Goal: Task Accomplishment & Management: Complete application form

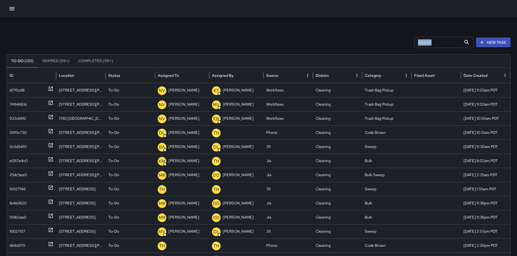
click at [485, 43] on icon "button" at bounding box center [481, 42] width 5 height 5
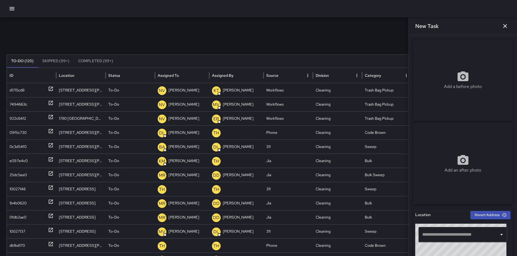
click at [441, 237] on input "text" at bounding box center [459, 234] width 76 height 10
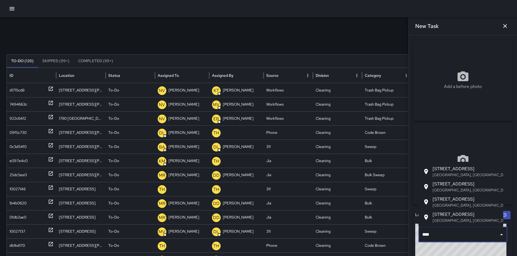
click at [444, 218] on p "San Francisco, CA, USA" at bounding box center [466, 220] width 66 height 5
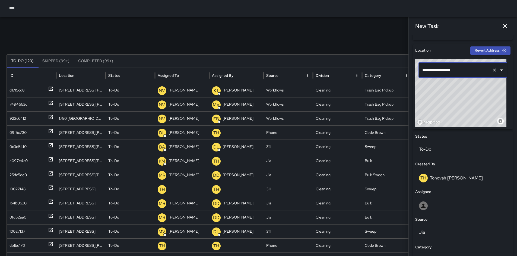
scroll to position [166, 0]
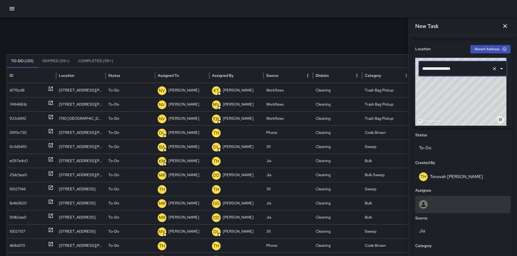
type input "**********"
click at [436, 207] on div at bounding box center [463, 204] width 88 height 9
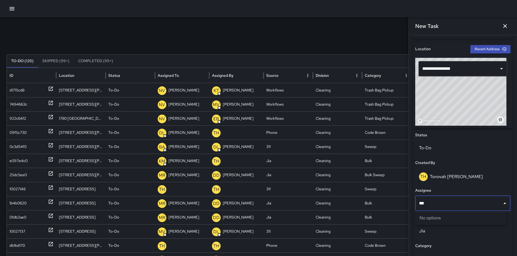
type input "****"
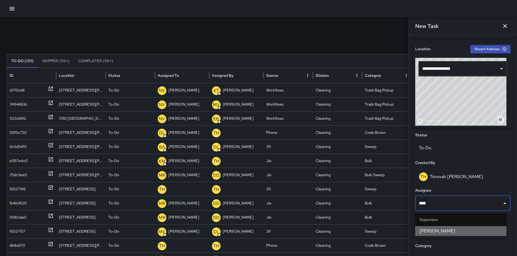
click at [435, 230] on span "Bryan Alexander" at bounding box center [461, 231] width 83 height 7
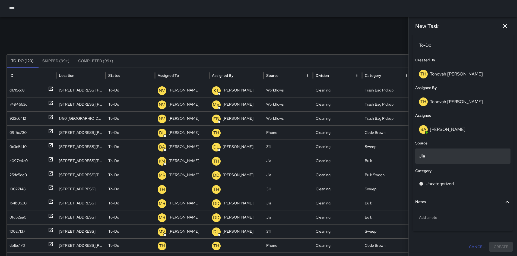
click at [432, 158] on p "Jia" at bounding box center [463, 156] width 88 height 7
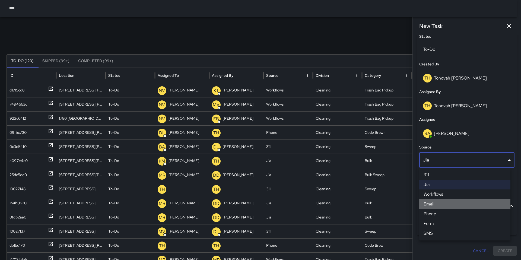
click at [438, 204] on li "Email" at bounding box center [464, 204] width 91 height 10
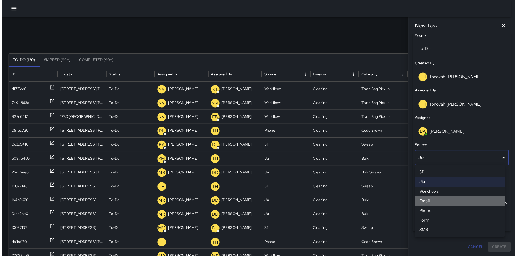
scroll to position [268, 0]
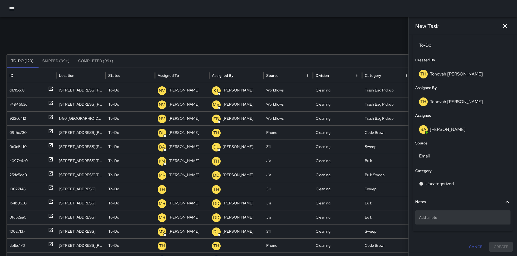
click at [438, 218] on p "Add a note" at bounding box center [463, 217] width 88 height 5
type textarea "**********"
click at [451, 221] on div "Citylight:" at bounding box center [462, 217] width 95 height 14
click at [451, 220] on textarea "**********" at bounding box center [461, 217] width 84 height 5
type textarea "**********"
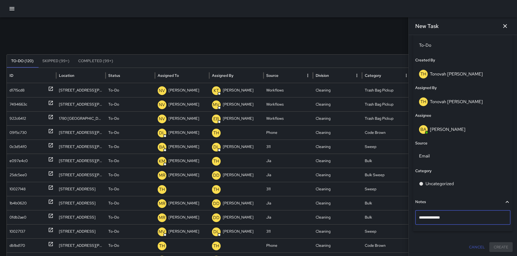
click at [460, 237] on div "**********" at bounding box center [463, 11] width 100 height 481
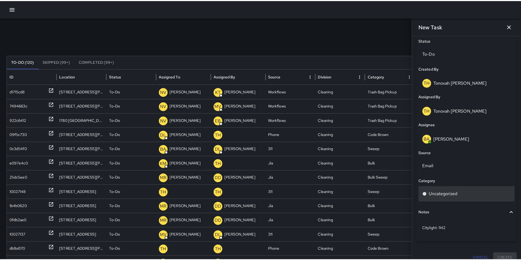
scroll to position [259, 0]
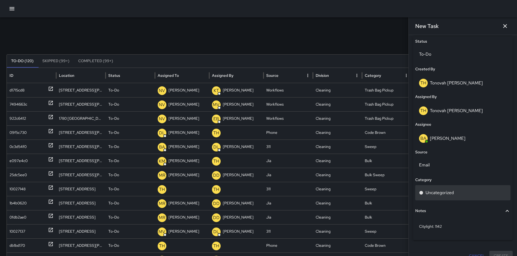
click at [441, 194] on p "Uncategorized" at bounding box center [440, 192] width 28 height 7
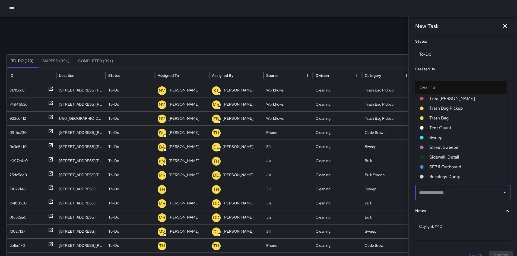
click at [438, 196] on input "text" at bounding box center [459, 193] width 82 height 10
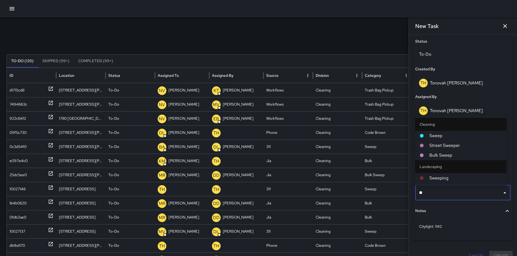
type input "***"
click at [437, 136] on span "Sweep" at bounding box center [465, 135] width 73 height 7
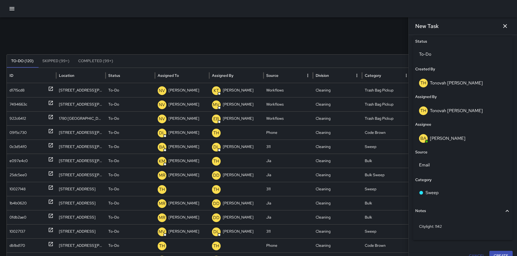
click at [493, 254] on button "Create" at bounding box center [500, 256] width 23 height 10
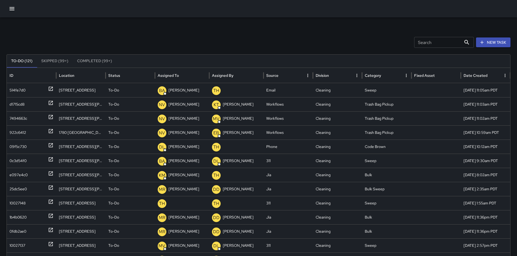
click at [439, 43] on input "Search" at bounding box center [437, 42] width 47 height 11
click at [10, 9] on icon "button" at bounding box center [12, 8] width 7 height 7
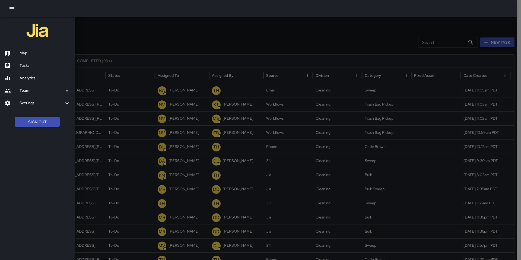
click at [30, 54] on h6 "Map" at bounding box center [45, 53] width 51 height 6
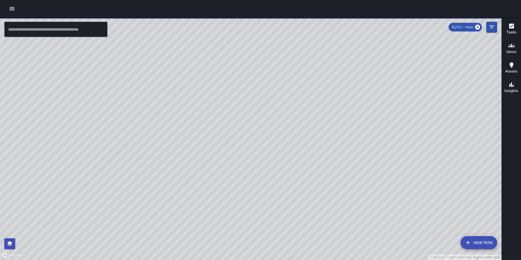
drag, startPoint x: 232, startPoint y: 112, endPoint x: 227, endPoint y: 169, distance: 57.5
click at [227, 169] on div "© Mapbox © OpenStreetMap Improve this map" at bounding box center [251, 138] width 502 height 243
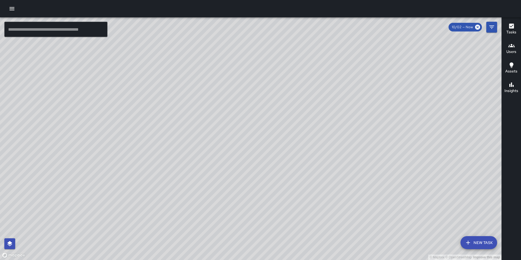
drag, startPoint x: 249, startPoint y: 167, endPoint x: 244, endPoint y: 178, distance: 12.3
click at [244, 178] on div "© Mapbox © OpenStreetMap Improve this map" at bounding box center [251, 138] width 502 height 243
drag, startPoint x: 241, startPoint y: 164, endPoint x: 222, endPoint y: 217, distance: 56.1
click at [221, 218] on div "© Mapbox © OpenStreetMap Improve this map" at bounding box center [251, 138] width 502 height 243
drag, startPoint x: 236, startPoint y: 202, endPoint x: 217, endPoint y: 177, distance: 31.2
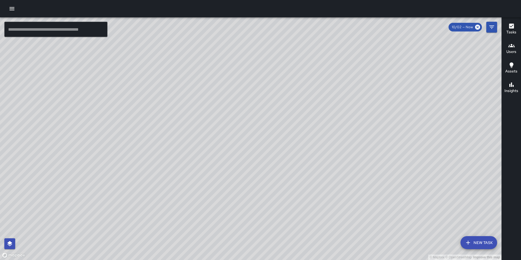
click at [217, 177] on div "© Mapbox © OpenStreetMap Improve this map" at bounding box center [251, 138] width 502 height 243
drag, startPoint x: 282, startPoint y: 223, endPoint x: 232, endPoint y: 172, distance: 72.0
click at [235, 175] on div "© Mapbox © OpenStreetMap Improve this map" at bounding box center [251, 138] width 502 height 243
drag, startPoint x: 222, startPoint y: 158, endPoint x: 235, endPoint y: 104, distance: 55.6
click at [230, 114] on div "© Mapbox © OpenStreetMap Improve this map" at bounding box center [251, 138] width 502 height 243
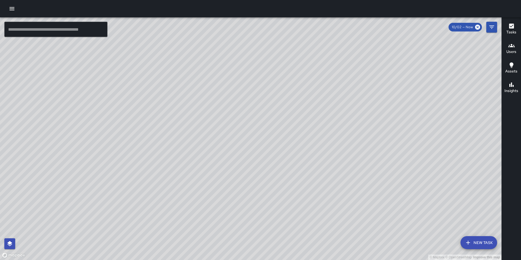
drag, startPoint x: 240, startPoint y: 145, endPoint x: 251, endPoint y: 151, distance: 12.5
click at [248, 129] on div "© Mapbox © OpenStreetMap Improve this map" at bounding box center [251, 138] width 502 height 243
drag, startPoint x: 249, startPoint y: 167, endPoint x: 254, endPoint y: 164, distance: 6.1
click at [253, 163] on div "© Mapbox © OpenStreetMap Improve this map" at bounding box center [251, 138] width 502 height 243
drag, startPoint x: 334, startPoint y: 113, endPoint x: 376, endPoint y: 195, distance: 92.7
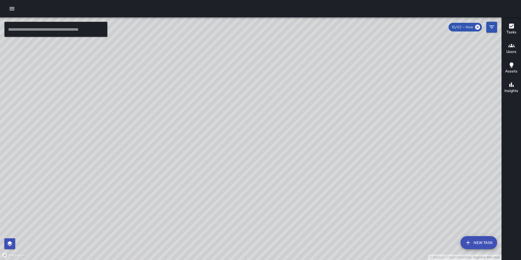
click at [376, 196] on div "© Mapbox © OpenStreetMap Improve this map" at bounding box center [251, 138] width 502 height 243
click at [359, 88] on div "© Mapbox © OpenStreetMap Improve this map" at bounding box center [251, 138] width 502 height 243
click at [359, 89] on div "© Mapbox © OpenStreetMap Improve this map" at bounding box center [251, 138] width 502 height 243
click at [359, 88] on div "© Mapbox © OpenStreetMap Improve this map" at bounding box center [251, 138] width 502 height 243
click at [480, 242] on button "New Task" at bounding box center [479, 242] width 37 height 13
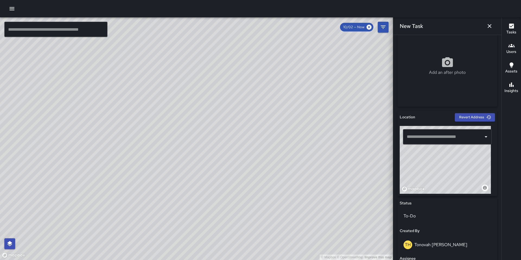
scroll to position [104, 0]
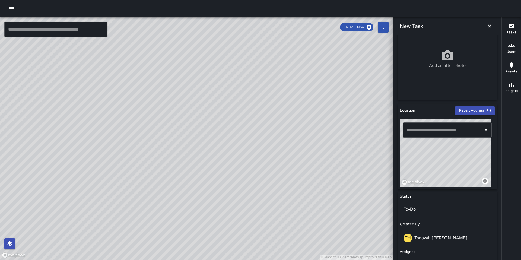
drag, startPoint x: 436, startPoint y: 163, endPoint x: 411, endPoint y: 218, distance: 60.6
click at [413, 213] on div "Location Revert Address © Mapbox © OpenStreetMap Improve this map ​ Status To-D…" at bounding box center [448, 239] width 100 height 270
drag, startPoint x: 454, startPoint y: 168, endPoint x: 443, endPoint y: 143, distance: 27.0
click at [443, 143] on div "© Mapbox © OpenStreetMap Improve this map" at bounding box center [445, 153] width 91 height 68
drag, startPoint x: 439, startPoint y: 147, endPoint x: 430, endPoint y: 135, distance: 14.9
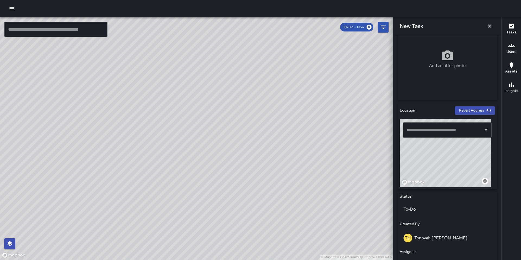
click at [430, 136] on div "© Mapbox © OpenStreetMap Improve this map ​" at bounding box center [447, 153] width 95 height 68
drag, startPoint x: 439, startPoint y: 159, endPoint x: 420, endPoint y: 140, distance: 27.3
click at [421, 140] on div "© Mapbox © OpenStreetMap Improve this map ​" at bounding box center [447, 153] width 95 height 68
click at [441, 150] on div "© Mapbox © OpenStreetMap Improve this map" at bounding box center [445, 153] width 91 height 68
type input "**********"
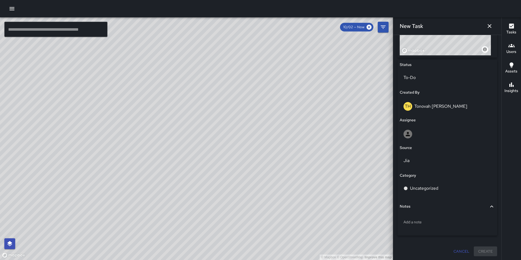
scroll to position [237, 0]
click at [432, 138] on div at bounding box center [447, 133] width 95 height 17
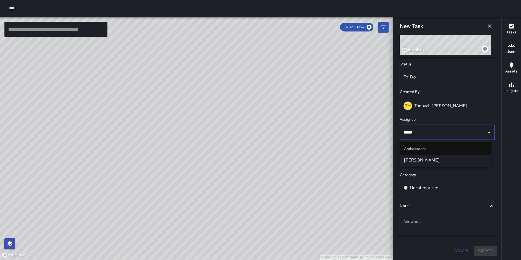
type input "******"
click at [420, 161] on span "[PERSON_NAME]" at bounding box center [445, 160] width 83 height 7
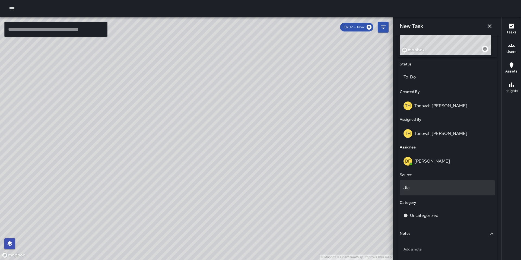
click at [422, 190] on p "Jia" at bounding box center [448, 188] width 88 height 7
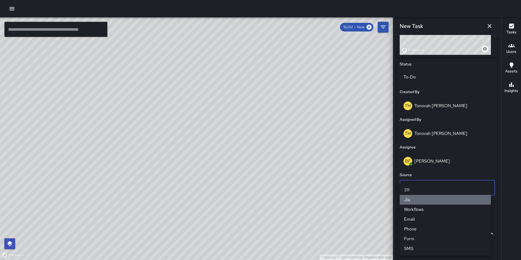
click at [419, 198] on li "Jia" at bounding box center [445, 200] width 91 height 10
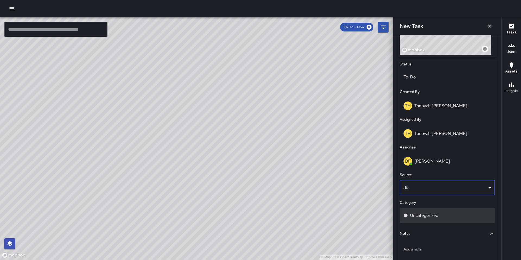
click at [421, 214] on p "Uncategorized" at bounding box center [424, 215] width 28 height 7
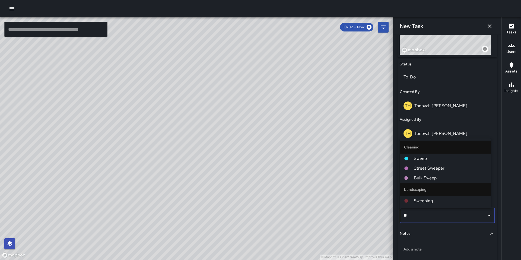
type input "***"
click at [422, 157] on span "Sweep" at bounding box center [450, 158] width 73 height 7
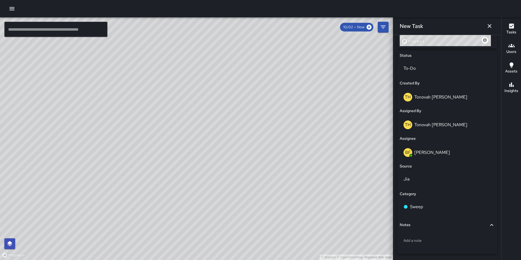
scroll to position [264, 0]
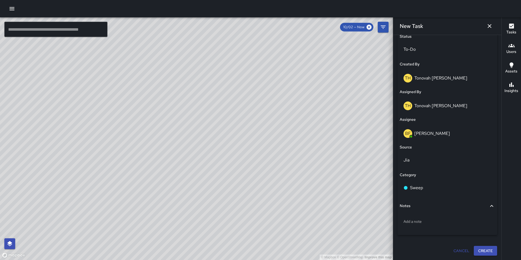
click at [481, 247] on button "Create" at bounding box center [485, 251] width 23 height 10
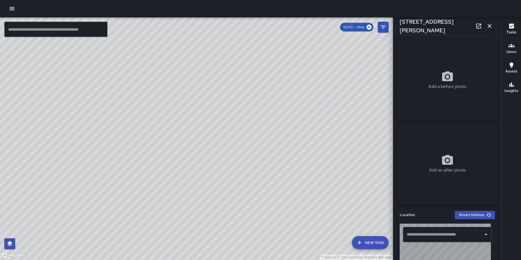
type input "**********"
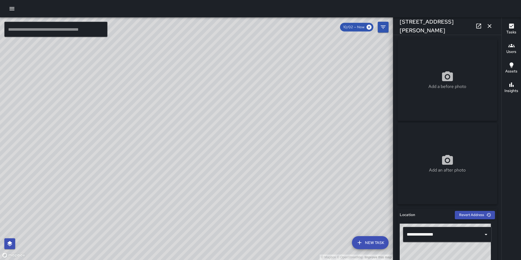
click at [100, 93] on div "© Mapbox © OpenStreetMap Improve this map" at bounding box center [196, 138] width 393 height 243
click at [436, 164] on div "Add an after photo" at bounding box center [448, 164] width 100 height 20
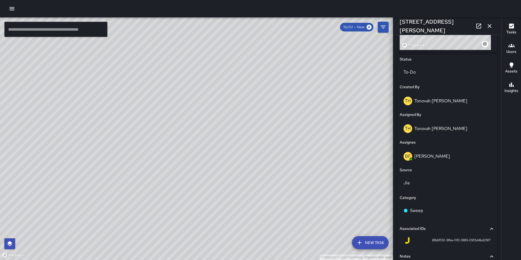
scroll to position [283, 0]
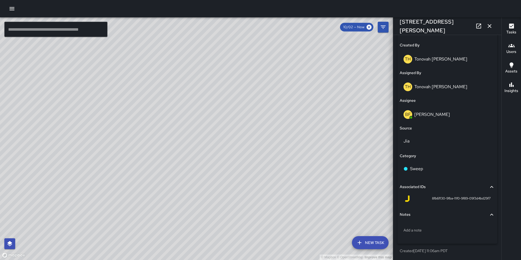
click at [488, 24] on icon "button" at bounding box center [489, 26] width 7 height 7
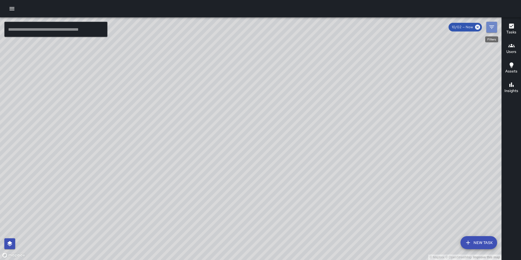
click at [492, 28] on icon "Filters" at bounding box center [492, 27] width 7 height 7
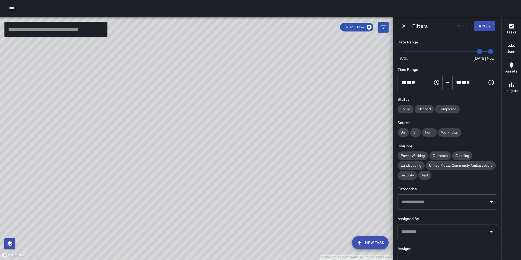
drag, startPoint x: 369, startPoint y: 27, endPoint x: 374, endPoint y: 29, distance: 4.8
click at [369, 27] on icon at bounding box center [369, 27] width 6 height 6
click at [403, 28] on icon "Dismiss" at bounding box center [403, 25] width 5 height 5
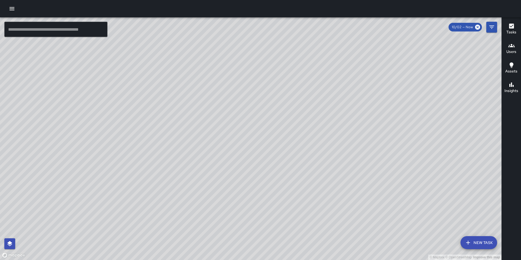
click at [485, 240] on button "New Task" at bounding box center [479, 242] width 37 height 13
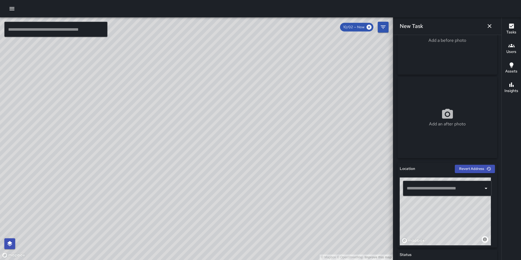
scroll to position [47, 0]
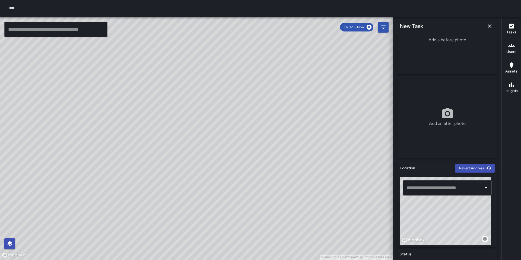
drag, startPoint x: 449, startPoint y: 229, endPoint x: 445, endPoint y: 250, distance: 21.1
drag, startPoint x: 464, startPoint y: 218, endPoint x: 452, endPoint y: 228, distance: 15.2
click at [452, 228] on div "© Mapbox © OpenStreetMap Improve this map" at bounding box center [445, 211] width 91 height 68
click at [452, 219] on div "© Mapbox © OpenStreetMap Improve this map" at bounding box center [445, 211] width 91 height 68
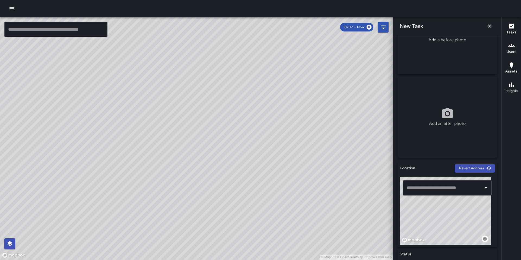
type input "**********"
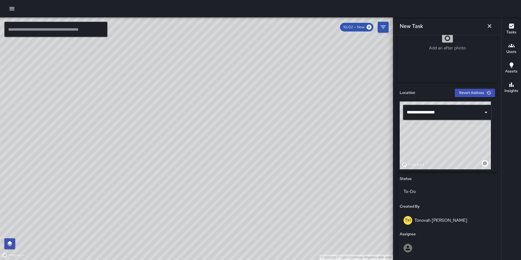
scroll to position [168, 0]
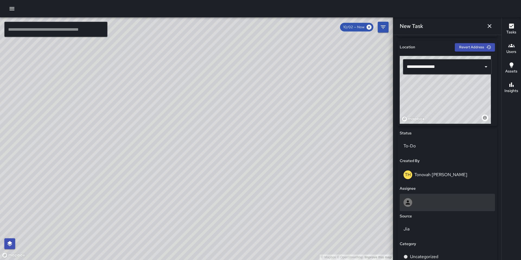
click at [417, 204] on div at bounding box center [448, 202] width 88 height 9
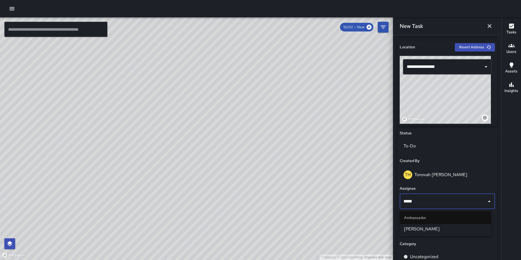
type input "******"
click at [418, 227] on span "[PERSON_NAME]" at bounding box center [445, 229] width 83 height 7
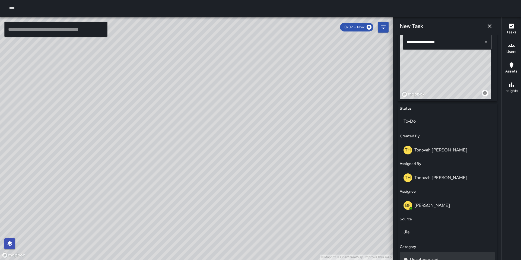
scroll to position [264, 0]
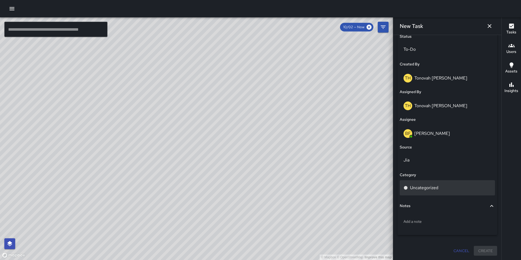
click at [421, 184] on div "Uncategorized" at bounding box center [447, 187] width 95 height 15
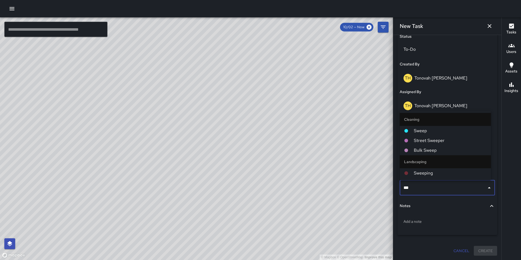
type input "****"
click at [428, 132] on span "Sweep" at bounding box center [450, 131] width 73 height 7
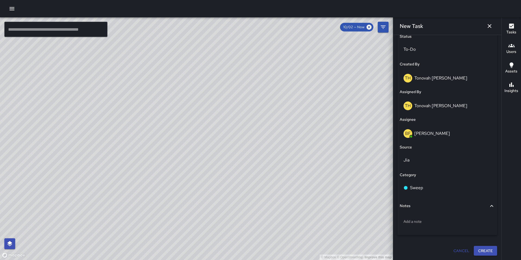
click at [480, 255] on div "**********" at bounding box center [447, 147] width 108 height 225
click at [480, 253] on button "Create" at bounding box center [485, 251] width 23 height 10
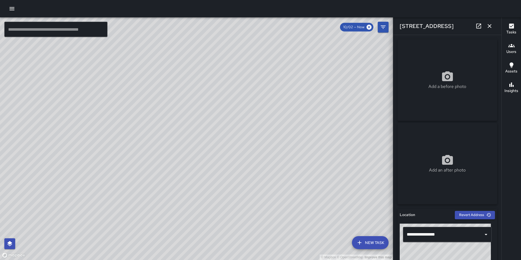
click at [219, 192] on div "© Mapbox © OpenStreetMap Improve this map" at bounding box center [196, 138] width 393 height 243
click at [234, 180] on div "© Mapbox © OpenStreetMap Improve this map" at bounding box center [196, 138] width 393 height 243
click at [332, 144] on div "© Mapbox © OpenStreetMap Improve this map" at bounding box center [196, 138] width 393 height 243
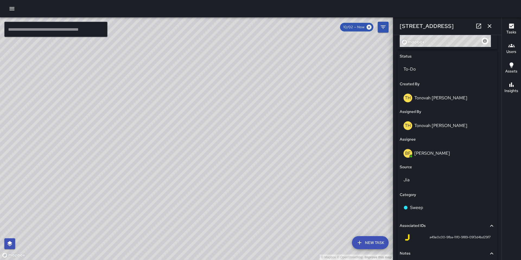
scroll to position [283, 0]
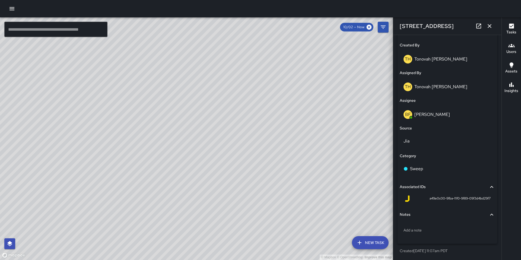
click at [489, 27] on icon "button" at bounding box center [490, 26] width 4 height 4
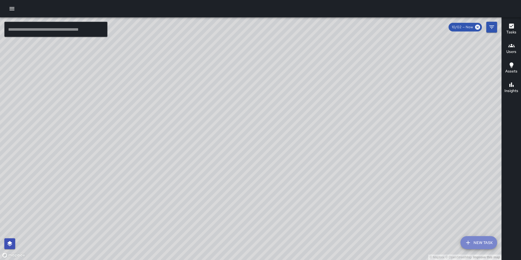
click at [471, 243] on icon "button" at bounding box center [468, 242] width 7 height 7
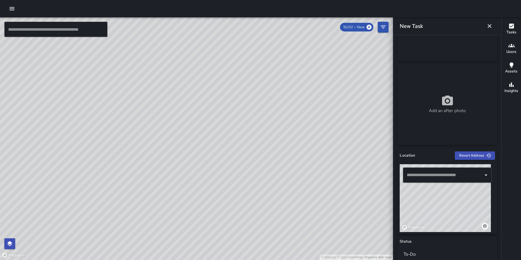
scroll to position [117, 0]
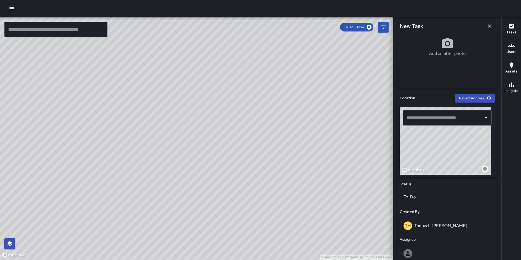
drag, startPoint x: 450, startPoint y: 146, endPoint x: 399, endPoint y: 181, distance: 61.6
click at [391, 189] on div "© Mapbox © OpenStreetMap Improve this map ​ New Task 10/02 — Now Map Layers Tas…" at bounding box center [260, 138] width 521 height 243
drag, startPoint x: 418, startPoint y: 136, endPoint x: 422, endPoint y: 194, distance: 57.7
click at [421, 195] on div "Location Revert Address © Mapbox © OpenStreetMap Improve this map ​ Status To-D…" at bounding box center [448, 227] width 100 height 270
drag, startPoint x: 427, startPoint y: 145, endPoint x: 442, endPoint y: 175, distance: 32.9
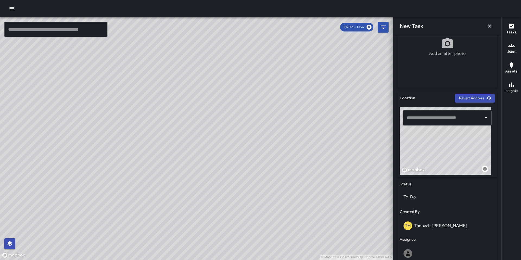
click at [441, 175] on div "Location Revert Address © Mapbox © OpenStreetMap Improve this map ​" at bounding box center [448, 134] width 100 height 85
drag, startPoint x: 445, startPoint y: 156, endPoint x: 465, endPoint y: 151, distance: 21.3
click at [466, 150] on div "© Mapbox © OpenStreetMap Improve this map" at bounding box center [445, 141] width 91 height 68
drag, startPoint x: 463, startPoint y: 153, endPoint x: 452, endPoint y: 158, distance: 11.5
click at [452, 158] on div "© Mapbox © OpenStreetMap Improve this map" at bounding box center [445, 141] width 91 height 68
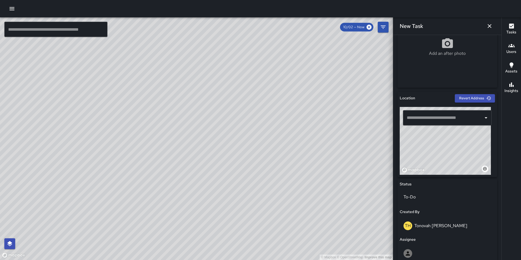
drag, startPoint x: 442, startPoint y: 156, endPoint x: 459, endPoint y: 134, distance: 28.0
click at [459, 134] on div "© Mapbox © OpenStreetMap Improve this map" at bounding box center [445, 141] width 91 height 68
drag, startPoint x: 452, startPoint y: 146, endPoint x: 431, endPoint y: 177, distance: 37.4
click at [431, 177] on div "Location Revert Address © Mapbox © OpenStreetMap Improve this map ​ Status To-D…" at bounding box center [448, 227] width 100 height 270
drag, startPoint x: 431, startPoint y: 155, endPoint x: 445, endPoint y: 141, distance: 20.0
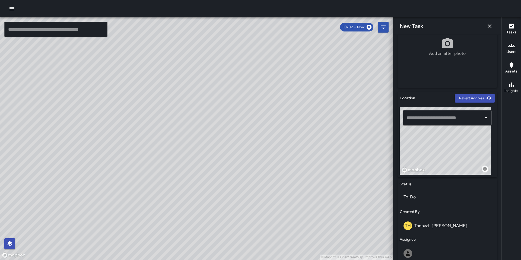
click at [445, 140] on div "© Mapbox © OpenStreetMap Improve this map" at bounding box center [445, 141] width 91 height 68
drag, startPoint x: 428, startPoint y: 155, endPoint x: 441, endPoint y: 142, distance: 18.4
click at [440, 142] on div "© Mapbox © OpenStreetMap Improve this map" at bounding box center [445, 141] width 91 height 68
drag, startPoint x: 432, startPoint y: 152, endPoint x: 471, endPoint y: 140, distance: 40.7
click at [470, 140] on div "© Mapbox © OpenStreetMap Improve this map" at bounding box center [445, 141] width 91 height 68
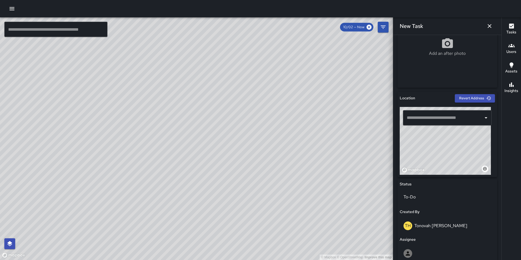
drag, startPoint x: 473, startPoint y: 157, endPoint x: 475, endPoint y: 154, distance: 3.1
click at [475, 155] on div "© Mapbox © OpenStreetMap Improve this map" at bounding box center [445, 141] width 91 height 68
drag, startPoint x: 463, startPoint y: 153, endPoint x: 474, endPoint y: 124, distance: 31.1
click at [475, 123] on div "© Mapbox © OpenStreetMap Improve this map ​" at bounding box center [447, 141] width 95 height 68
drag, startPoint x: 469, startPoint y: 143, endPoint x: 470, endPoint y: 139, distance: 3.8
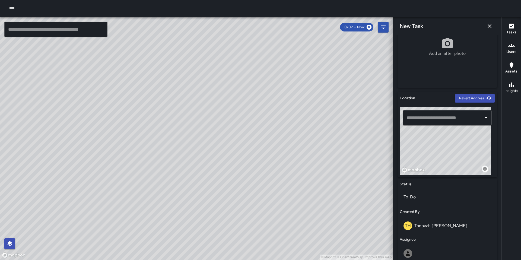
click at [470, 139] on div "© Mapbox © OpenStreetMap Improve this map" at bounding box center [445, 141] width 91 height 68
drag, startPoint x: 458, startPoint y: 151, endPoint x: 463, endPoint y: 150, distance: 4.5
click at [462, 167] on div "© Mapbox © OpenStreetMap Improve this map" at bounding box center [445, 141] width 91 height 68
drag, startPoint x: 462, startPoint y: 142, endPoint x: 462, endPoint y: 146, distance: 4.1
click at [462, 150] on div "© Mapbox © OpenStreetMap Improve this map" at bounding box center [445, 141] width 91 height 68
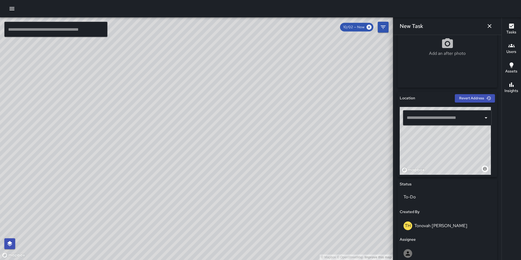
click at [463, 136] on div "© Mapbox © OpenStreetMap Improve this map" at bounding box center [445, 141] width 91 height 68
type input "**********"
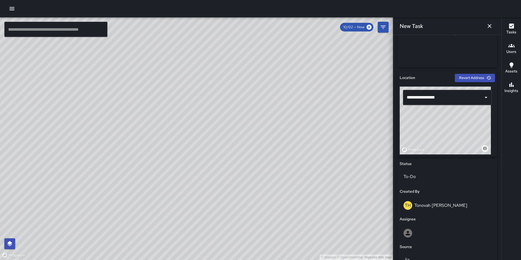
scroll to position [169, 0]
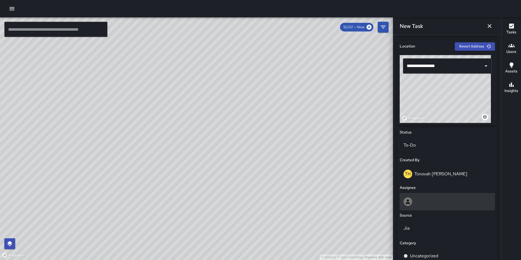
click at [423, 204] on div at bounding box center [448, 201] width 88 height 9
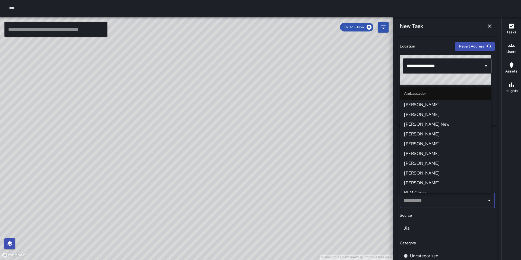
click at [420, 201] on input "text" at bounding box center [443, 200] width 82 height 10
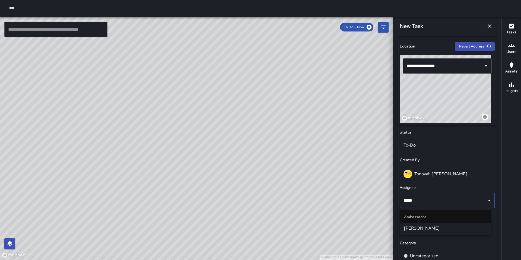
type input "******"
click at [424, 229] on span "[PERSON_NAME]" at bounding box center [445, 228] width 83 height 7
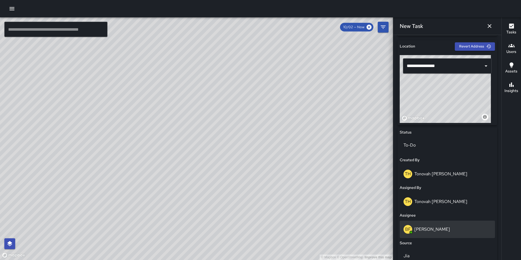
scroll to position [264, 0]
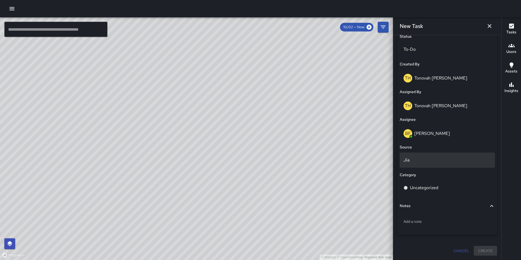
click at [429, 163] on p "Jia" at bounding box center [448, 160] width 88 height 7
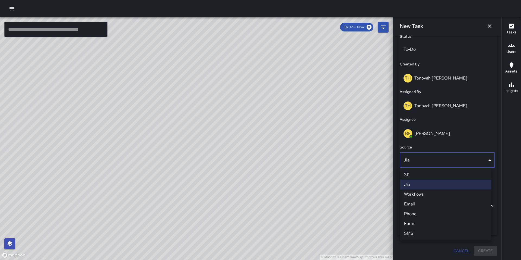
click at [435, 201] on li "Email" at bounding box center [445, 204] width 91 height 10
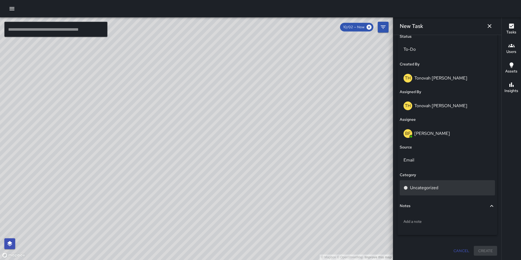
click at [435, 183] on div "Uncategorized" at bounding box center [447, 187] width 95 height 15
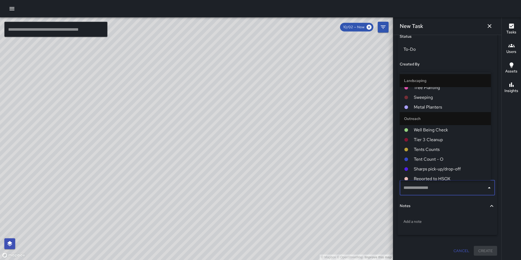
scroll to position [382, 0]
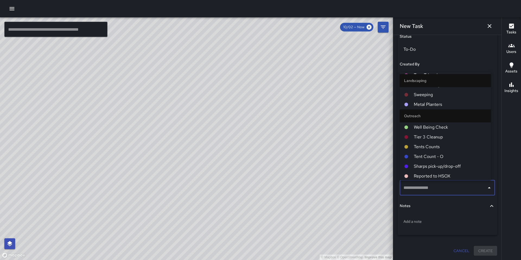
click at [425, 93] on span "Sweeping" at bounding box center [450, 94] width 73 height 7
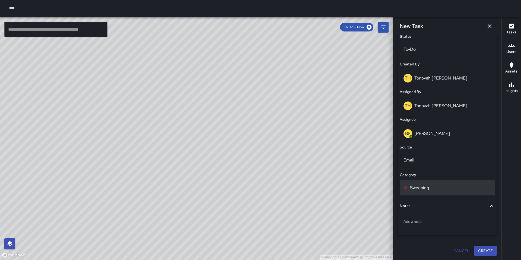
click at [427, 185] on p "Sweeping" at bounding box center [419, 188] width 19 height 7
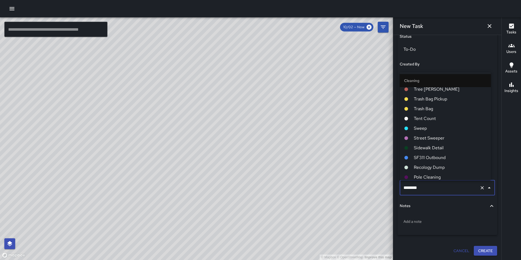
scroll to position [0, 0]
click at [423, 132] on span "Sweep" at bounding box center [450, 131] width 73 height 7
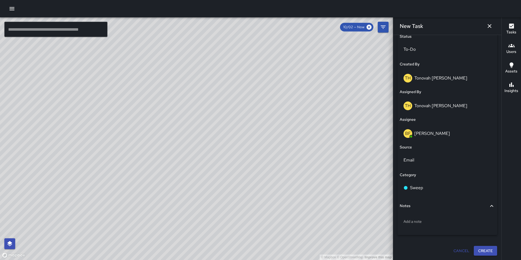
click at [481, 252] on button "Create" at bounding box center [485, 251] width 23 height 10
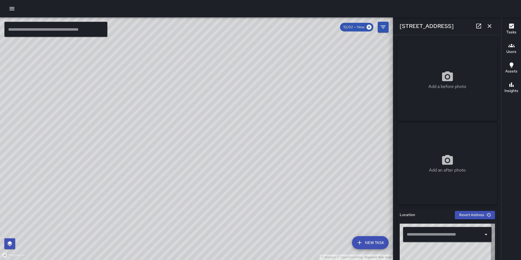
type input "**********"
click at [488, 26] on icon "button" at bounding box center [489, 26] width 7 height 7
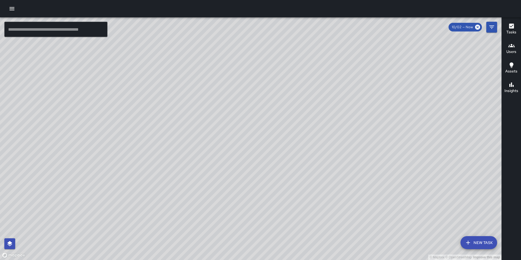
drag, startPoint x: 288, startPoint y: 175, endPoint x: 302, endPoint y: 147, distance: 31.2
click at [302, 147] on div "© Mapbox © OpenStreetMap Improve this map" at bounding box center [251, 138] width 502 height 243
click at [298, 153] on div "© Mapbox © OpenStreetMap Improve this map" at bounding box center [251, 138] width 502 height 243
click at [359, 146] on div "© Mapbox © OpenStreetMap Improve this map" at bounding box center [251, 138] width 502 height 243
drag, startPoint x: 261, startPoint y: 182, endPoint x: 287, endPoint y: 117, distance: 70.6
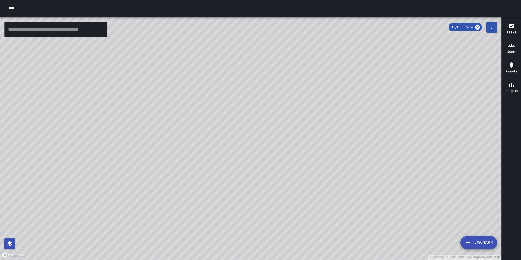
click at [287, 117] on div "© Mapbox © OpenStreetMap Improve this map" at bounding box center [251, 138] width 502 height 243
drag, startPoint x: 282, startPoint y: 158, endPoint x: 300, endPoint y: 129, distance: 33.8
click at [299, 125] on div "© Mapbox © OpenStreetMap Improve this map" at bounding box center [251, 138] width 502 height 243
drag, startPoint x: 326, startPoint y: 193, endPoint x: 336, endPoint y: 141, distance: 52.3
click at [336, 143] on div "© Mapbox © OpenStreetMap Improve this map" at bounding box center [251, 138] width 502 height 243
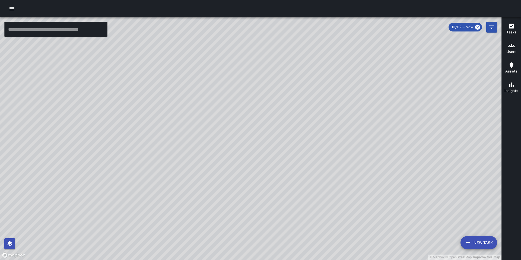
drag, startPoint x: 322, startPoint y: 180, endPoint x: 338, endPoint y: 157, distance: 27.9
click at [335, 159] on div "© Mapbox © OpenStreetMap Improve this map" at bounding box center [251, 138] width 502 height 243
drag, startPoint x: 309, startPoint y: 183, endPoint x: 319, endPoint y: 177, distance: 12.1
click at [320, 171] on div "© Mapbox © OpenStreetMap Improve this map" at bounding box center [251, 138] width 502 height 243
drag, startPoint x: 305, startPoint y: 178, endPoint x: 335, endPoint y: 213, distance: 47.0
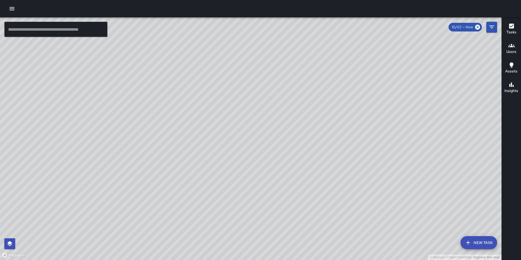
click at [331, 229] on div "© Mapbox © OpenStreetMap Improve this map" at bounding box center [251, 138] width 502 height 243
drag, startPoint x: 340, startPoint y: 186, endPoint x: 340, endPoint y: 212, distance: 25.2
click at [339, 217] on div "© Mapbox © OpenStreetMap Improve this map" at bounding box center [251, 138] width 502 height 243
drag, startPoint x: 253, startPoint y: 194, endPoint x: 257, endPoint y: 147, distance: 47.7
click at [257, 147] on div "© Mapbox © OpenStreetMap Improve this map" at bounding box center [251, 138] width 502 height 243
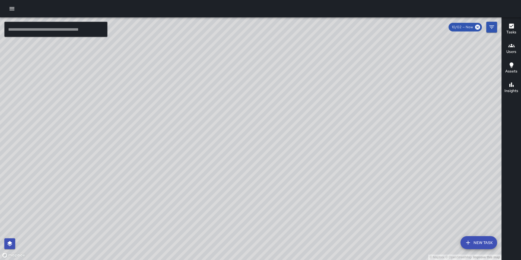
drag, startPoint x: 279, startPoint y: 148, endPoint x: 277, endPoint y: 144, distance: 4.4
click at [277, 144] on div "© Mapbox © OpenStreetMap Improve this map" at bounding box center [251, 138] width 502 height 243
drag, startPoint x: 280, startPoint y: 163, endPoint x: 282, endPoint y: 176, distance: 13.2
click at [282, 176] on div "© Mapbox © OpenStreetMap Improve this map" at bounding box center [251, 138] width 502 height 243
drag, startPoint x: 287, startPoint y: 88, endPoint x: 305, endPoint y: 216, distance: 128.9
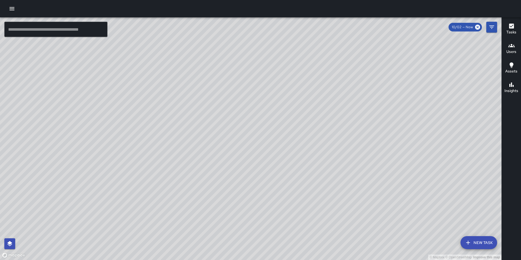
click at [304, 196] on div "© Mapbox © OpenStreetMap Improve this map" at bounding box center [251, 138] width 502 height 243
drag, startPoint x: 302, startPoint y: 183, endPoint x: 303, endPoint y: 188, distance: 5.0
click at [303, 188] on div "© Mapbox © OpenStreetMap Improve this map" at bounding box center [251, 138] width 502 height 243
drag, startPoint x: 274, startPoint y: 113, endPoint x: 273, endPoint y: 131, distance: 18.8
click at [273, 131] on div "© Mapbox © OpenStreetMap Improve this map" at bounding box center [251, 138] width 502 height 243
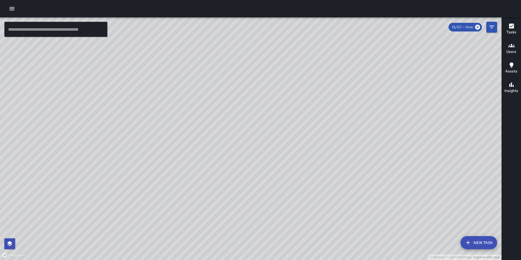
click at [477, 237] on button "New Task" at bounding box center [479, 242] width 37 height 13
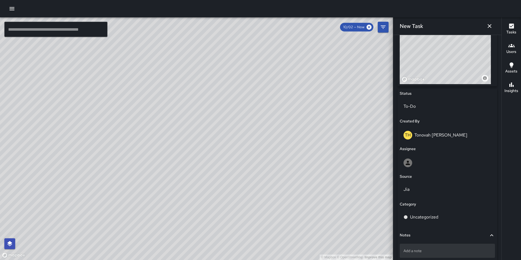
scroll to position [237, 0]
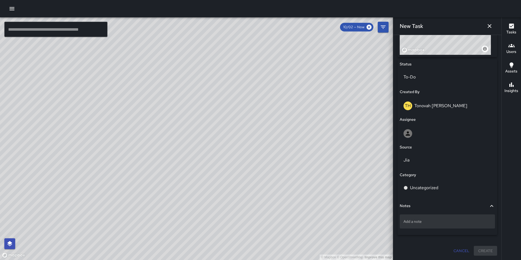
click at [426, 222] on p "Add a note" at bounding box center [448, 221] width 88 height 5
type textarea "**********"
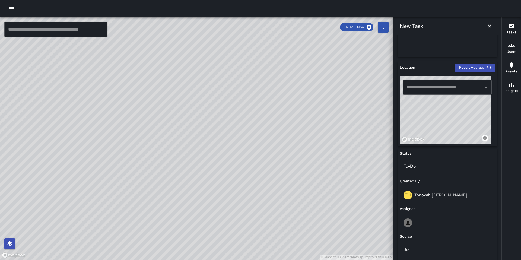
scroll to position [55, 0]
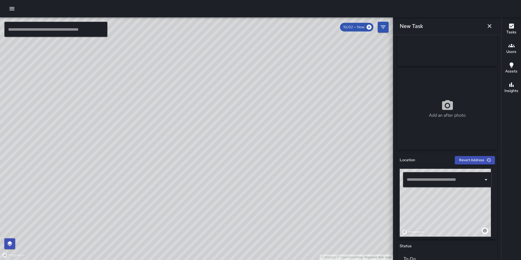
click at [430, 180] on input "text" at bounding box center [444, 180] width 76 height 10
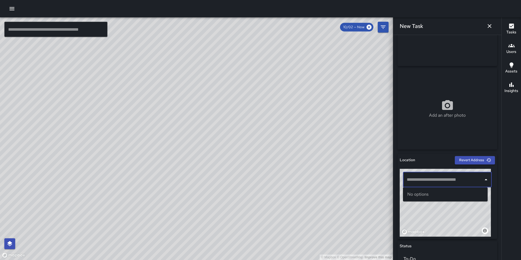
paste input "**********"
click at [430, 181] on input "**********" at bounding box center [444, 180] width 76 height 10
click at [442, 182] on input "**********" at bounding box center [444, 180] width 76 height 10
click at [439, 181] on input "**********" at bounding box center [444, 180] width 76 height 10
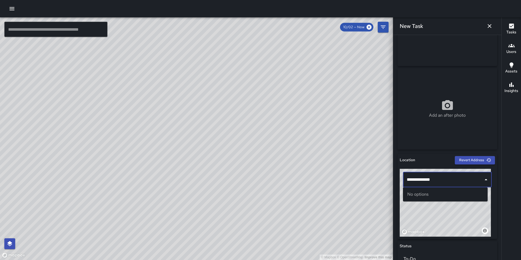
click at [432, 197] on div "No options" at bounding box center [445, 194] width 85 height 14
click at [431, 212] on div "© Mapbox © OpenStreetMap Improve this map" at bounding box center [445, 203] width 91 height 68
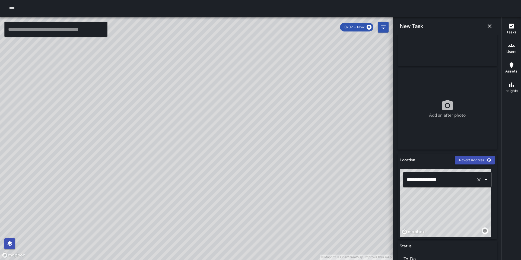
click at [439, 182] on input "**********" at bounding box center [440, 180] width 69 height 10
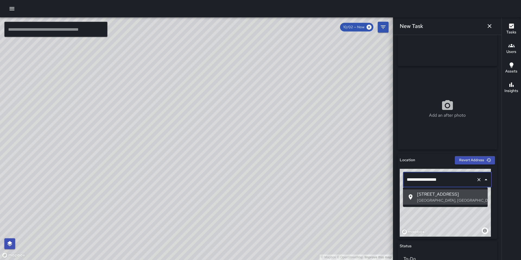
drag, startPoint x: 437, startPoint y: 181, endPoint x: 393, endPoint y: 178, distance: 43.8
click at [394, 178] on div "**********" at bounding box center [447, 147] width 108 height 225
paste input "text"
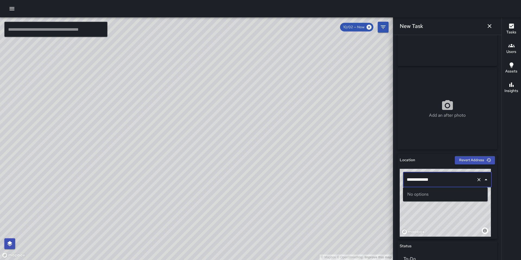
click at [440, 178] on input "**********" at bounding box center [440, 180] width 69 height 10
drag, startPoint x: 440, startPoint y: 178, endPoint x: 391, endPoint y: 174, distance: 49.3
click at [391, 174] on div "© Mapbox © OpenStreetMap Improve this map ​ New Task 10/02 — Now Map Layers Tas…" at bounding box center [260, 138] width 521 height 243
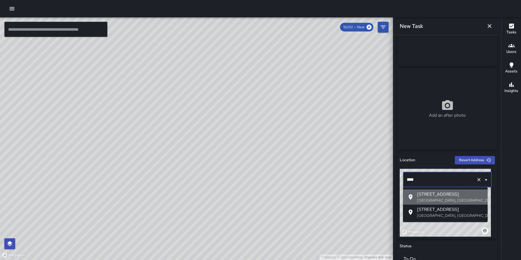
click at [435, 199] on p "San Francisco, CA, USA" at bounding box center [450, 200] width 66 height 5
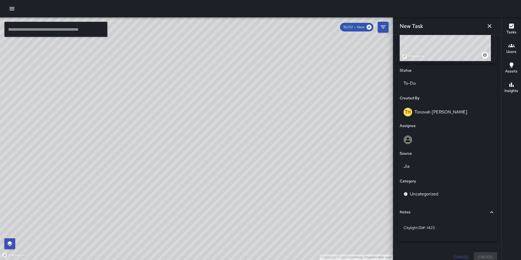
scroll to position [233, 0]
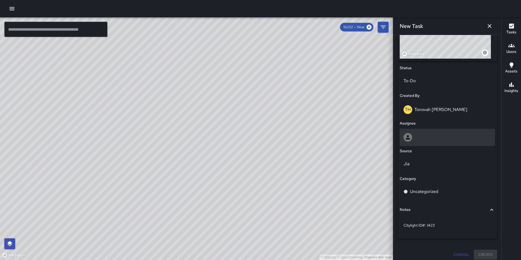
type input "**********"
click at [417, 137] on div at bounding box center [448, 137] width 88 height 9
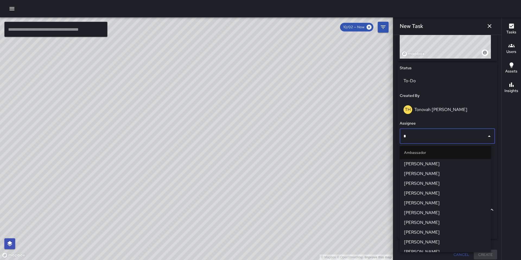
type input "**"
click at [418, 164] on span "[PERSON_NAME]" at bounding box center [445, 164] width 83 height 7
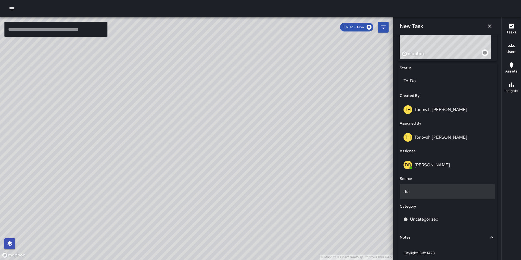
click at [414, 190] on p "Jia" at bounding box center [448, 191] width 88 height 7
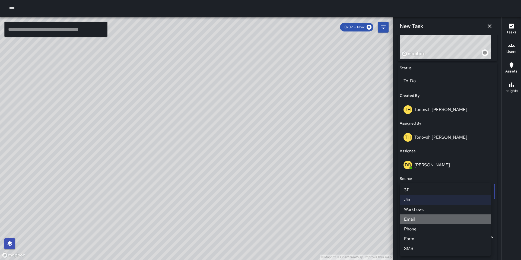
click at [418, 220] on li "Email" at bounding box center [445, 219] width 91 height 10
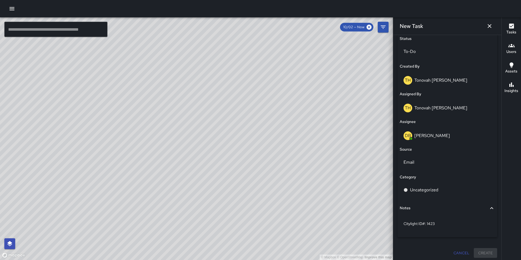
scroll to position [264, 0]
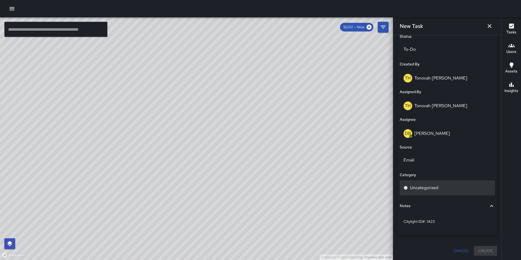
click at [435, 186] on p "Uncategorized" at bounding box center [424, 188] width 28 height 7
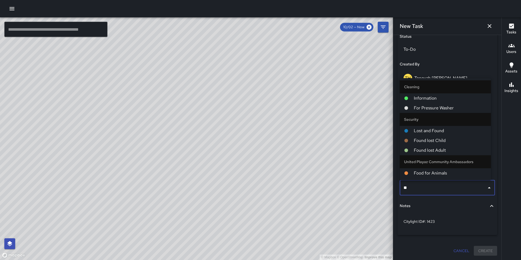
type input "***"
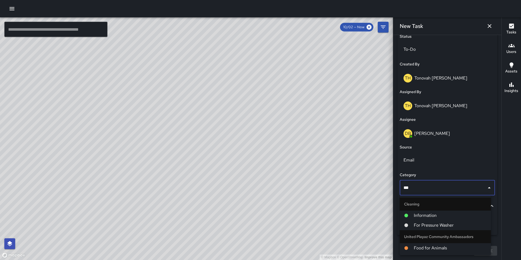
click at [445, 224] on span "For Pressure Washer" at bounding box center [450, 225] width 73 height 7
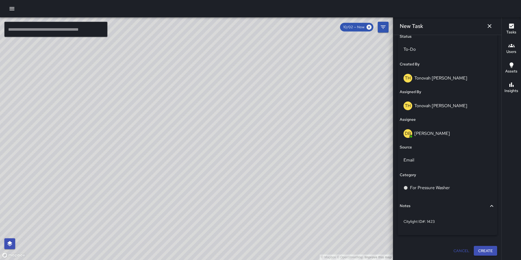
click at [478, 249] on button "Create" at bounding box center [485, 251] width 23 height 10
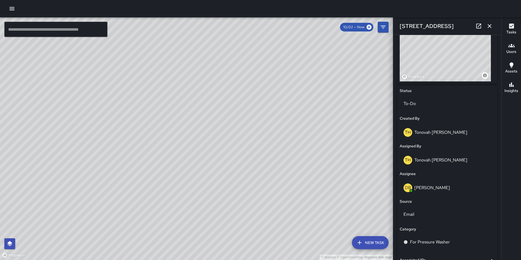
scroll to position [283, 0]
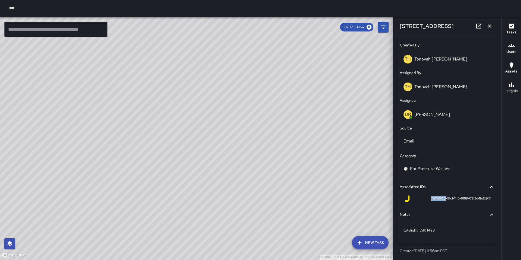
drag, startPoint x: 426, startPoint y: 197, endPoint x: 440, endPoint y: 197, distance: 14.7
click at [440, 197] on span "7d766120-9fc1-11f0-9f89-09f3d4bd29f7" at bounding box center [460, 198] width 59 height 5
copy span "7d766120"
click at [491, 24] on icon "button" at bounding box center [490, 26] width 4 height 4
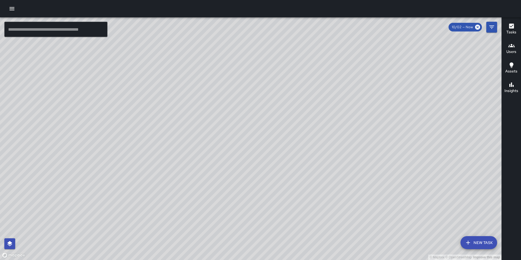
click at [11, 10] on icon "button" at bounding box center [11, 8] width 5 height 3
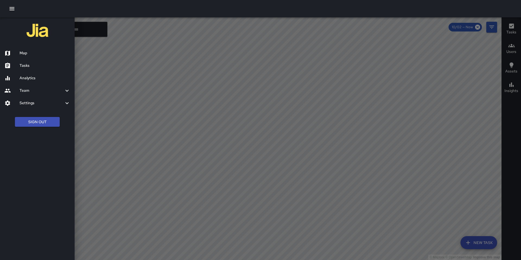
click at [11, 10] on icon "button" at bounding box center [11, 8] width 5 height 3
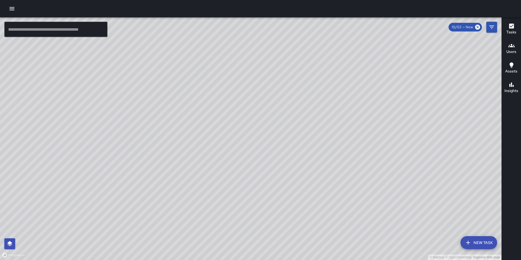
drag, startPoint x: 335, startPoint y: 199, endPoint x: 289, endPoint y: 193, distance: 47.0
click at [289, 193] on div "© Mapbox © OpenStreetMap Improve this map" at bounding box center [251, 138] width 502 height 243
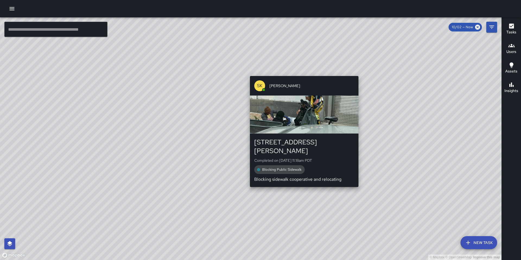
drag, startPoint x: 322, startPoint y: 156, endPoint x: 303, endPoint y: 179, distance: 30.3
click at [302, 180] on div "© Mapbox © OpenStreetMap Improve this map SK SEAN KELLEY 151a Russ Street Compl…" at bounding box center [251, 138] width 502 height 243
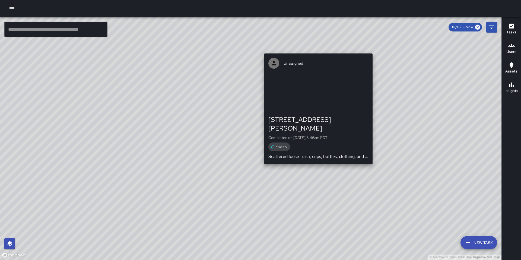
click at [316, 159] on div "© Mapbox © OpenStreetMap Improve this map Unassigned 1011 Howard Street Complet…" at bounding box center [251, 138] width 502 height 243
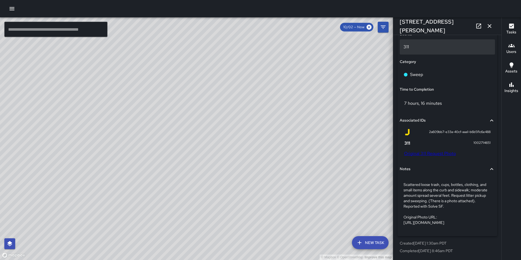
scroll to position [333, 0]
click at [211, 152] on div "© Mapbox © OpenStreetMap Improve this map BA Bryan Alexander 21a Harriet Street…" at bounding box center [196, 138] width 393 height 243
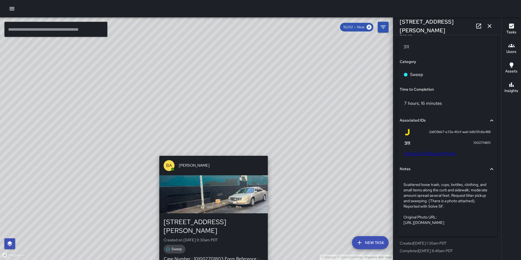
type input "**********"
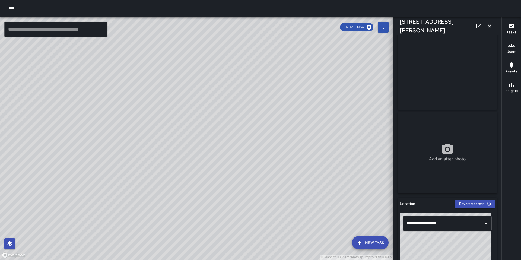
scroll to position [0, 0]
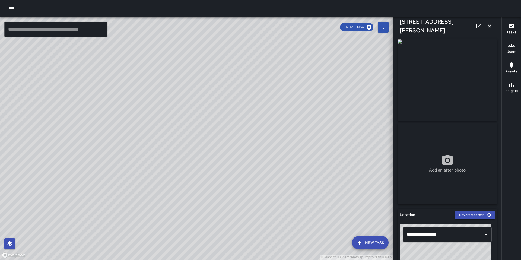
click at [489, 24] on icon "button" at bounding box center [489, 26] width 7 height 7
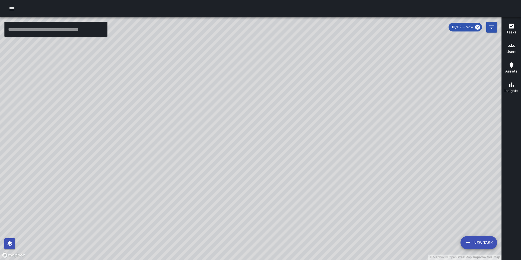
click at [164, 166] on div "© Mapbox © OpenStreetMap Improve this map BA Bryan Alexander 555 Natoma Street …" at bounding box center [251, 138] width 502 height 243
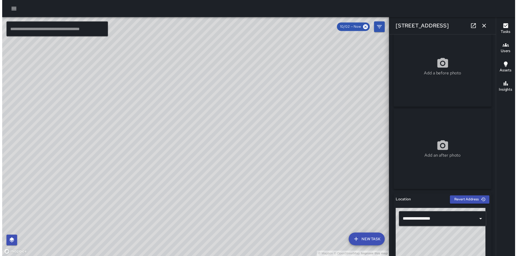
scroll to position [10, 0]
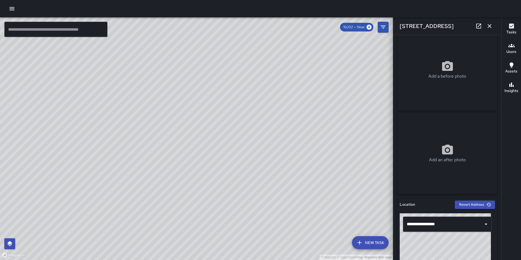
click at [490, 25] on icon "button" at bounding box center [489, 26] width 7 height 7
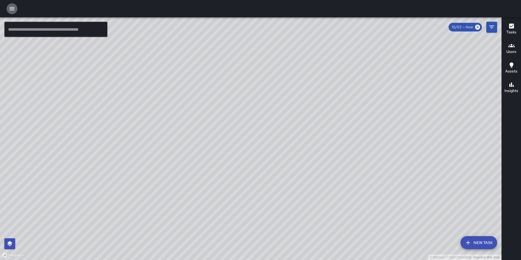
click at [11, 9] on icon "button" at bounding box center [12, 8] width 7 height 7
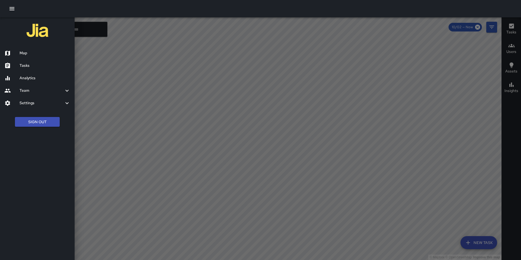
click at [25, 64] on h6 "Tasks" at bounding box center [45, 66] width 51 height 6
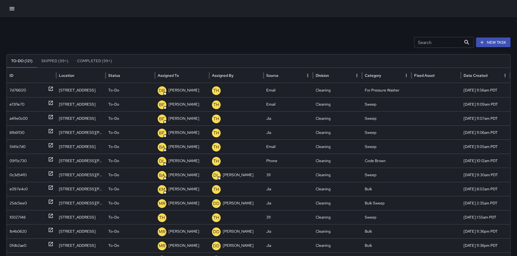
click at [96, 36] on div "Search Search New Task To-Do (121) Skipped (99+) Completed (99+) ID Location St…" at bounding box center [258, 171] width 517 height 308
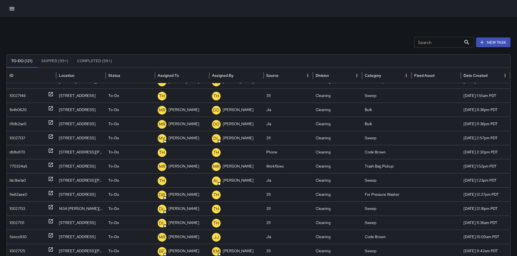
scroll to position [250, 0]
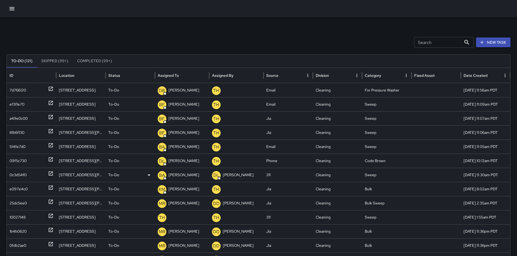
click at [23, 178] on div "0c3d54f0" at bounding box center [17, 175] width 17 height 14
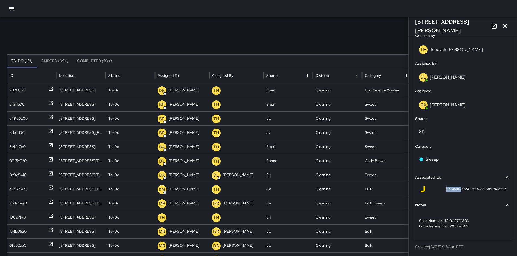
drag, startPoint x: 441, startPoint y: 190, endPoint x: 455, endPoint y: 189, distance: 14.1
click at [455, 189] on span "0c3d54f0-9fad-11f0-a656-8f1a3cb6c60c" at bounding box center [476, 188] width 60 height 5
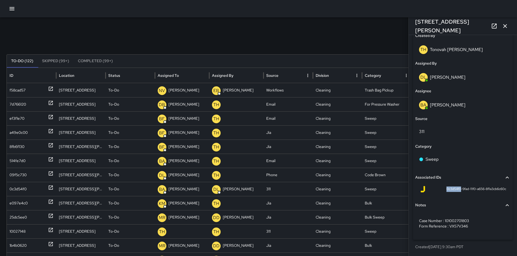
copy span "0c3d54f0"
click at [505, 28] on icon "button" at bounding box center [505, 26] width 7 height 7
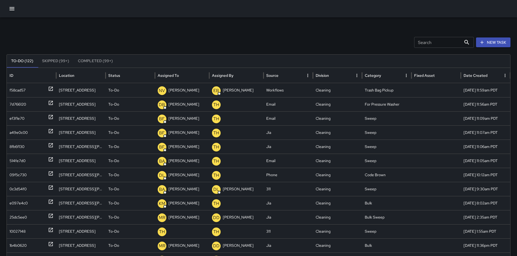
click at [444, 44] on input "Search" at bounding box center [437, 42] width 47 height 11
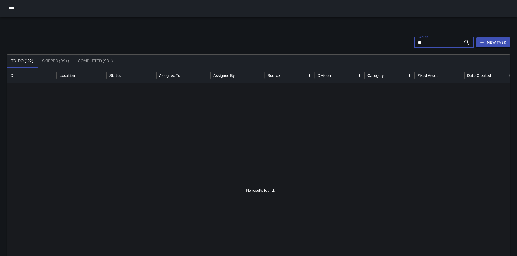
type input "*"
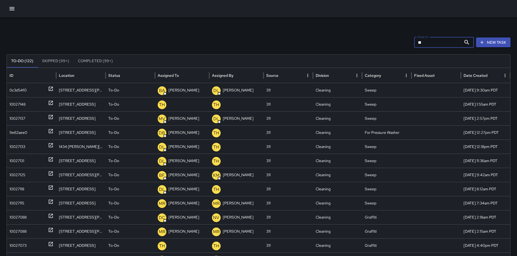
type input "*"
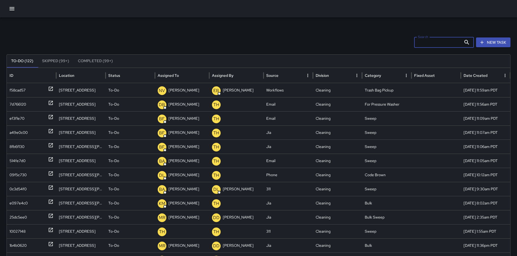
click at [7, 8] on button "button" at bounding box center [12, 8] width 11 height 11
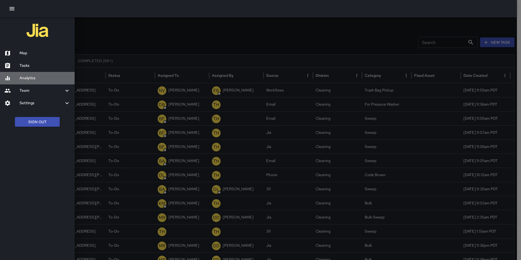
click at [24, 77] on h6 "Analytics" at bounding box center [45, 78] width 51 height 6
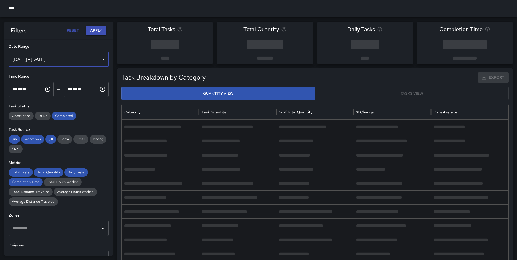
click at [50, 63] on div "Sep 26, 2025 - Oct 02, 2025" at bounding box center [59, 59] width 100 height 15
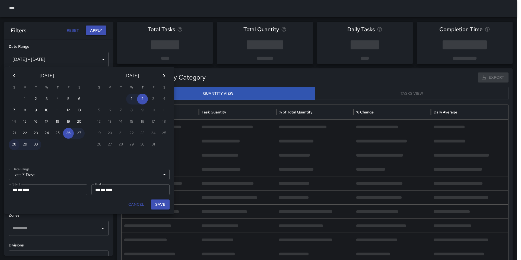
click at [15, 145] on button "28" at bounding box center [14, 144] width 11 height 11
type input "******"
type input "**********"
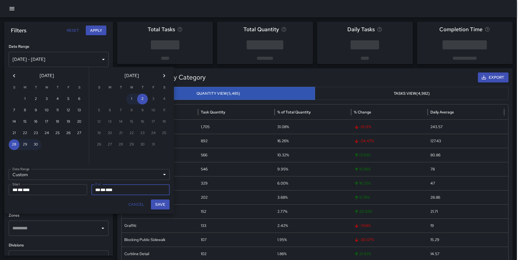
click at [155, 205] on button "Save" at bounding box center [160, 204] width 19 height 10
type input "**********"
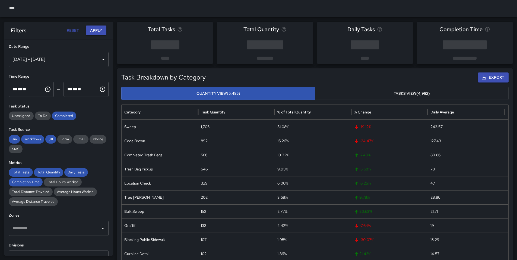
drag, startPoint x: 70, startPoint y: 117, endPoint x: 61, endPoint y: 122, distance: 10.6
click at [70, 117] on span "Completed" at bounding box center [64, 115] width 24 height 5
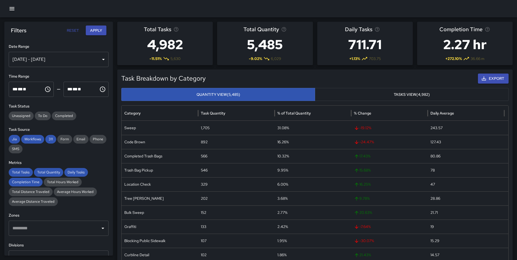
drag, startPoint x: 53, startPoint y: 137, endPoint x: 44, endPoint y: 141, distance: 10.0
click at [52, 137] on span "311" at bounding box center [50, 139] width 11 height 5
drag, startPoint x: 35, startPoint y: 139, endPoint x: 16, endPoint y: 138, distance: 19.6
click at [35, 139] on span "Workflows" at bounding box center [32, 139] width 23 height 5
click at [12, 137] on span "Jia" at bounding box center [14, 139] width 11 height 5
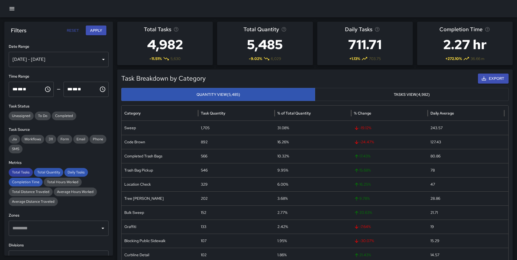
click at [20, 175] on div "Total Tasks" at bounding box center [21, 172] width 24 height 9
drag, startPoint x: 45, startPoint y: 172, endPoint x: 50, endPoint y: 169, distance: 6.1
click at [48, 170] on span "Total Quantity" at bounding box center [48, 172] width 29 height 5
drag, startPoint x: 72, startPoint y: 176, endPoint x: 68, endPoint y: 176, distance: 4.6
click at [72, 176] on div "Daily Tasks" at bounding box center [76, 172] width 24 height 9
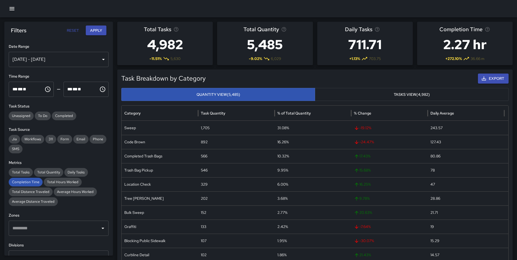
drag, startPoint x: 31, startPoint y: 182, endPoint x: 41, endPoint y: 162, distance: 22.6
click at [31, 182] on span "Completion Time" at bounding box center [26, 181] width 34 height 5
click at [97, 33] on button "Apply" at bounding box center [96, 31] width 21 height 10
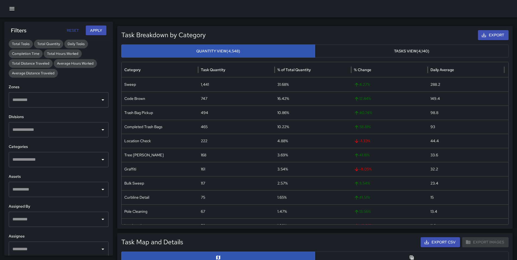
scroll to position [134, 0]
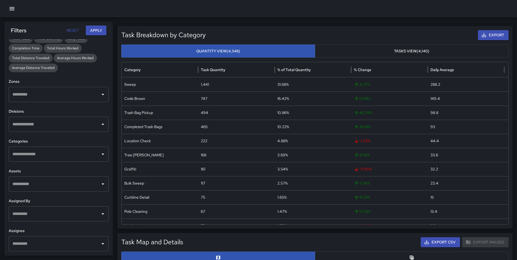
click at [46, 98] on input "text" at bounding box center [54, 94] width 87 height 10
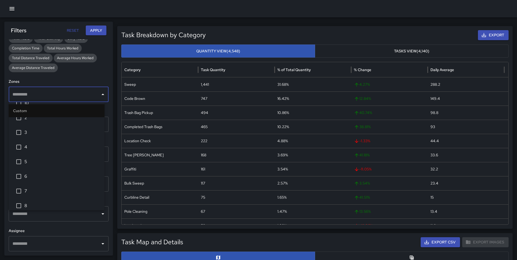
scroll to position [42, 0]
click at [30, 156] on span "5" at bounding box center [62, 156] width 76 height 7
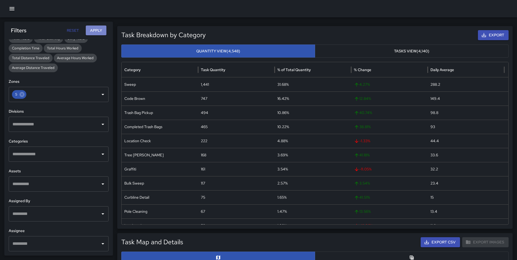
click at [102, 30] on button "Apply" at bounding box center [96, 31] width 21 height 10
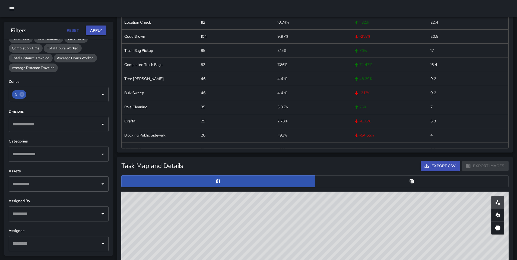
scroll to position [94, 0]
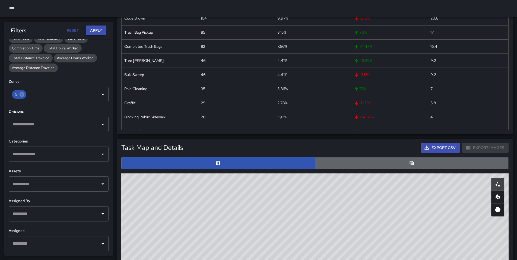
click at [332, 165] on button "button" at bounding box center [412, 163] width 194 height 12
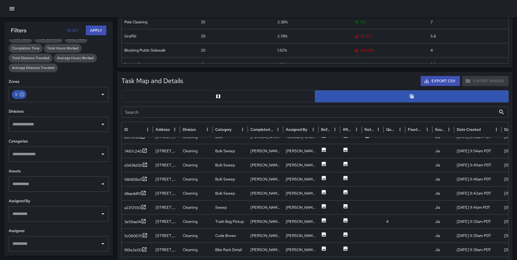
scroll to position [349, 0]
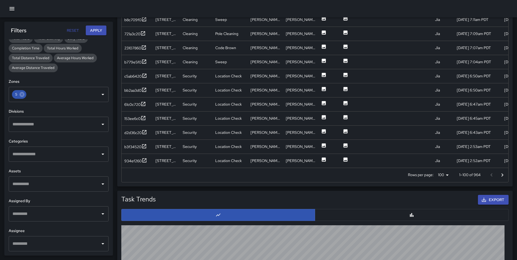
click at [499, 174] on icon "Go to next page" at bounding box center [502, 175] width 7 height 7
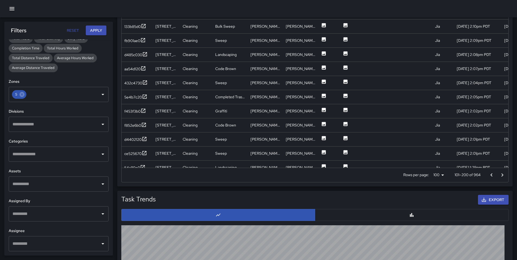
click at [17, 11] on div at bounding box center [258, 8] width 517 height 17
click at [8, 7] on button "button" at bounding box center [12, 8] width 11 height 11
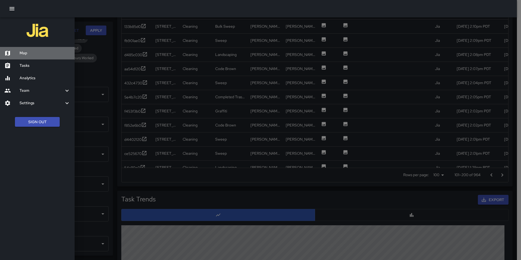
click at [31, 54] on h6 "Map" at bounding box center [45, 53] width 51 height 6
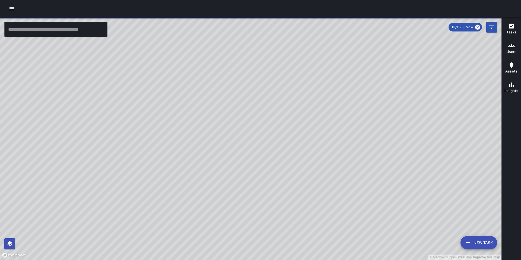
drag, startPoint x: 235, startPoint y: 100, endPoint x: 231, endPoint y: 175, distance: 75.6
click at [230, 157] on div "© Mapbox © OpenStreetMap Improve this map" at bounding box center [251, 138] width 502 height 243
drag, startPoint x: 229, startPoint y: 135, endPoint x: 224, endPoint y: 171, distance: 36.5
click at [224, 171] on div "© Mapbox © OpenStreetMap Improve this map" at bounding box center [251, 138] width 502 height 243
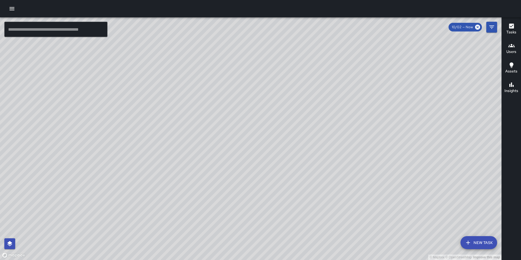
drag, startPoint x: 218, startPoint y: 120, endPoint x: 178, endPoint y: 188, distance: 79.6
click at [178, 189] on div "© Mapbox © OpenStreetMap Improve this map" at bounding box center [251, 138] width 502 height 243
drag, startPoint x: 219, startPoint y: 139, endPoint x: 188, endPoint y: 155, distance: 34.7
click at [185, 165] on div "© Mapbox © OpenStreetMap Improve this map" at bounding box center [251, 138] width 502 height 243
drag, startPoint x: 195, startPoint y: 153, endPoint x: 176, endPoint y: 166, distance: 22.4
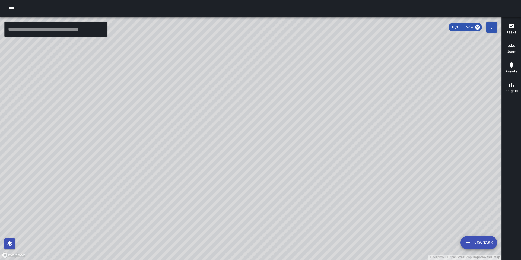
click at [173, 170] on div "© Mapbox © OpenStreetMap Improve this map" at bounding box center [251, 138] width 502 height 243
drag, startPoint x: 211, startPoint y: 152, endPoint x: 188, endPoint y: 175, distance: 32.6
click at [184, 179] on div "© Mapbox © OpenStreetMap Improve this map" at bounding box center [251, 138] width 502 height 243
drag, startPoint x: 227, startPoint y: 142, endPoint x: 196, endPoint y: 174, distance: 44.7
click at [194, 177] on div "© Mapbox © OpenStreetMap Improve this map" at bounding box center [251, 138] width 502 height 243
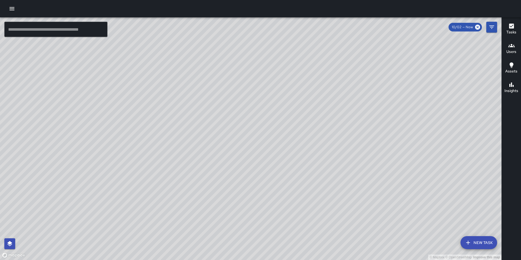
click at [219, 148] on div "© Mapbox © OpenStreetMap Improve this map" at bounding box center [251, 138] width 502 height 243
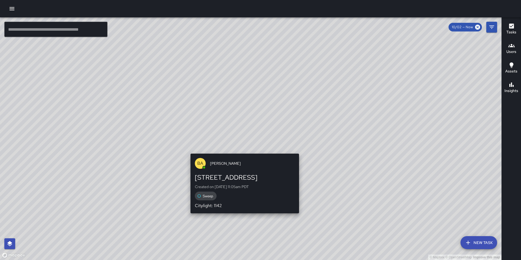
click at [243, 151] on div "© Mapbox © OpenStreetMap Improve this map BA Bryan Alexander 555 Natoma Street …" at bounding box center [251, 138] width 502 height 243
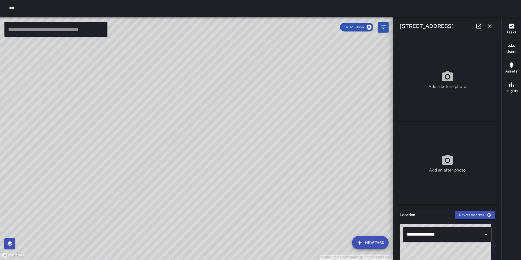
drag, startPoint x: 169, startPoint y: 162, endPoint x: 186, endPoint y: 140, distance: 27.5
click at [186, 140] on div "© Mapbox © OpenStreetMap Improve this map" at bounding box center [196, 138] width 393 height 243
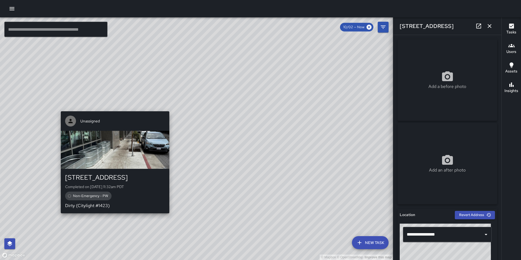
click at [115, 106] on div "© Mapbox © OpenStreetMap Improve this map Unassigned 586 Minna Street Completed…" at bounding box center [196, 138] width 393 height 243
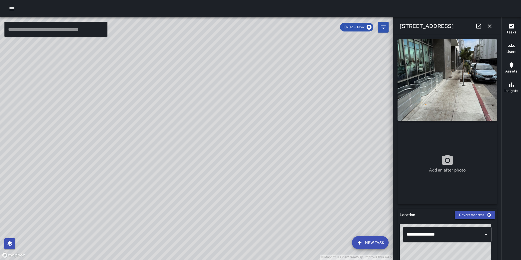
type input "**********"
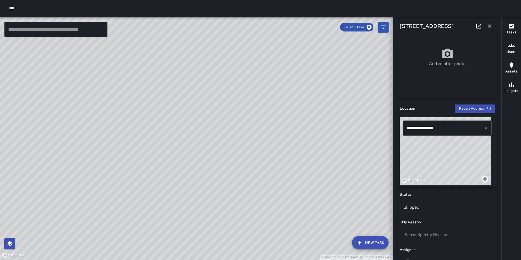
scroll to position [106, 0]
click at [211, 153] on div "© Mapbox © OpenStreetMap Improve this map" at bounding box center [196, 138] width 393 height 243
click at [192, 156] on div "© Mapbox © OpenStreetMap Improve this map Unassigned 586 Minna Street Completed…" at bounding box center [196, 138] width 393 height 243
click at [197, 138] on div "© Mapbox © OpenStreetMap Improve this map Unassigned 586 Minna Street Completed…" at bounding box center [196, 138] width 393 height 243
click at [197, 138] on div "© Mapbox © OpenStreetMap Improve this map" at bounding box center [196, 138] width 393 height 243
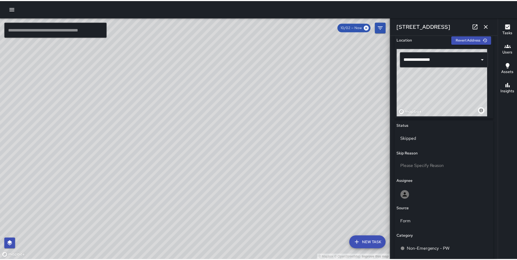
scroll to position [175, 0]
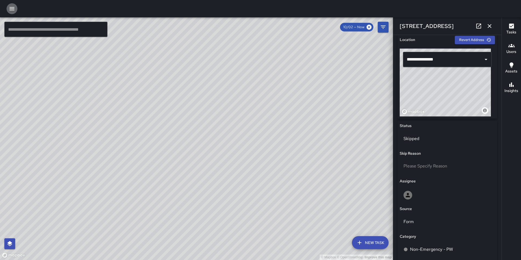
click at [11, 7] on icon "button" at bounding box center [12, 8] width 7 height 7
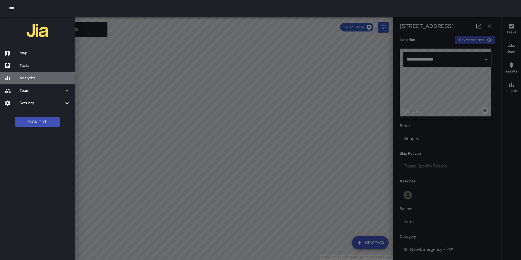
click at [28, 79] on h6 "Analytics" at bounding box center [45, 78] width 51 height 6
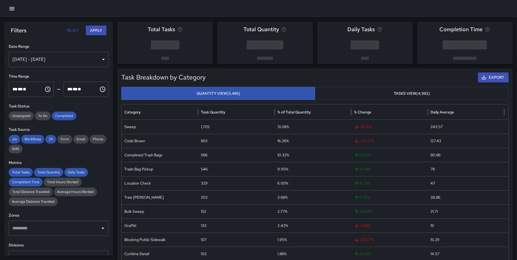
click at [66, 120] on div "**********" at bounding box center [58, 147] width 109 height 216
click at [62, 114] on span "Completed" at bounding box center [64, 115] width 24 height 5
click at [34, 139] on span "Workflows" at bounding box center [32, 139] width 23 height 5
click at [20, 138] on div "Jia Workflows 311 Form Email Phone SMS" at bounding box center [59, 144] width 100 height 18
click at [15, 138] on span "Jia" at bounding box center [14, 139] width 11 height 5
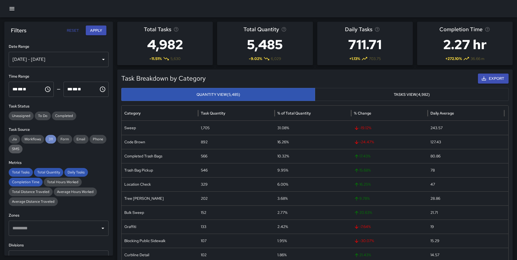
drag, startPoint x: 49, startPoint y: 138, endPoint x: 28, endPoint y: 152, distance: 24.7
click at [48, 138] on span "311" at bounding box center [50, 139] width 11 height 5
click at [23, 172] on span "Total Tasks" at bounding box center [21, 172] width 24 height 5
click at [48, 172] on span "Total Quantity" at bounding box center [48, 172] width 29 height 5
drag, startPoint x: 72, startPoint y: 171, endPoint x: 39, endPoint y: 177, distance: 33.7
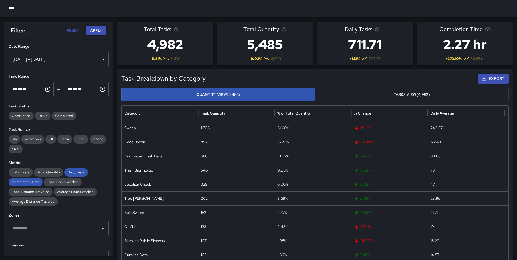
click at [68, 173] on span "Daily Tasks" at bounding box center [76, 172] width 24 height 5
drag, startPoint x: 27, startPoint y: 181, endPoint x: 31, endPoint y: 165, distance: 16.1
click at [27, 181] on span "Completion Time" at bounding box center [26, 181] width 34 height 5
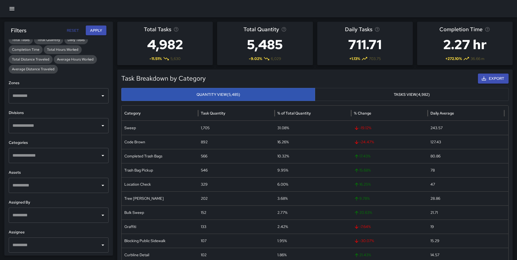
scroll to position [134, 0]
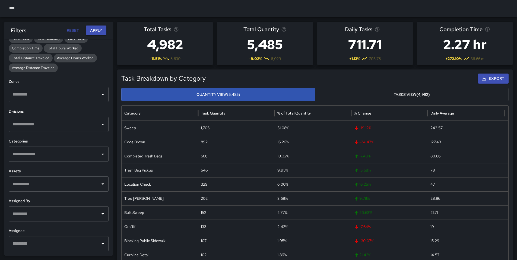
click at [37, 155] on input "text" at bounding box center [54, 154] width 87 height 10
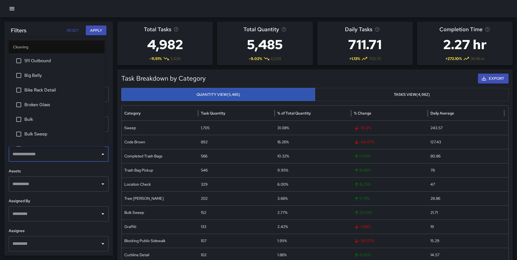
click at [37, 155] on input "text" at bounding box center [54, 154] width 87 height 10
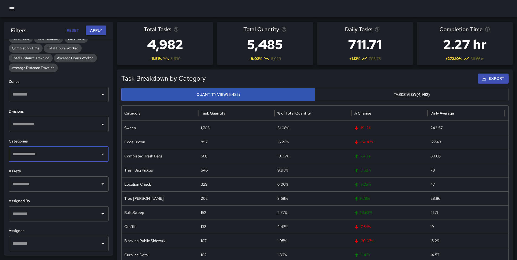
click at [32, 243] on input "text" at bounding box center [54, 244] width 87 height 10
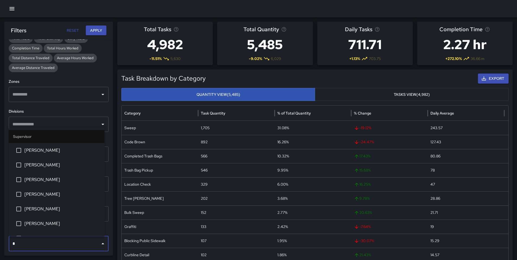
type input "**"
click at [45, 165] on span "[PERSON_NAME]" at bounding box center [62, 165] width 76 height 7
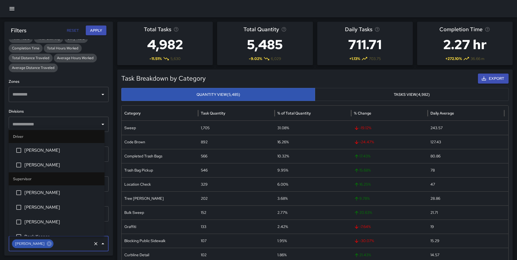
scroll to position [169, 0]
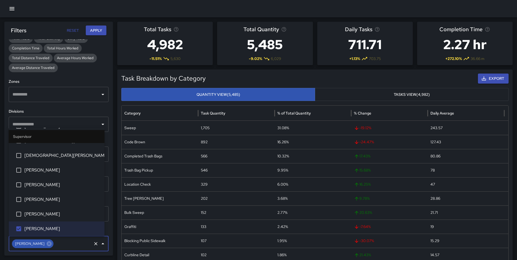
click at [100, 28] on button "Apply" at bounding box center [96, 31] width 21 height 10
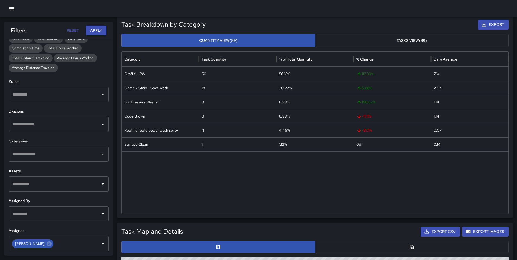
scroll to position [116, 0]
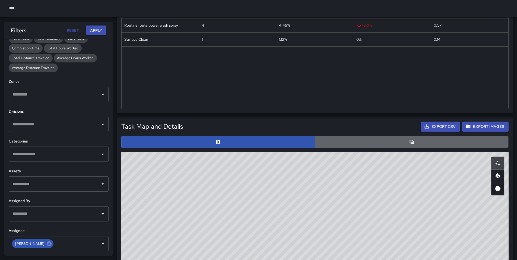
click at [339, 140] on button "button" at bounding box center [412, 142] width 194 height 12
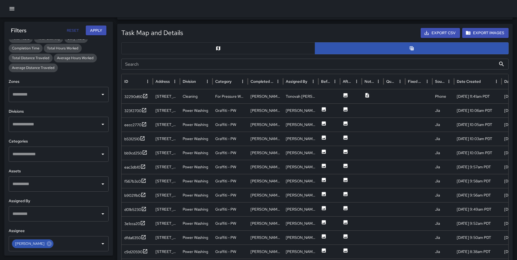
scroll to position [216, 0]
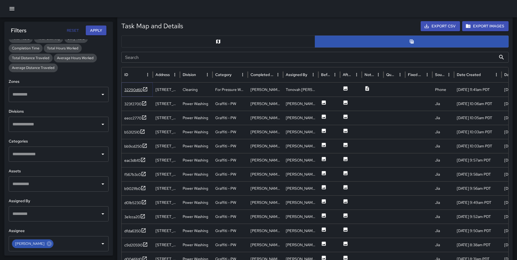
click at [137, 91] on div "32290d60" at bounding box center [133, 89] width 18 height 5
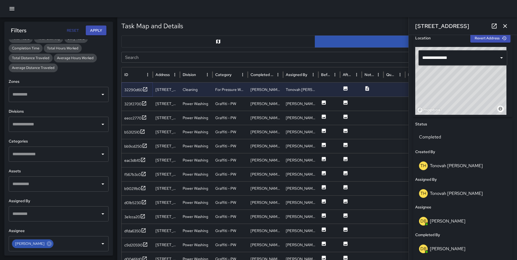
scroll to position [177, 0]
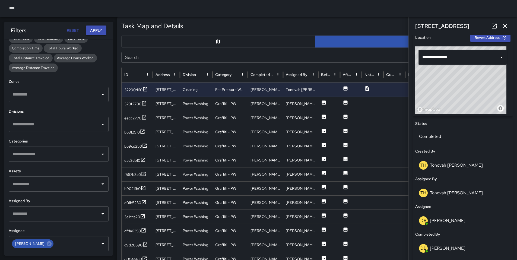
click at [494, 24] on icon at bounding box center [494, 26] width 5 height 5
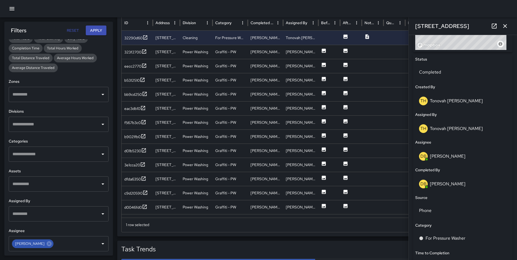
scroll to position [314, 0]
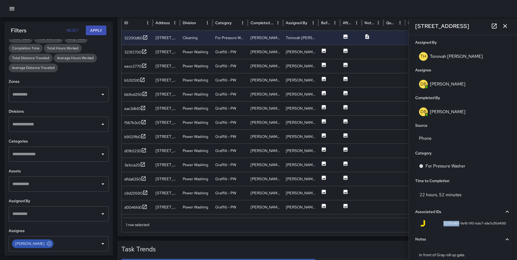
drag, startPoint x: 437, startPoint y: 223, endPoint x: 454, endPoint y: 223, distance: 16.6
click at [454, 223] on div "32290d60-9ef6-11f0-bde7-a9e5c95d4061" at bounding box center [463, 223] width 87 height 7
copy span "32290d60"
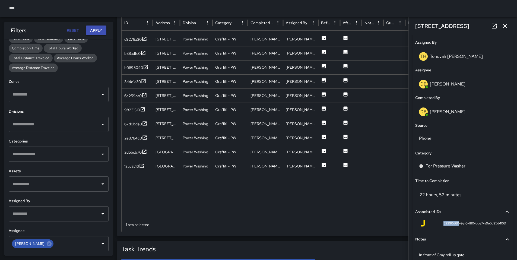
scroll to position [118, 0]
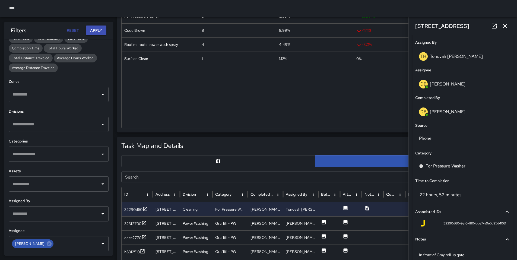
click at [157, 176] on input "Search" at bounding box center [308, 177] width 375 height 11
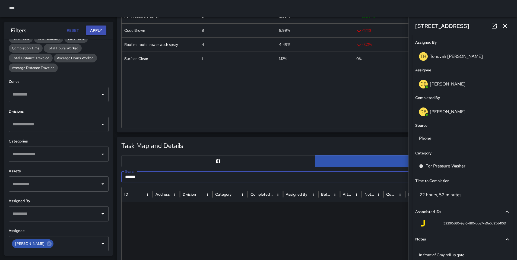
type input "******"
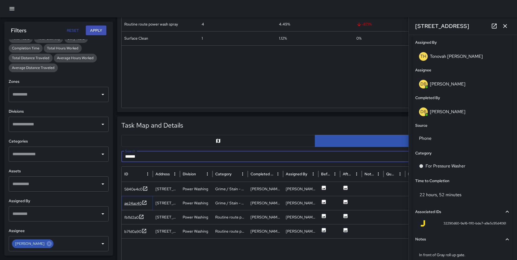
click at [131, 202] on div "ae24ac40" at bounding box center [132, 203] width 17 height 5
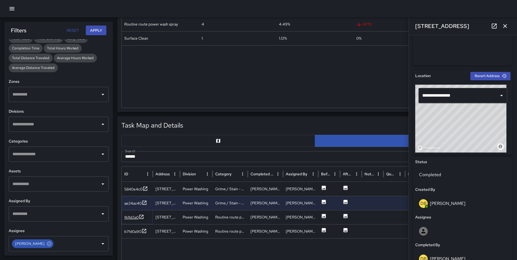
click at [134, 217] on div "fb11d2a0" at bounding box center [131, 217] width 14 height 5
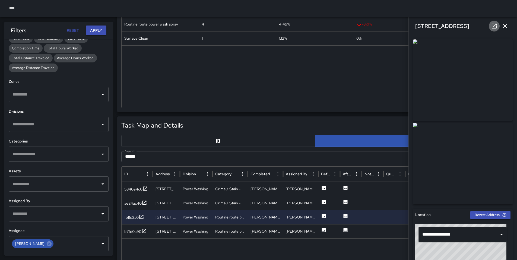
click at [492, 27] on icon at bounding box center [494, 26] width 5 height 5
click at [490, 27] on link at bounding box center [494, 26] width 11 height 11
drag, startPoint x: 149, startPoint y: 157, endPoint x: 93, endPoint y: 155, distance: 56.2
click at [93, 154] on body "Task Breakdown by Category Export Quantity View (89) Tasks View (89) Category T…" at bounding box center [258, 254] width 517 height 743
click at [46, 247] on div "[PERSON_NAME]" at bounding box center [33, 243] width 42 height 9
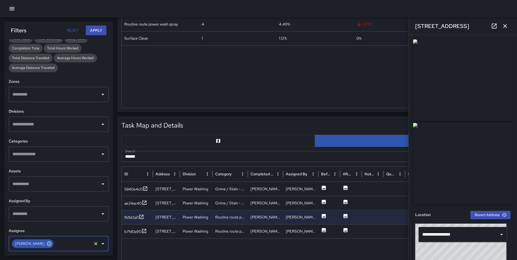
click at [47, 245] on icon at bounding box center [49, 243] width 5 height 5
click at [47, 245] on input "text" at bounding box center [54, 244] width 87 height 10
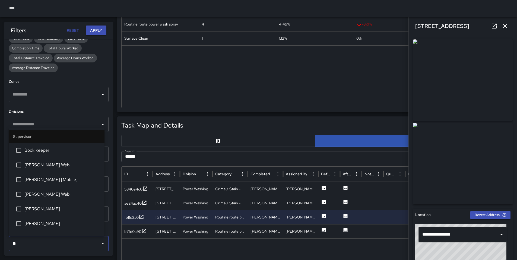
type input "***"
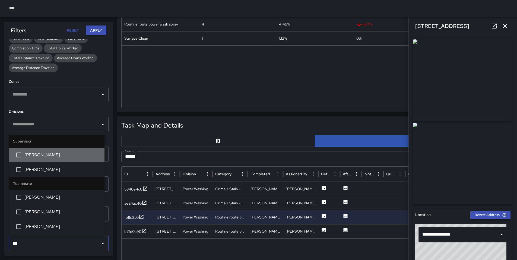
click at [40, 154] on span "[PERSON_NAME]" at bounding box center [62, 155] width 76 height 7
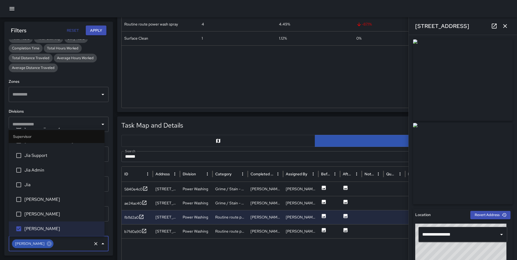
click at [94, 30] on button "Apply" at bounding box center [96, 31] width 21 height 10
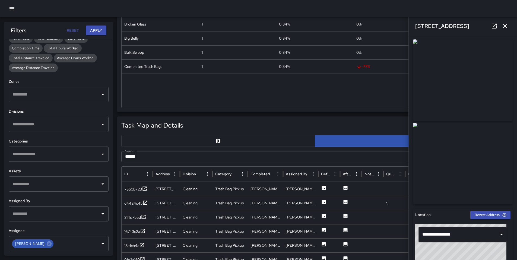
click at [501, 27] on button "button" at bounding box center [505, 26] width 11 height 11
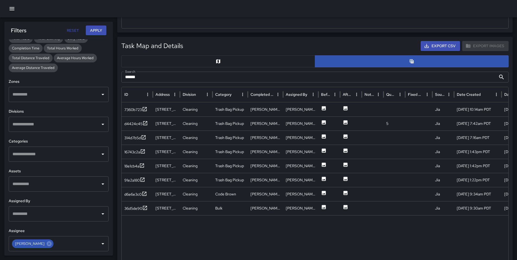
scroll to position [198, 0]
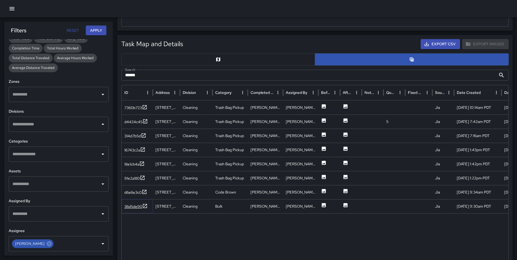
click at [127, 208] on div "36d5de90" at bounding box center [133, 206] width 18 height 5
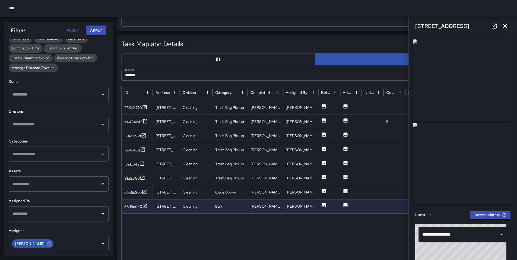
click at [132, 192] on div "d6e6e3c0" at bounding box center [132, 192] width 17 height 5
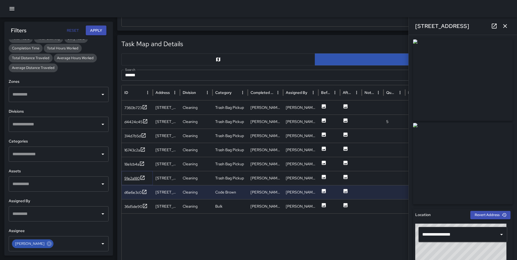
click at [134, 177] on div "91e2a180" at bounding box center [131, 178] width 15 height 5
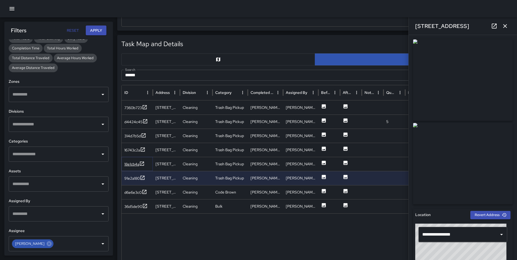
click at [133, 164] on div "18e1cb4a" at bounding box center [131, 163] width 15 height 5
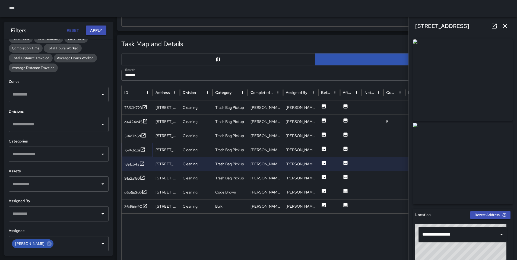
click at [132, 153] on div "16743c2a" at bounding box center [134, 150] width 21 height 7
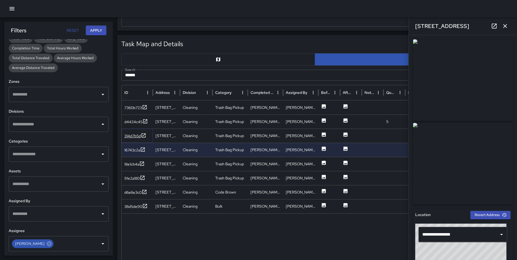
click at [133, 138] on div "314d7b5d" at bounding box center [132, 135] width 17 height 5
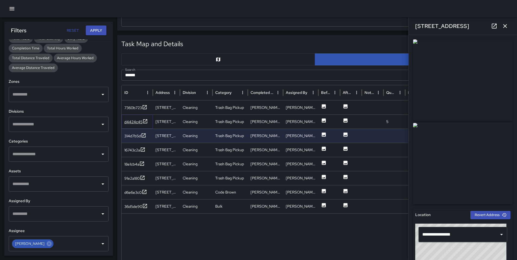
click at [134, 122] on div "d4424c45" at bounding box center [133, 121] width 18 height 5
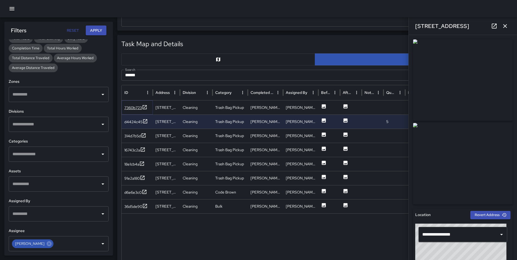
click at [132, 107] on div "7360b723" at bounding box center [133, 107] width 18 height 5
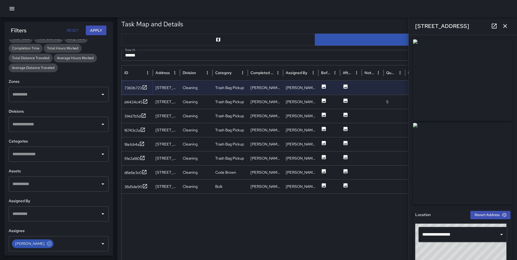
scroll to position [252, 0]
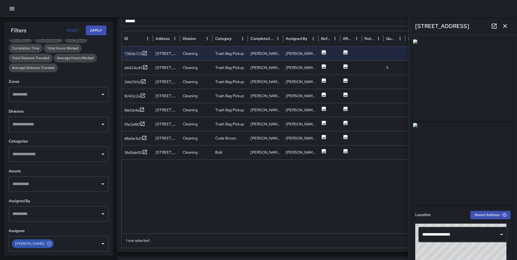
click at [51, 155] on input "text" at bounding box center [54, 154] width 87 height 10
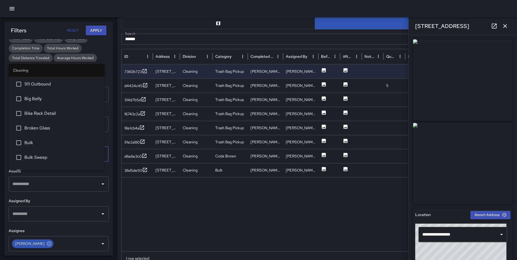
scroll to position [258, 0]
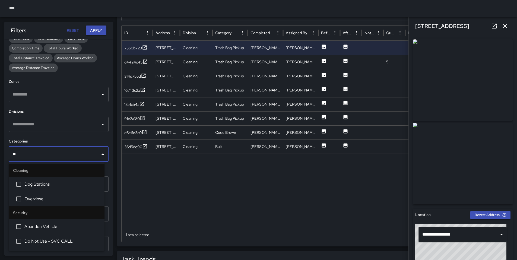
type input "***"
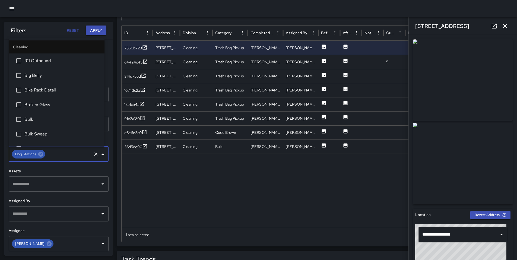
scroll to position [68, 0]
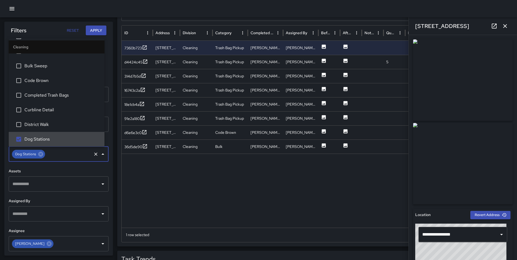
click at [504, 29] on icon "button" at bounding box center [505, 26] width 7 height 7
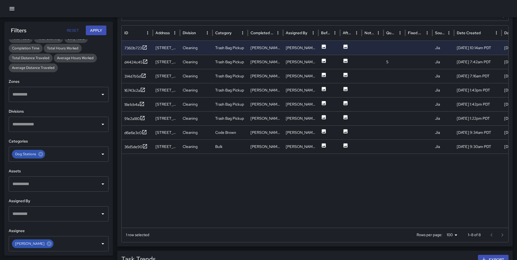
click at [94, 27] on button "Apply" at bounding box center [96, 31] width 21 height 10
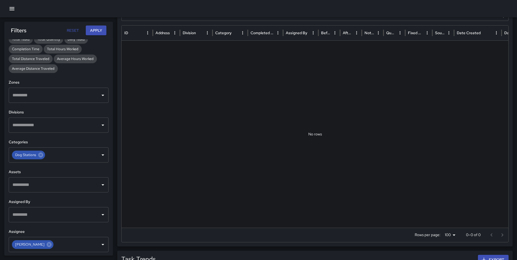
scroll to position [133, 0]
click at [46, 244] on icon at bounding box center [49, 245] width 6 height 6
click at [103, 30] on button "Apply" at bounding box center [96, 31] width 21 height 10
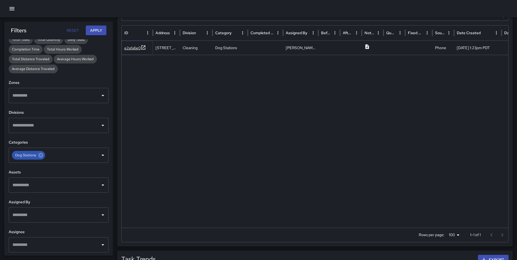
click at [130, 49] on div "e2afa6e0" at bounding box center [132, 47] width 16 height 5
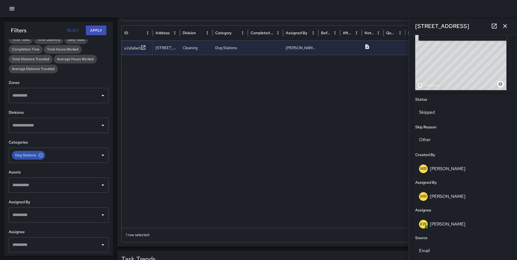
scroll to position [293, 0]
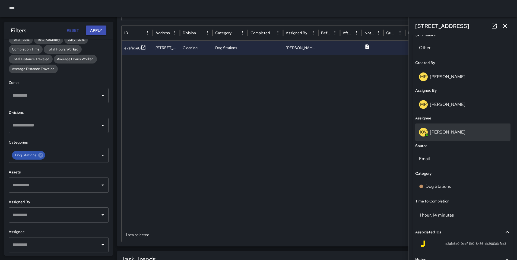
click at [437, 134] on p "[PERSON_NAME]" at bounding box center [448, 132] width 36 height 6
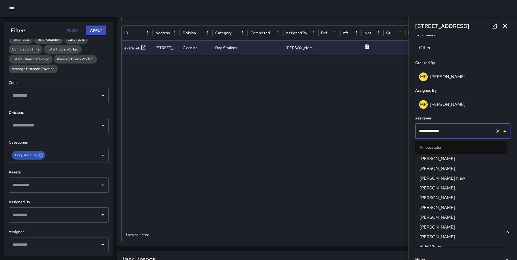
scroll to position [83, 0]
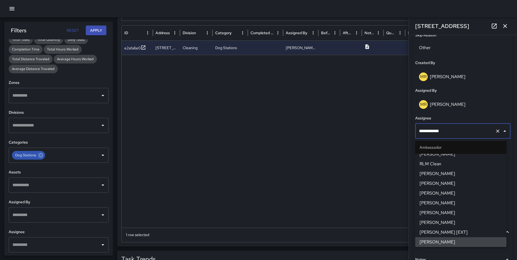
drag, startPoint x: 445, startPoint y: 131, endPoint x: 416, endPoint y: 133, distance: 28.8
click at [416, 133] on div "**********" at bounding box center [462, 130] width 95 height 15
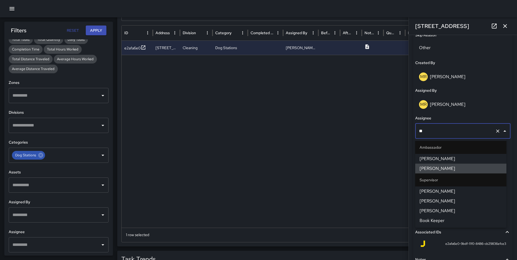
scroll to position [0, 0]
type input "***"
click at [444, 192] on span "[PERSON_NAME]" at bounding box center [461, 191] width 83 height 7
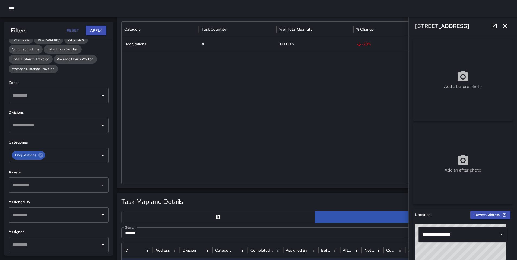
click at [505, 24] on icon "button" at bounding box center [505, 26] width 7 height 7
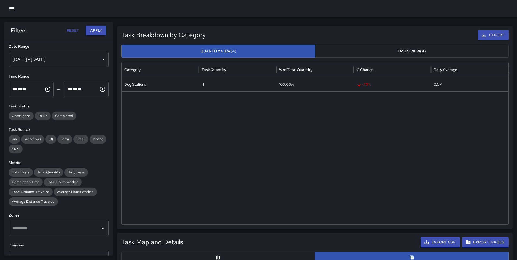
click at [9, 10] on icon "button" at bounding box center [12, 8] width 7 height 7
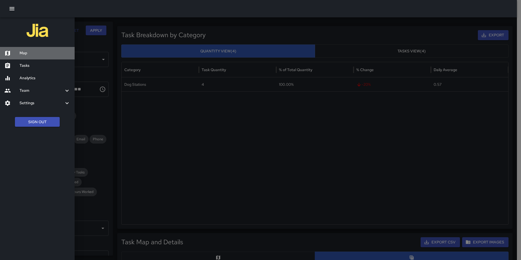
click at [48, 57] on div "Map" at bounding box center [37, 53] width 75 height 12
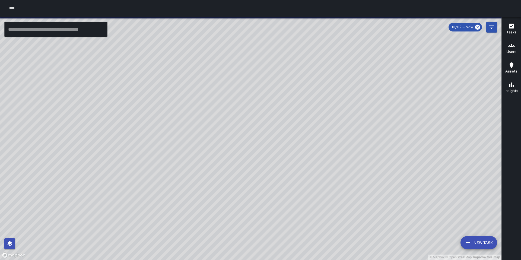
drag, startPoint x: 216, startPoint y: 91, endPoint x: 285, endPoint y: 251, distance: 174.5
click at [285, 251] on div "© Mapbox © OpenStreetMap Improve this map" at bounding box center [251, 138] width 502 height 243
drag, startPoint x: 275, startPoint y: 219, endPoint x: 269, endPoint y: 188, distance: 31.6
click at [270, 192] on div "© Mapbox © OpenStreetMap Improve this map" at bounding box center [251, 138] width 502 height 243
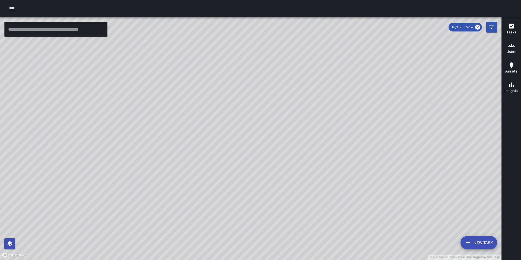
click at [61, 35] on input "text" at bounding box center [55, 29] width 103 height 15
click at [62, 30] on input "text" at bounding box center [55, 29] width 103 height 15
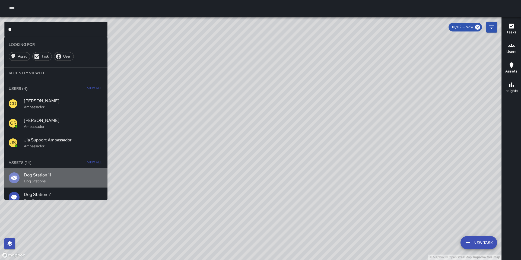
click at [63, 176] on span "Dog Station 11" at bounding box center [63, 175] width 79 height 7
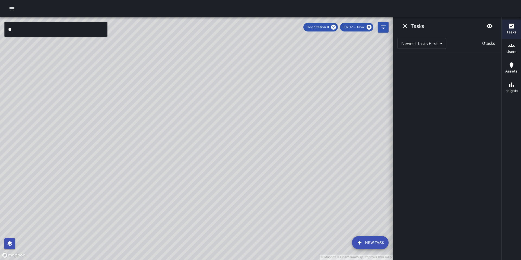
click at [30, 28] on input "**" at bounding box center [55, 29] width 103 height 15
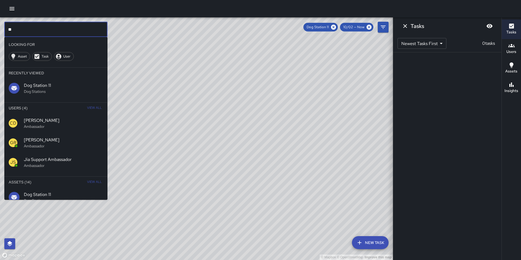
click at [35, 31] on input "**" at bounding box center [55, 29] width 103 height 15
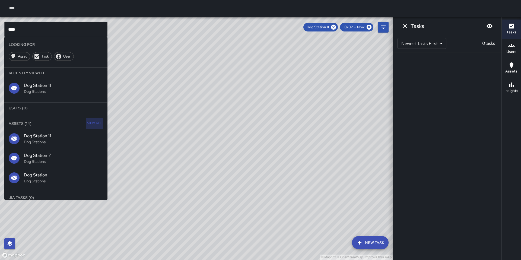
click at [88, 121] on span "View All" at bounding box center [94, 123] width 15 height 9
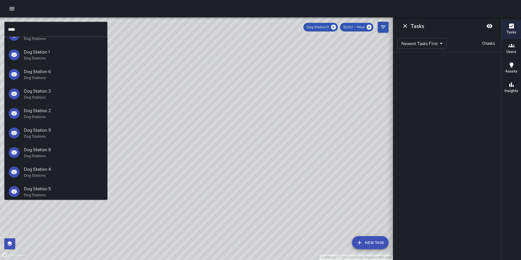
scroll to position [154, 0]
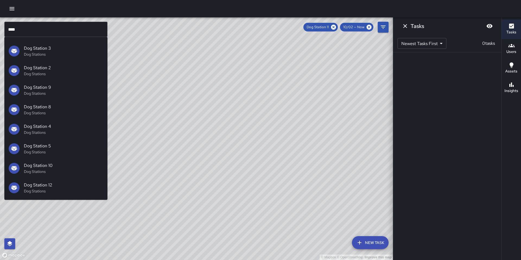
click at [45, 148] on span "Dog Station 5" at bounding box center [63, 146] width 79 height 7
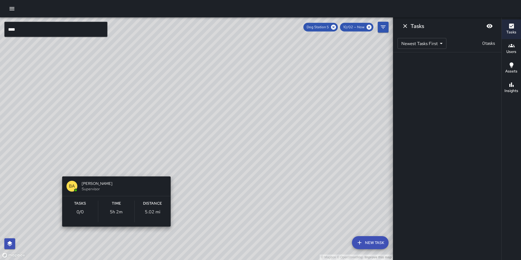
drag, startPoint x: 93, startPoint y: 181, endPoint x: 148, endPoint y: 174, distance: 55.9
click at [148, 173] on div "© Mapbox © OpenStreetMap Improve this map BA Bryan Alexander Supervisor Tasks 0…" at bounding box center [196, 138] width 393 height 243
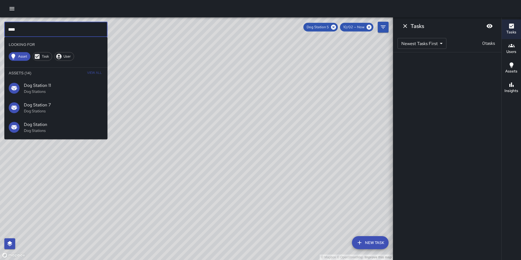
drag, startPoint x: 28, startPoint y: 29, endPoint x: -16, endPoint y: 30, distance: 44.5
click at [0, 30] on html "© Mapbox © OpenStreetMap Improve this map *** ​ Looking For Asset Task User Ass…" at bounding box center [260, 130] width 521 height 260
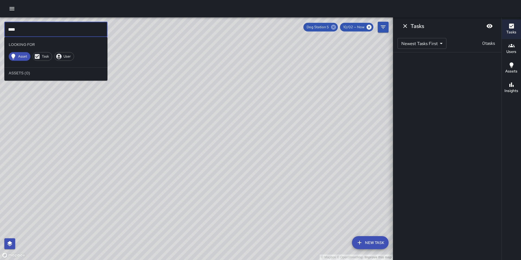
click at [332, 28] on icon at bounding box center [334, 27] width 6 height 6
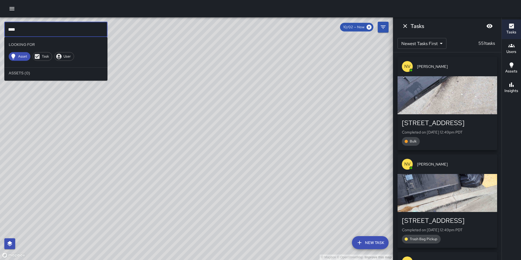
click at [22, 30] on input "***" at bounding box center [55, 29] width 103 height 15
click at [16, 30] on input "***" at bounding box center [55, 29] width 103 height 15
type input "*******"
click at [28, 30] on input "*******" at bounding box center [55, 29] width 103 height 15
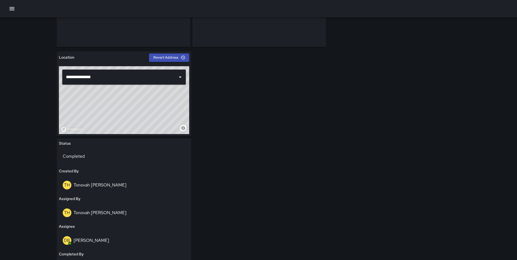
scroll to position [164, 0]
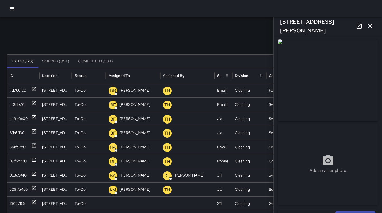
drag, startPoint x: 373, startPoint y: 26, endPoint x: 361, endPoint y: 31, distance: 12.5
click at [373, 26] on icon "button" at bounding box center [370, 26] width 7 height 7
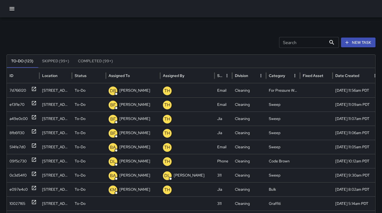
click at [241, 41] on div "Search Search New Task" at bounding box center [191, 42] width 369 height 11
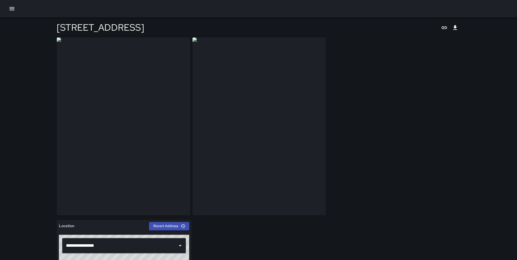
click at [11, 7] on icon "button" at bounding box center [12, 8] width 7 height 7
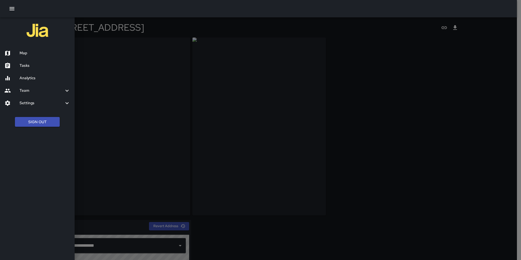
click at [17, 66] on div at bounding box center [11, 65] width 15 height 7
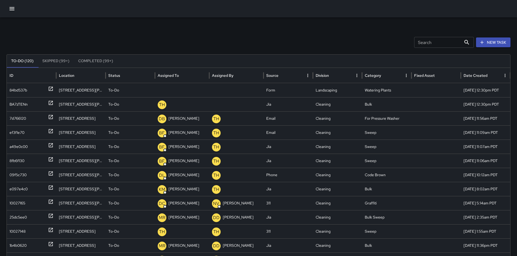
click at [493, 42] on button "New Task" at bounding box center [493, 42] width 34 height 10
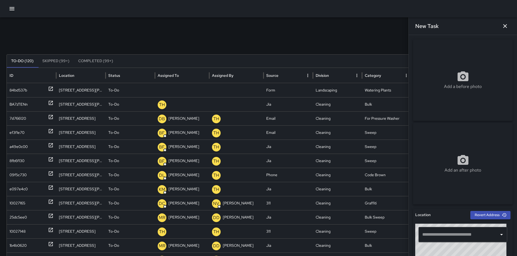
click at [441, 231] on input "text" at bounding box center [459, 234] width 76 height 10
paste input "**********"
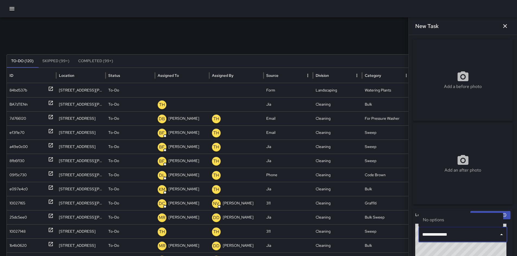
drag, startPoint x: 460, startPoint y: 238, endPoint x: 461, endPoint y: 231, distance: 7.2
click at [460, 238] on input "**********" at bounding box center [459, 234] width 76 height 10
type input "**********"
click at [458, 198] on div "Add an after photo" at bounding box center [463, 163] width 100 height 81
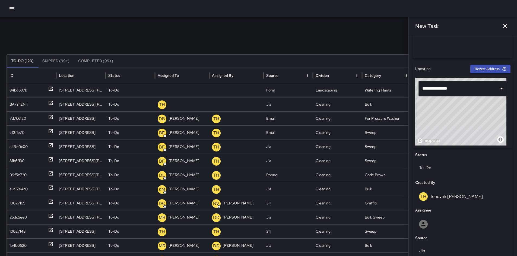
scroll to position [154, 0]
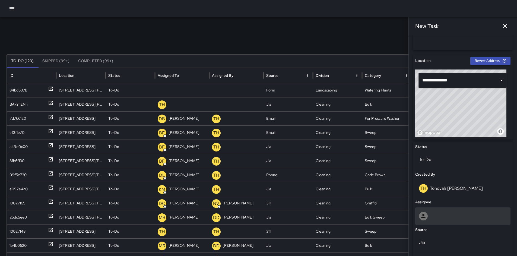
click at [435, 214] on div at bounding box center [463, 216] width 88 height 9
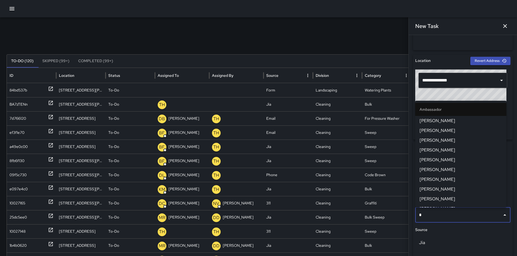
type input "**"
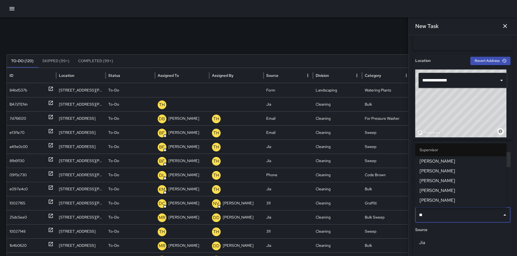
click at [432, 160] on span "[PERSON_NAME]" at bounding box center [461, 161] width 83 height 7
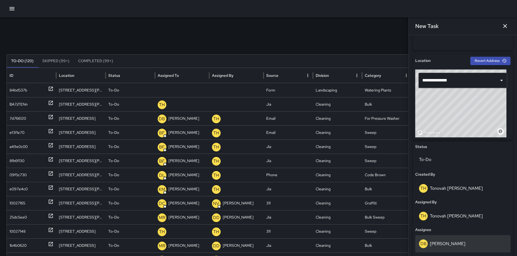
click at [437, 242] on p "[PERSON_NAME]" at bounding box center [448, 244] width 36 height 6
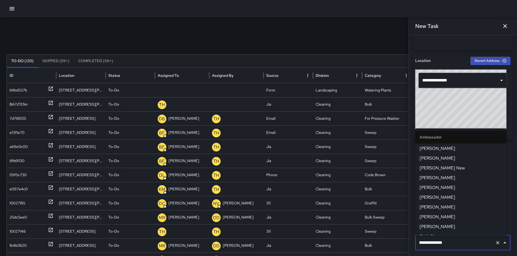
scroll to position [281, 0]
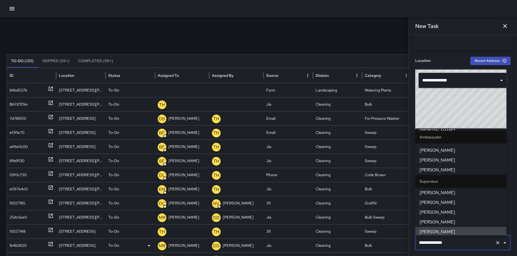
drag, startPoint x: 451, startPoint y: 244, endPoint x: 367, endPoint y: 246, distance: 83.9
click at [367, 246] on div "Search Search New Task To-Do (120) Skipped (99+) Completed (99+) ID Location St…" at bounding box center [258, 171] width 517 height 308
drag, startPoint x: 450, startPoint y: 243, endPoint x: 413, endPoint y: 241, distance: 36.4
click at [413, 241] on div "**********" at bounding box center [463, 244] width 100 height 204
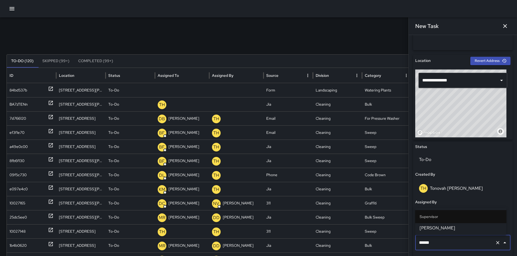
type input "*******"
click at [429, 227] on span "[PERSON_NAME]" at bounding box center [461, 228] width 83 height 7
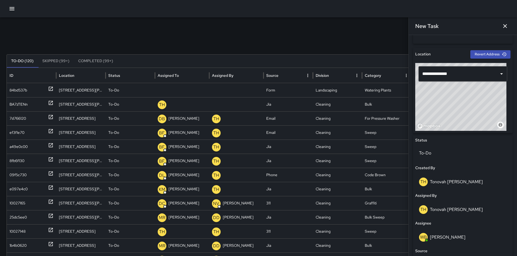
scroll to position [232, 0]
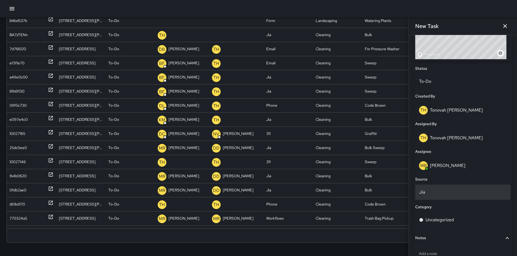
click at [429, 192] on p "Jia" at bounding box center [463, 192] width 88 height 7
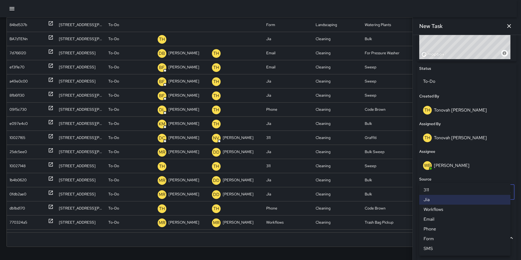
click at [435, 218] on li "Email" at bounding box center [464, 219] width 91 height 10
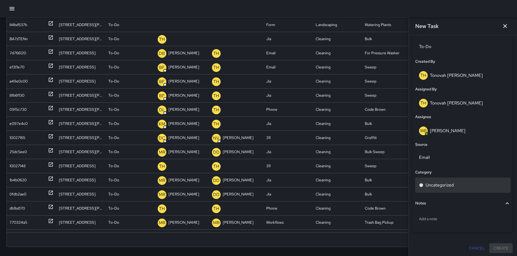
scroll to position [268, 0]
click at [433, 184] on p "Uncategorized" at bounding box center [440, 183] width 28 height 7
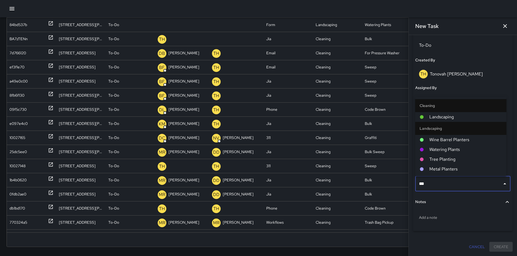
type input "****"
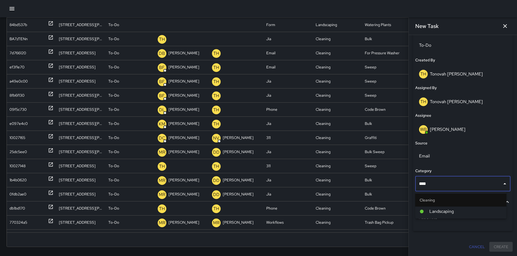
click at [435, 210] on span "Landscaping" at bounding box center [465, 211] width 73 height 7
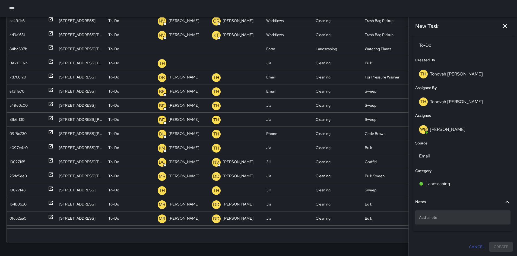
click at [446, 214] on div "Add a note" at bounding box center [462, 217] width 95 height 14
click at [431, 218] on p "Add a note" at bounding box center [463, 217] width 88 height 5
type textarea "**********"
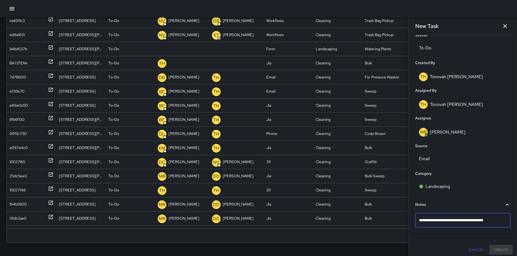
scroll to position [269, 0]
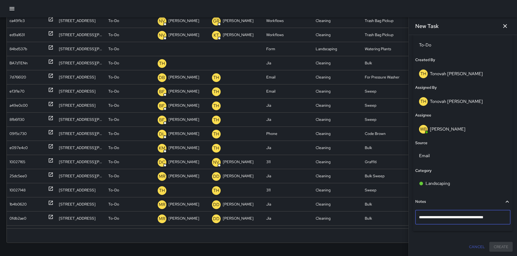
click at [449, 239] on div "**********" at bounding box center [463, 11] width 100 height 481
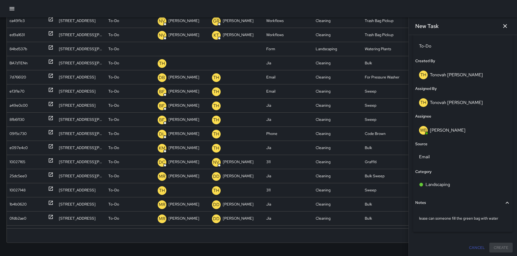
scroll to position [268, 0]
click at [496, 244] on div "Cancel Create" at bounding box center [463, 247] width 100 height 10
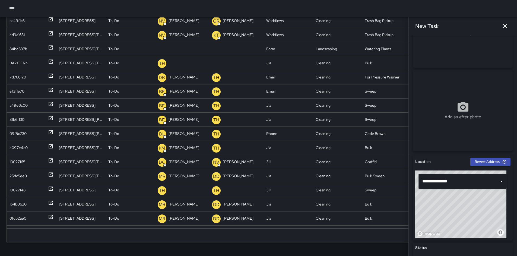
scroll to position [53, 0]
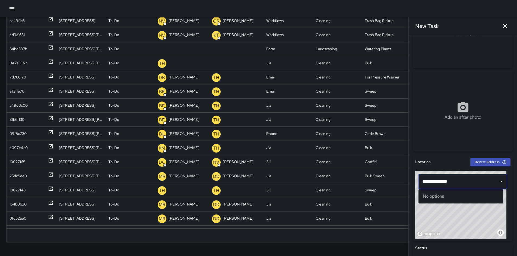
click at [467, 177] on input "**********" at bounding box center [459, 181] width 76 height 10
click at [464, 180] on input "**********" at bounding box center [459, 181] width 76 height 10
drag, startPoint x: 422, startPoint y: 182, endPoint x: 423, endPoint y: 187, distance: 5.2
click at [422, 182] on input "**********" at bounding box center [459, 181] width 76 height 10
click at [447, 195] on div "No options" at bounding box center [461, 196] width 85 height 14
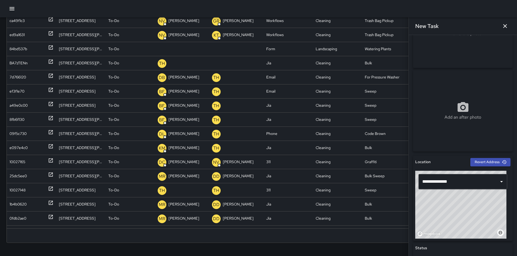
click at [458, 223] on div "© Mapbox © OpenStreetMap Improve this map" at bounding box center [460, 205] width 91 height 68
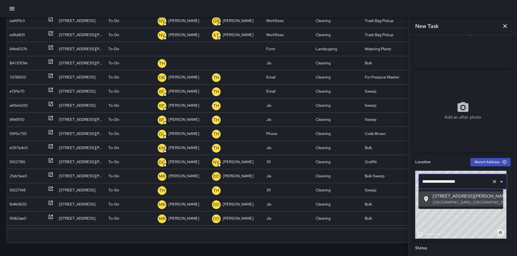
click at [470, 185] on input "**********" at bounding box center [455, 181] width 69 height 10
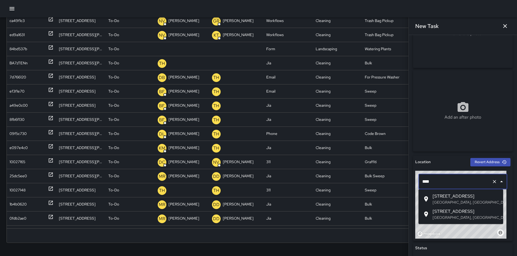
click at [460, 212] on span "208 8th Street" at bounding box center [466, 211] width 66 height 7
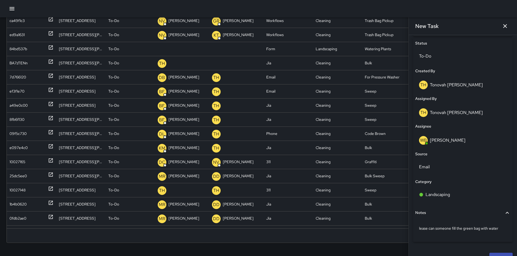
scroll to position [268, 0]
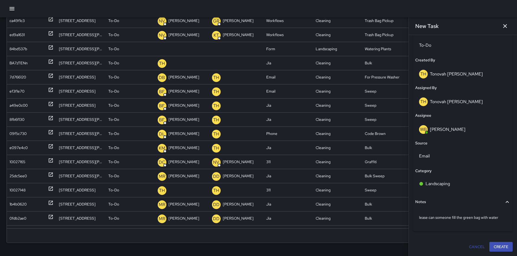
type input "**********"
click at [490, 246] on button "Create" at bounding box center [500, 247] width 23 height 10
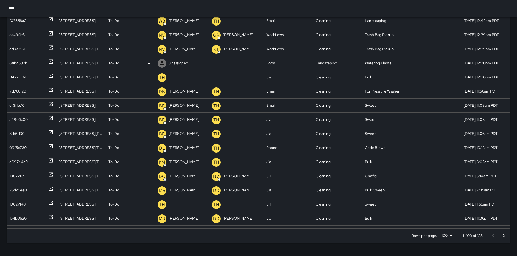
click at [31, 64] on div "84bd537b" at bounding box center [31, 63] width 44 height 14
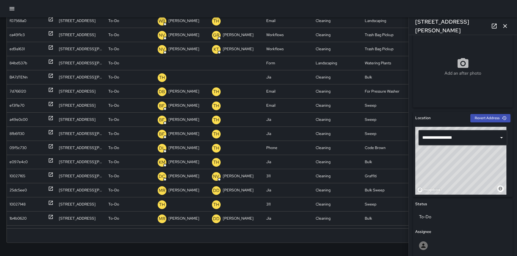
scroll to position [183, 0]
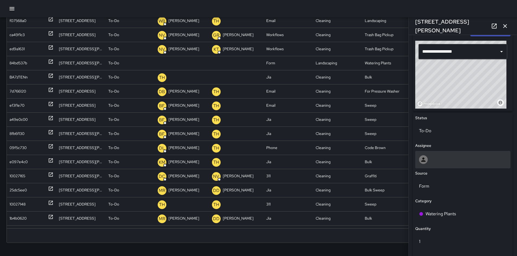
click at [425, 158] on icon at bounding box center [423, 159] width 7 height 7
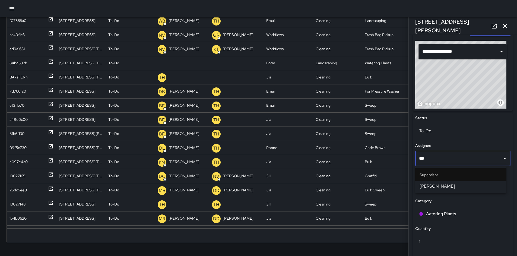
type input "****"
click at [429, 181] on li "[PERSON_NAME]" at bounding box center [460, 186] width 91 height 10
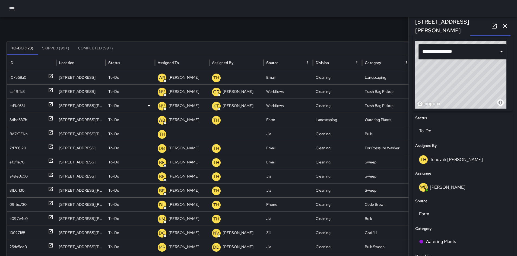
scroll to position [0, 0]
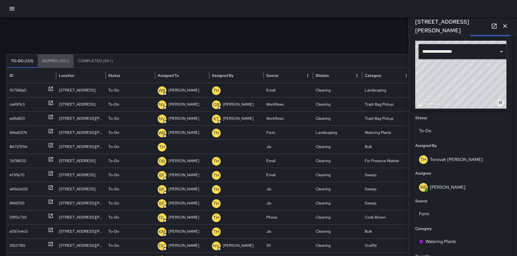
click at [55, 62] on button "Skipped (99+)" at bounding box center [56, 61] width 36 height 13
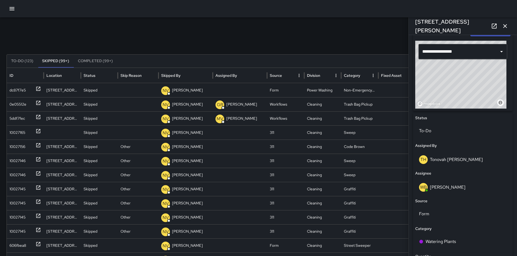
click at [23, 59] on button "To-Do (123)" at bounding box center [22, 61] width 31 height 13
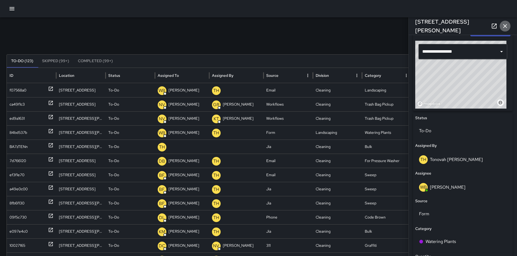
click at [506, 29] on icon "button" at bounding box center [505, 26] width 7 height 7
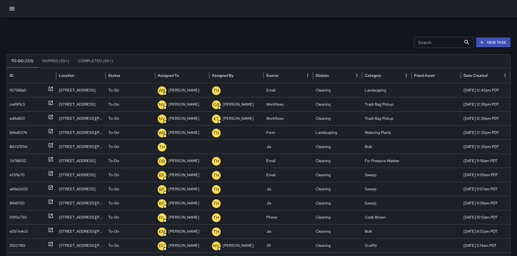
click at [441, 45] on input "Search" at bounding box center [437, 42] width 47 height 11
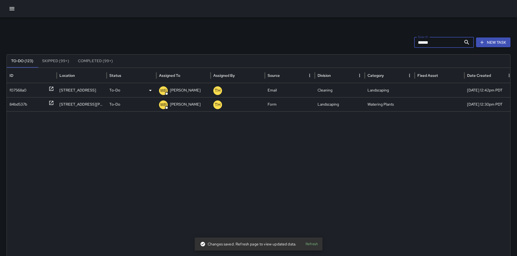
type input "******"
click at [18, 90] on div "f07568a0" at bounding box center [17, 90] width 17 height 14
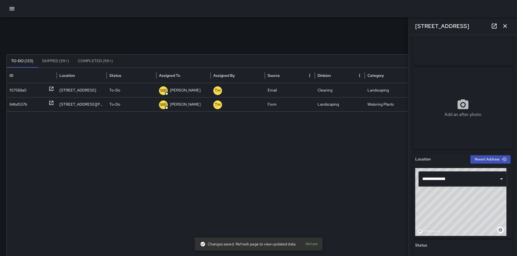
scroll to position [116, 0]
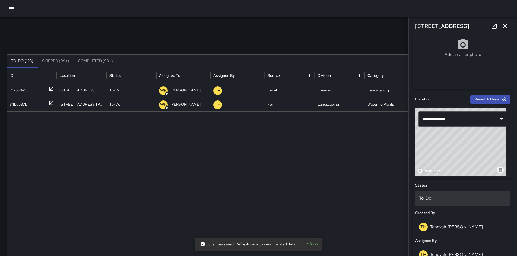
click at [435, 200] on p "To-Do" at bounding box center [463, 198] width 88 height 7
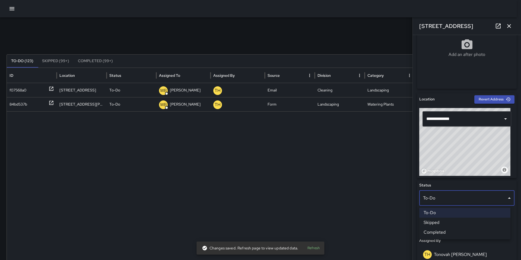
click at [434, 220] on li "Skipped" at bounding box center [464, 223] width 91 height 10
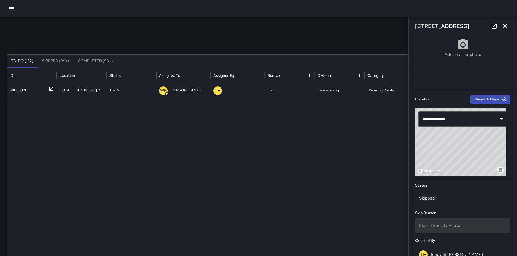
click at [439, 224] on span "Please Specify Reason" at bounding box center [441, 226] width 44 height 6
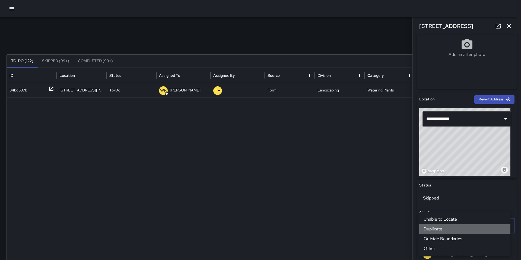
click at [439, 229] on li "Duplicate" at bounding box center [464, 229] width 91 height 10
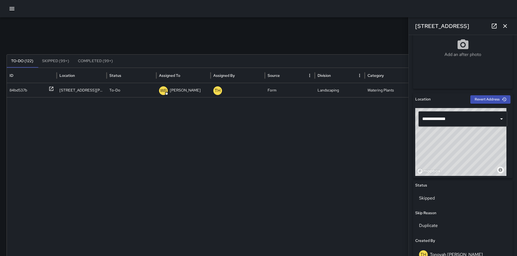
drag, startPoint x: 373, startPoint y: 213, endPoint x: 371, endPoint y: 210, distance: 2.8
click at [373, 213] on div at bounding box center [261, 197] width 508 height 201
click at [504, 27] on icon "button" at bounding box center [505, 26] width 7 height 7
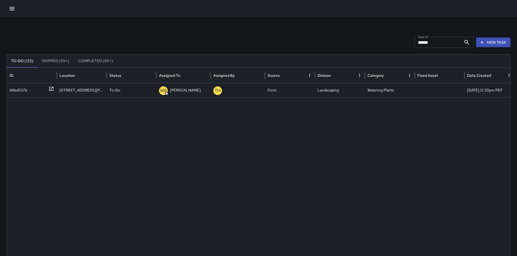
click at [307, 33] on div "Search ****** Search New Task To-Do (122) Skipped (99+) Completed (99+) ID Loca…" at bounding box center [258, 171] width 517 height 308
drag, startPoint x: 439, startPoint y: 41, endPoint x: 357, endPoint y: 41, distance: 82.0
click at [388, 40] on div "Search ****** Search New Task" at bounding box center [259, 42] width 504 height 11
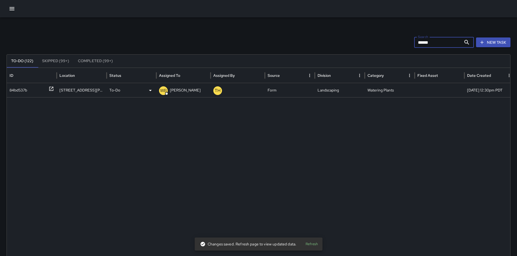
click at [15, 89] on div "84bd537b" at bounding box center [18, 90] width 18 height 14
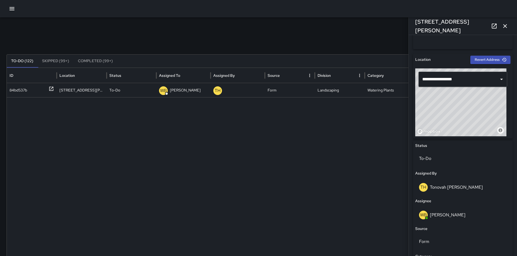
scroll to position [97, 0]
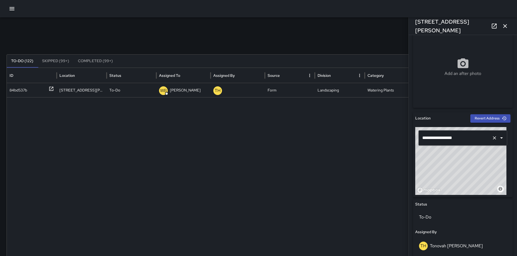
click at [451, 138] on input "**********" at bounding box center [455, 138] width 69 height 10
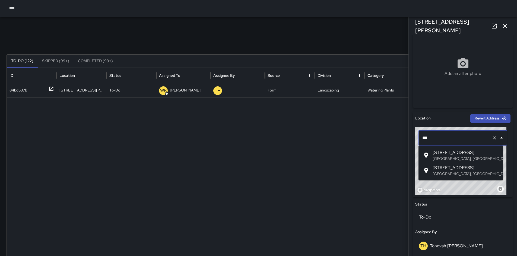
click at [469, 168] on span "208 8th Street" at bounding box center [466, 167] width 66 height 7
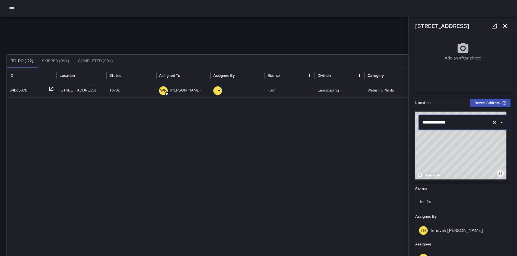
scroll to position [106, 0]
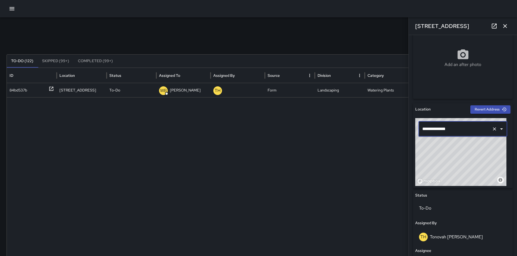
type input "**********"
click at [505, 24] on icon "button" at bounding box center [505, 26] width 7 height 7
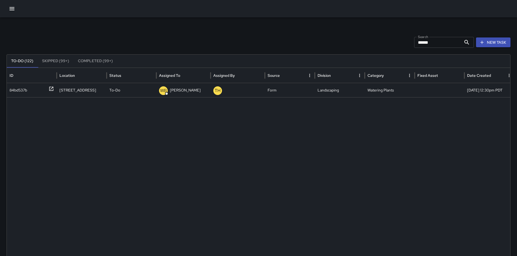
drag, startPoint x: 364, startPoint y: 159, endPoint x: 324, endPoint y: 162, distance: 40.8
click at [364, 159] on div at bounding box center [261, 197] width 508 height 201
click at [26, 89] on div "84bd537b" at bounding box center [18, 90] width 18 height 14
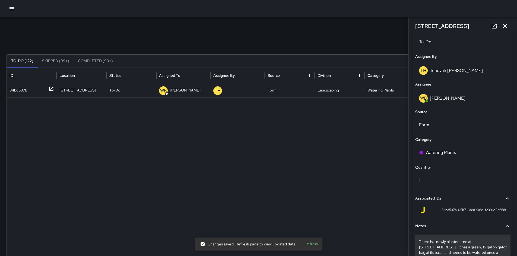
scroll to position [320, 0]
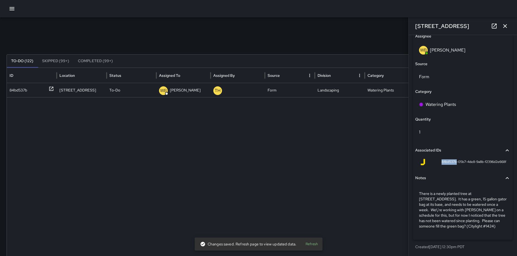
drag, startPoint x: 435, startPoint y: 161, endPoint x: 452, endPoint y: 163, distance: 17.2
click at [452, 163] on div "84bd537b-05b7-4de8-9a8b-f2396d2e668f" at bounding box center [463, 162] width 87 height 7
copy span "84bd537b"
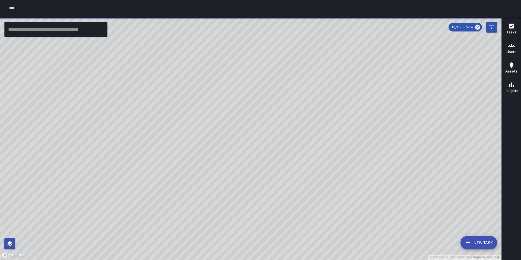
click at [29, 32] on input "text" at bounding box center [55, 29] width 103 height 15
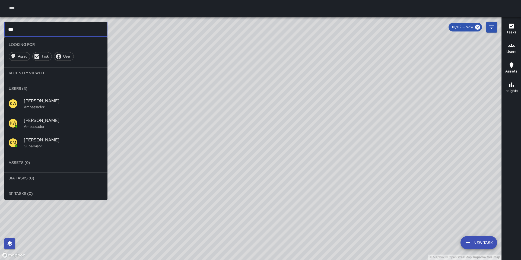
click at [28, 142] on span "[PERSON_NAME]" at bounding box center [63, 140] width 79 height 7
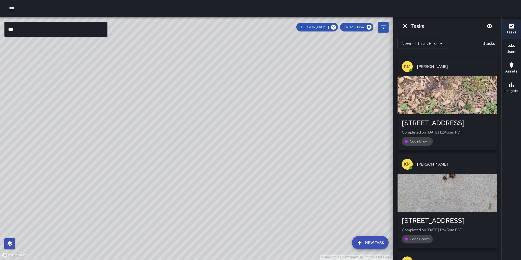
drag, startPoint x: 215, startPoint y: 95, endPoint x: 206, endPoint y: 125, distance: 31.4
click at [205, 148] on div "© Mapbox © OpenStreetMap Improve this map" at bounding box center [196, 138] width 393 height 243
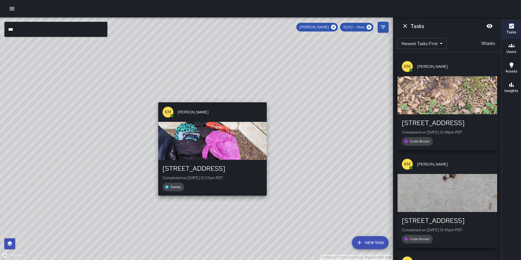
click at [210, 99] on div "© Mapbox © OpenStreetMap Improve this map KM Ken McCarter 550 Natoma Street Com…" at bounding box center [196, 138] width 393 height 243
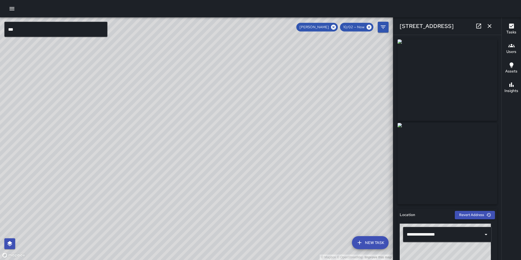
click at [478, 24] on icon at bounding box center [479, 26] width 7 height 7
click at [486, 29] on button "button" at bounding box center [489, 26] width 11 height 11
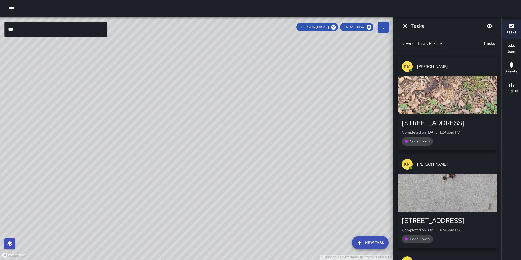
click at [26, 29] on input "***" at bounding box center [55, 29] width 103 height 15
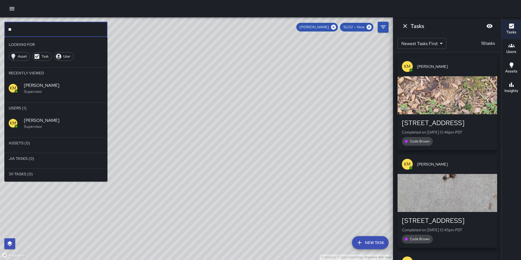
type input "*"
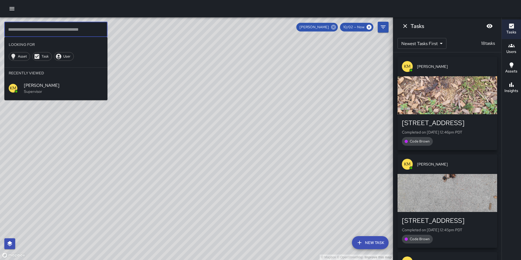
click at [333, 28] on icon at bounding box center [333, 27] width 5 height 5
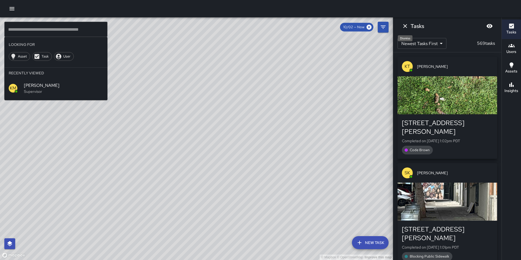
click at [405, 28] on icon "Dismiss" at bounding box center [405, 26] width 7 height 7
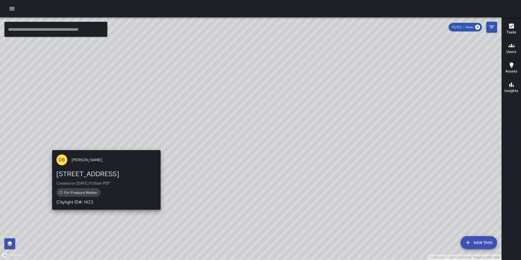
click at [161, 147] on div "© Mapbox © OpenStreetMap Improve this map DB DeAndre Barney 111 7th Street Crea…" at bounding box center [251, 138] width 502 height 243
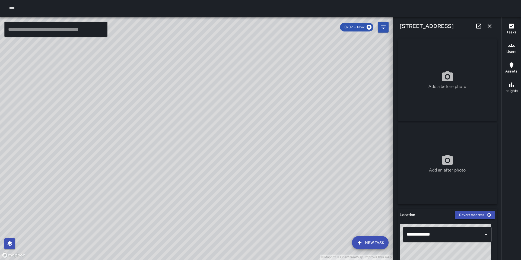
click at [492, 25] on icon "button" at bounding box center [489, 26] width 7 height 7
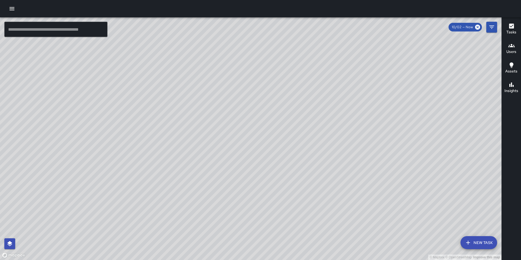
click at [12, 12] on button "button" at bounding box center [12, 8] width 11 height 11
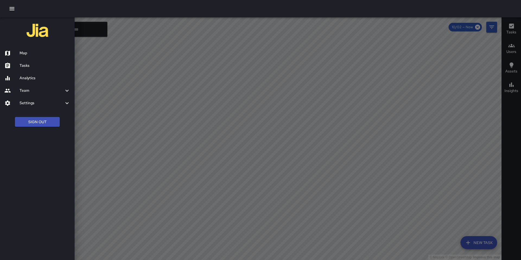
click at [21, 66] on h6 "Tasks" at bounding box center [45, 66] width 51 height 6
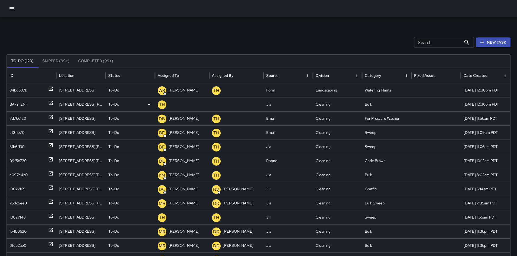
click at [19, 101] on div "BA7zTENn" at bounding box center [18, 104] width 18 height 14
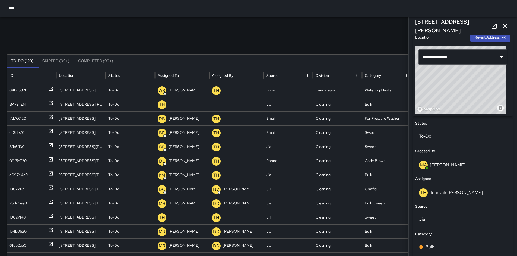
scroll to position [260, 0]
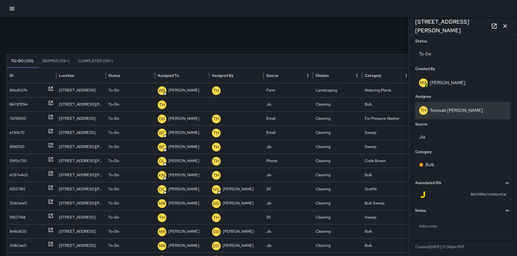
click at [436, 111] on p "Tonovah [PERSON_NAME]" at bounding box center [456, 110] width 53 height 6
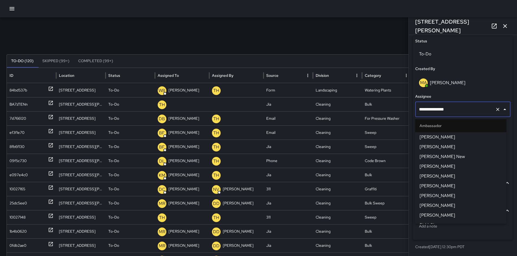
scroll to position [330, 0]
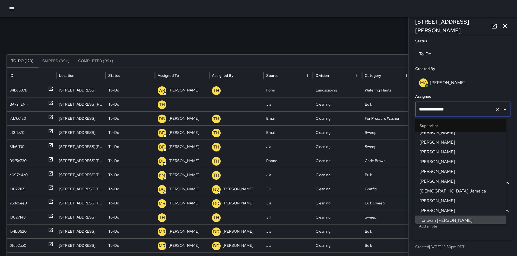
drag, startPoint x: 457, startPoint y: 108, endPoint x: 425, endPoint y: 105, distance: 32.5
click at [425, 105] on input "**********" at bounding box center [455, 109] width 75 height 10
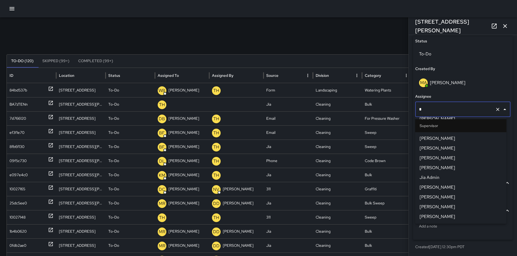
scroll to position [0, 0]
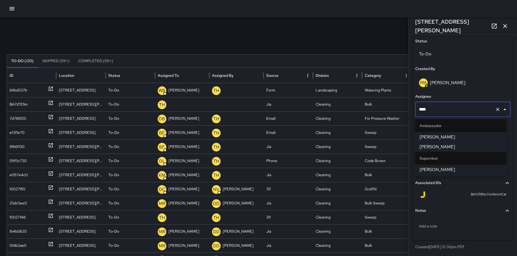
type input "*****"
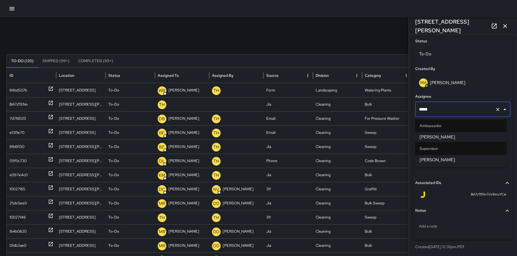
click at [433, 160] on span "[PERSON_NAME]" at bounding box center [461, 160] width 83 height 7
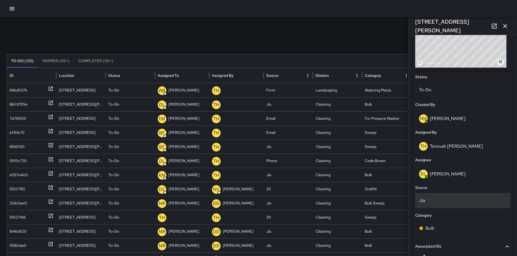
scroll to position [251, 0]
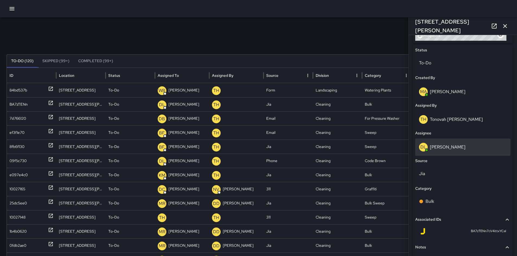
click at [445, 148] on p "[PERSON_NAME]" at bounding box center [448, 147] width 36 height 6
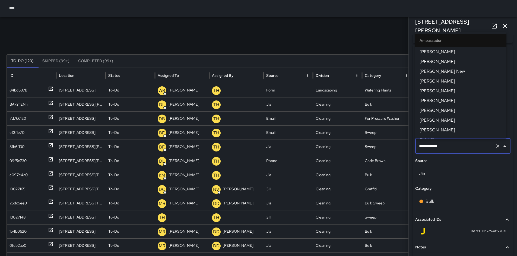
scroll to position [262, 0]
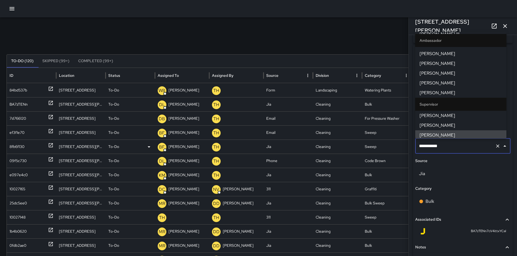
drag, startPoint x: 438, startPoint y: 144, endPoint x: 393, endPoint y: 143, distance: 44.8
click at [394, 143] on div "Search Search New Task To-Do (120) Skipped (99+) Completed (99+) ID Location St…" at bounding box center [258, 171] width 517 height 308
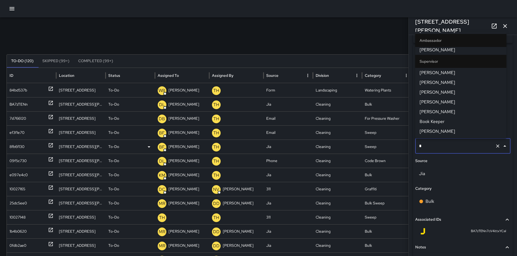
scroll to position [0, 0]
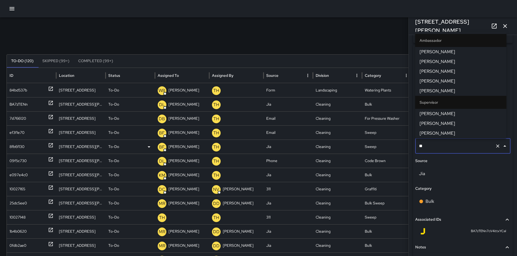
type input "***"
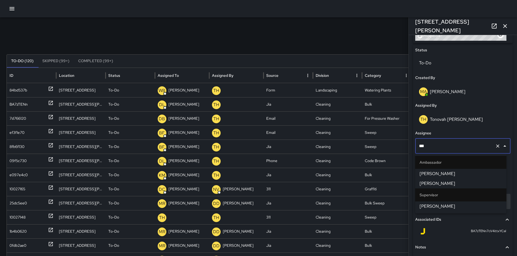
click at [432, 208] on span "[PERSON_NAME]" at bounding box center [461, 206] width 83 height 7
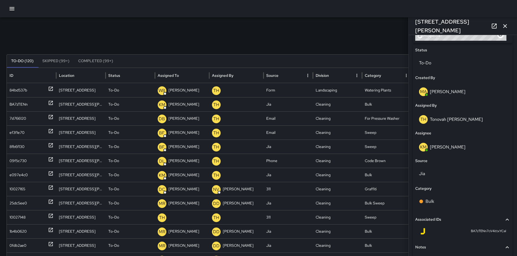
click at [113, 47] on div "Search Search New Task" at bounding box center [259, 42] width 504 height 11
click at [501, 26] on button "button" at bounding box center [505, 26] width 11 height 11
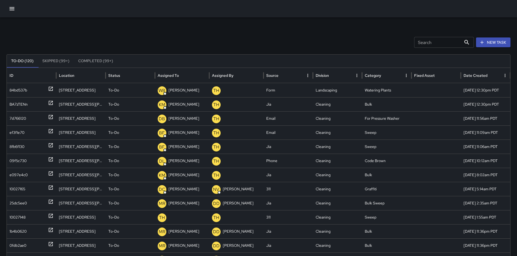
click at [458, 40] on input "Search" at bounding box center [437, 42] width 47 height 11
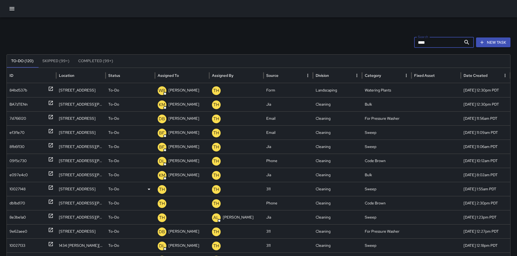
type input "****"
click at [25, 191] on div "10027148" at bounding box center [17, 189] width 16 height 14
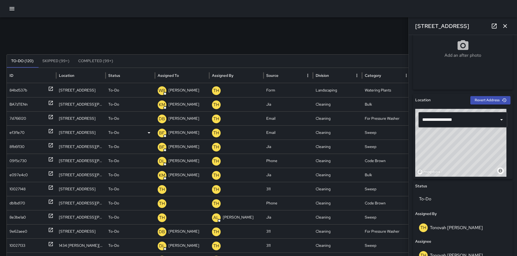
scroll to position [76, 0]
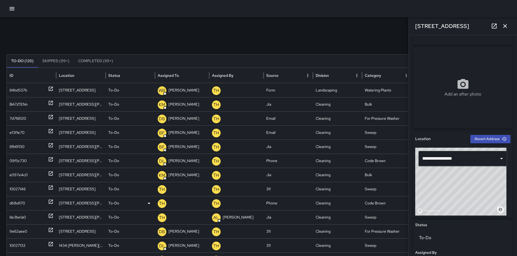
click at [23, 203] on div "db1bd170" at bounding box center [16, 203] width 15 height 14
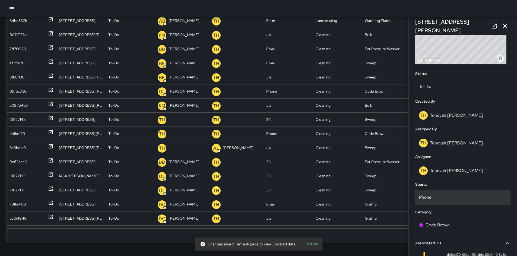
scroll to position [228, 0]
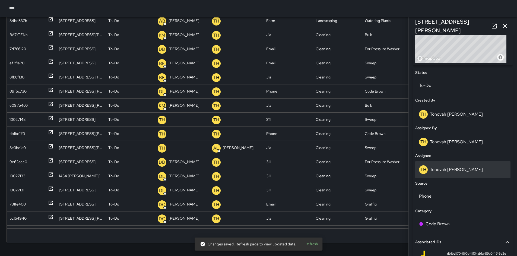
click at [458, 174] on div "TH Tonovah Hillman" at bounding box center [462, 169] width 95 height 17
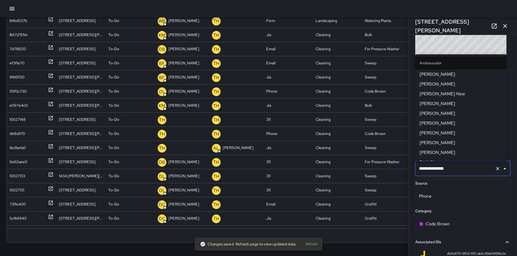
scroll to position [330, 0]
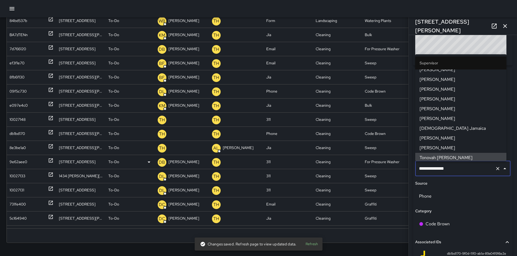
drag, startPoint x: 447, startPoint y: 167, endPoint x: 392, endPoint y: 163, distance: 55.8
click at [393, 162] on div "Search **** Search New Task To-Do (120) Skipped (99+) Completed (99+) ID Locati…" at bounding box center [258, 102] width 517 height 308
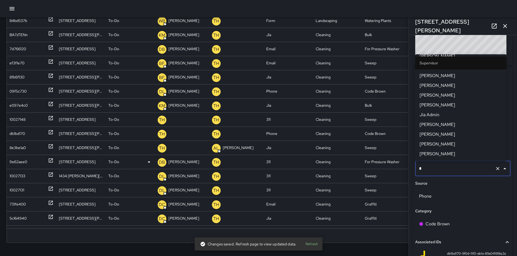
scroll to position [0, 0]
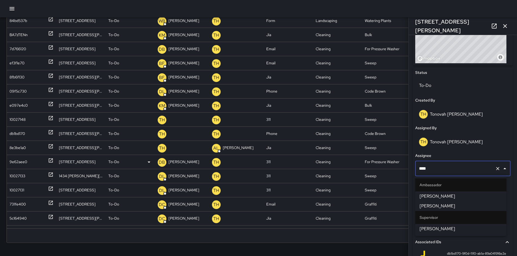
type input "*****"
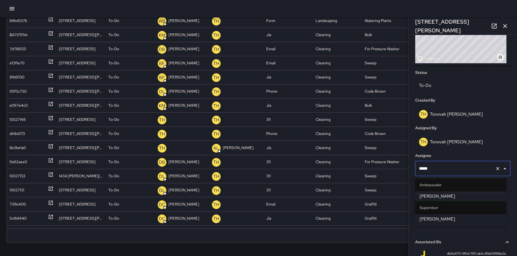
click at [438, 218] on span "[PERSON_NAME]" at bounding box center [461, 219] width 83 height 7
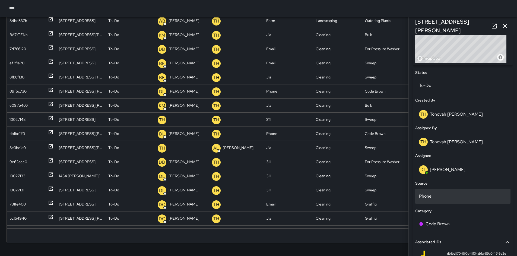
click at [426, 193] on p "Phone" at bounding box center [463, 196] width 88 height 7
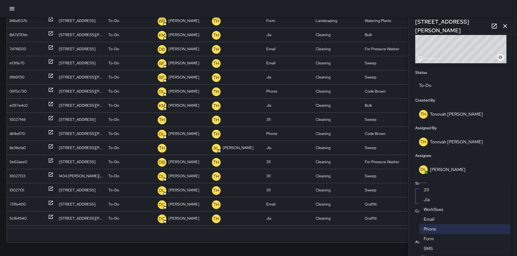
scroll to position [65, 0]
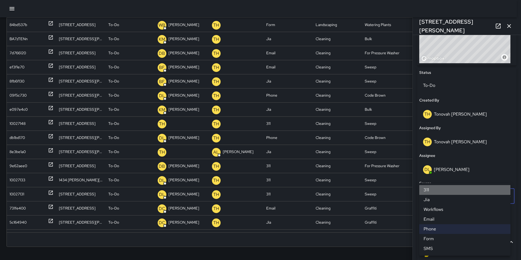
click at [438, 191] on li "311" at bounding box center [464, 190] width 91 height 10
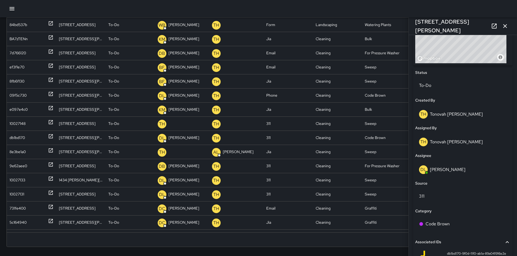
click at [504, 28] on icon "button" at bounding box center [505, 26] width 7 height 7
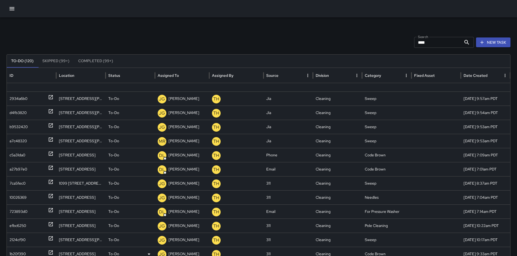
scroll to position [0, 0]
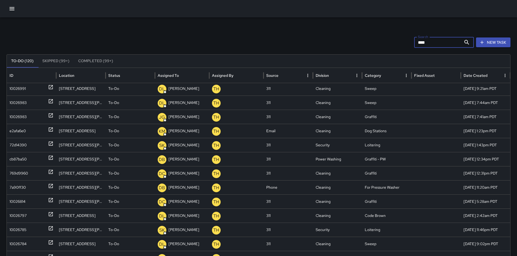
drag, startPoint x: 433, startPoint y: 43, endPoint x: 383, endPoint y: 42, distance: 50.0
click at [386, 42] on div "Search **** Search New Task" at bounding box center [259, 42] width 504 height 11
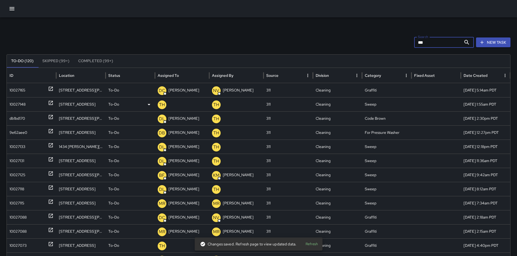
type input "***"
click at [13, 102] on div "10027148" at bounding box center [17, 104] width 16 height 14
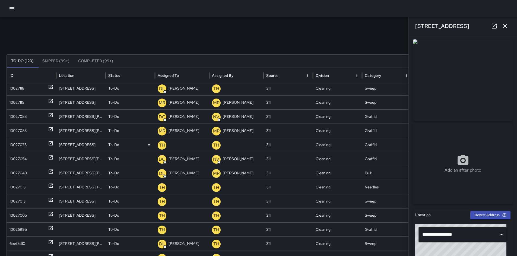
click at [8, 143] on div "10027073" at bounding box center [31, 145] width 49 height 14
click at [17, 185] on div "10027013" at bounding box center [17, 187] width 16 height 14
click at [14, 12] on button "button" at bounding box center [12, 8] width 11 height 11
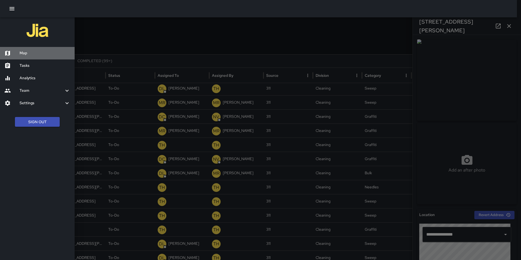
click at [35, 56] on div "Map" at bounding box center [37, 53] width 75 height 12
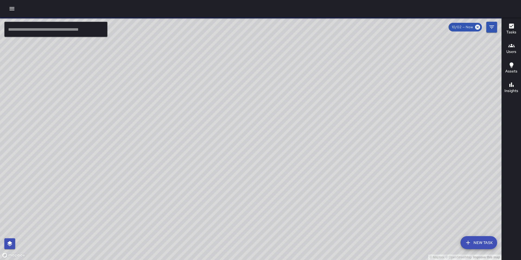
click at [46, 32] on input "text" at bounding box center [55, 29] width 103 height 15
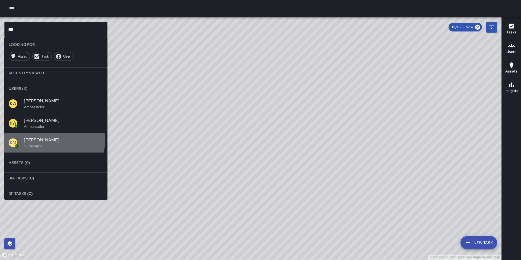
click at [39, 140] on span "[PERSON_NAME]" at bounding box center [63, 140] width 79 height 7
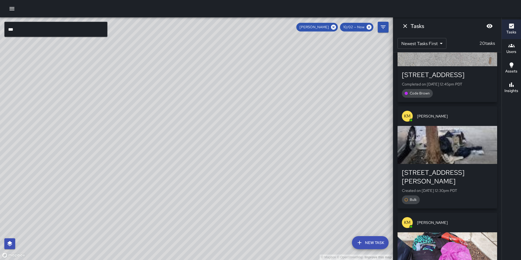
scroll to position [285, 0]
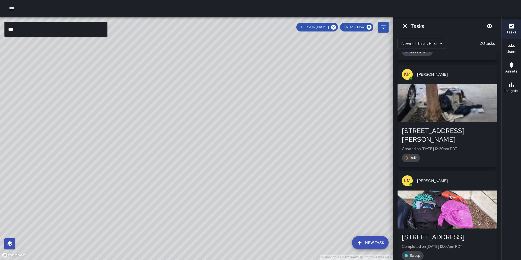
click at [428, 121] on div "button" at bounding box center [448, 103] width 100 height 38
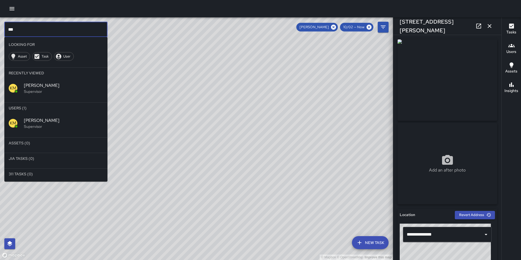
click at [54, 28] on input "***" at bounding box center [55, 29] width 103 height 15
drag, startPoint x: 28, startPoint y: 30, endPoint x: 1, endPoint y: 30, distance: 27.1
click at [1, 30] on div "© Mapbox © OpenStreetMap Improve this map *** ​ Looking For Asset Task User Rec…" at bounding box center [196, 138] width 393 height 243
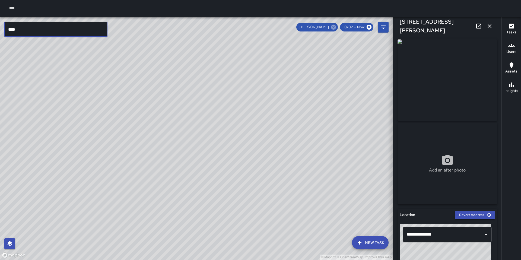
type input "****"
click at [334, 28] on icon at bounding box center [333, 27] width 5 height 5
click at [487, 27] on icon "button" at bounding box center [489, 26] width 7 height 7
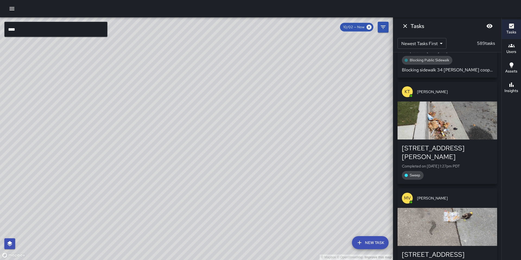
click at [62, 28] on input "****" at bounding box center [55, 29] width 103 height 15
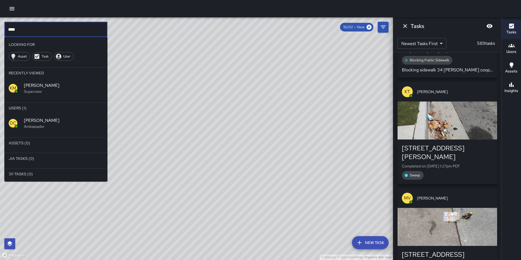
click at [50, 111] on li "Users (1)" at bounding box center [55, 108] width 103 height 11
click at [49, 116] on div "DC Dago Cervantes Ambassador" at bounding box center [55, 123] width 103 height 20
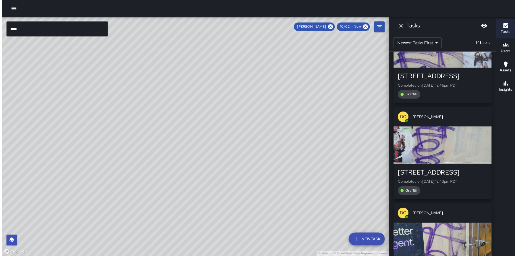
scroll to position [20, 0]
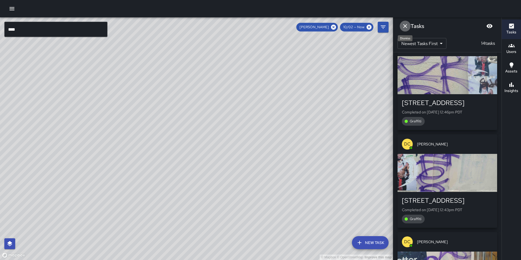
click at [406, 30] on button "Dismiss" at bounding box center [405, 26] width 11 height 11
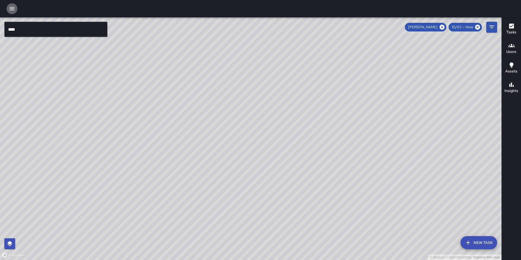
drag, startPoint x: 13, startPoint y: 8, endPoint x: 15, endPoint y: 11, distance: 3.4
click at [12, 8] on icon "button" at bounding box center [12, 8] width 7 height 7
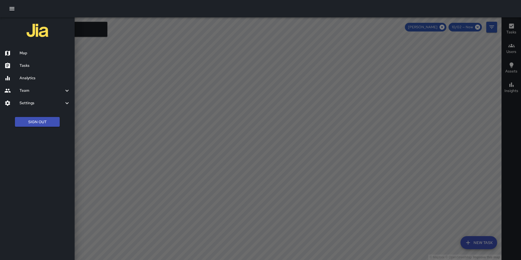
click at [47, 67] on h6 "Tasks" at bounding box center [45, 66] width 51 height 6
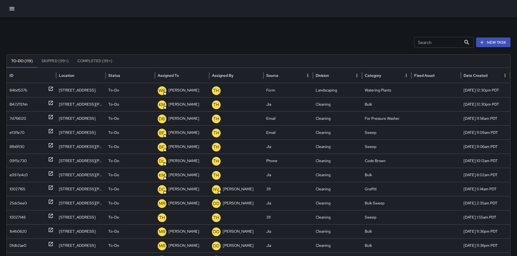
click at [429, 42] on input "Search" at bounding box center [437, 42] width 47 height 11
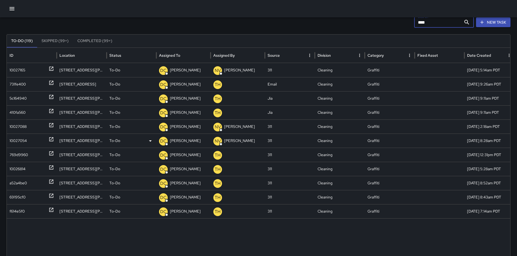
scroll to position [15, 0]
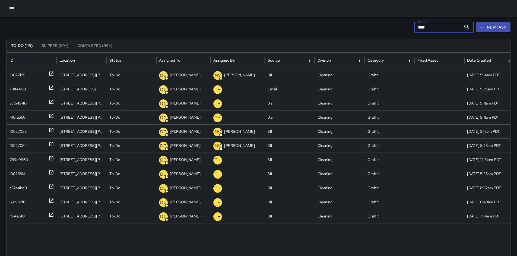
type input "****"
click at [25, 68] on div "ID" at bounding box center [32, 60] width 50 height 15
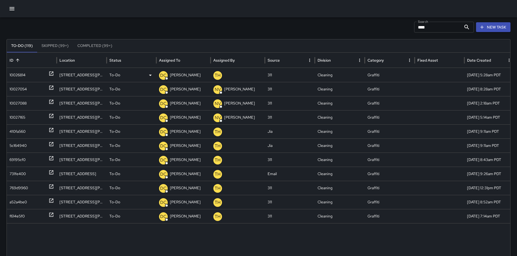
click at [13, 78] on div "10026814" at bounding box center [17, 75] width 16 height 14
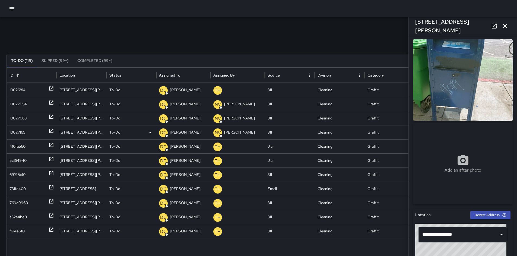
scroll to position [0, 0]
click at [168, 46] on div "Search **** Search New Task" at bounding box center [259, 42] width 504 height 11
click at [503, 26] on icon "button" at bounding box center [505, 26] width 7 height 7
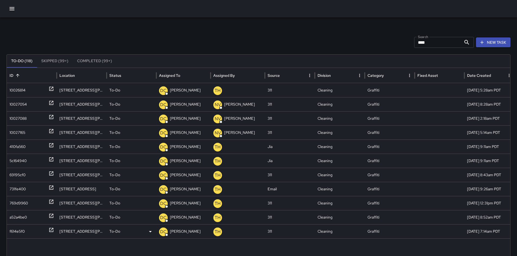
click at [14, 233] on div "f614e5f0" at bounding box center [16, 231] width 15 height 14
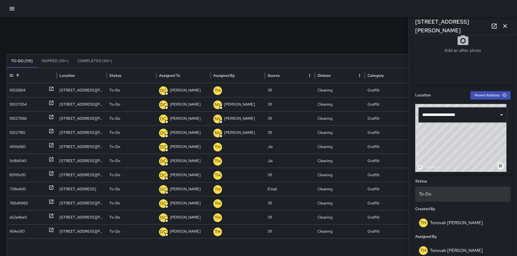
scroll to position [131, 0]
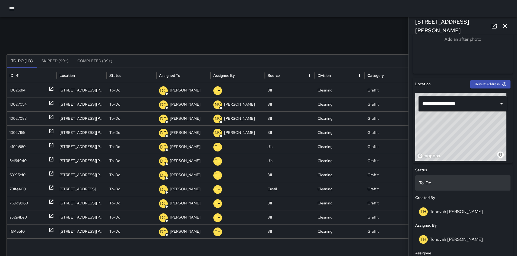
click at [447, 183] on p "To-Do" at bounding box center [463, 183] width 88 height 7
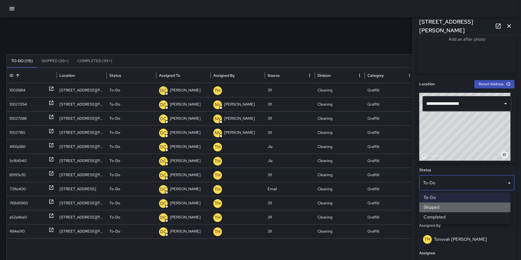
click at [443, 208] on li "Skipped" at bounding box center [464, 207] width 91 height 10
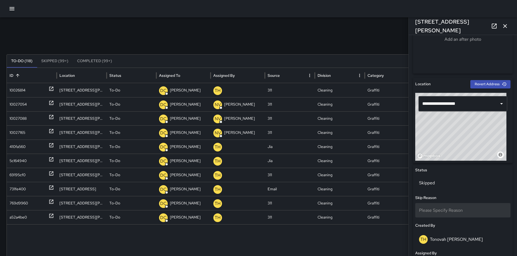
click at [440, 208] on span "Please Specify Reason" at bounding box center [441, 210] width 44 height 6
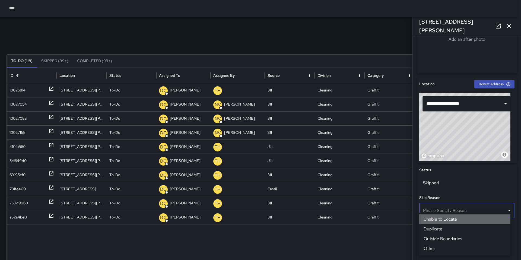
click at [442, 221] on li "Unable to Locate" at bounding box center [464, 219] width 91 height 10
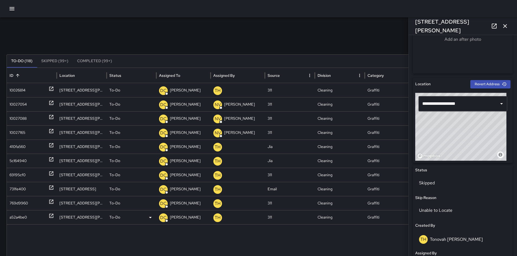
click at [30, 213] on div "a52a4be0" at bounding box center [31, 217] width 45 height 14
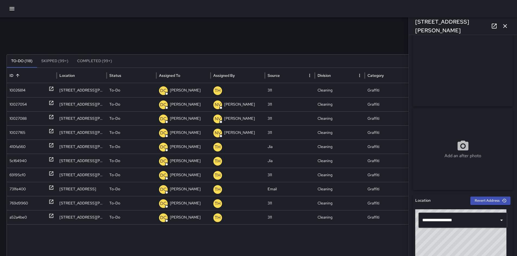
scroll to position [19, 0]
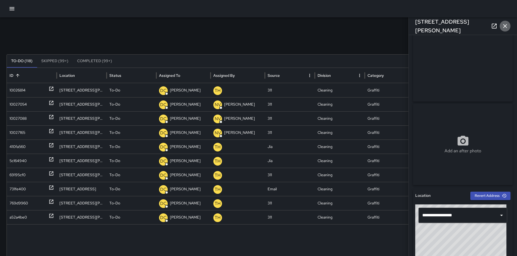
click at [507, 26] on icon "button" at bounding box center [505, 26] width 7 height 7
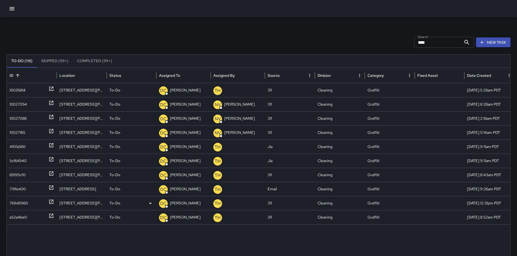
click at [26, 202] on div "769d9960" at bounding box center [18, 203] width 18 height 14
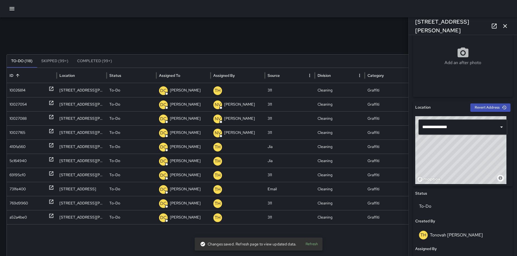
scroll to position [108, 0]
click at [505, 23] on icon "button" at bounding box center [505, 26] width 7 height 7
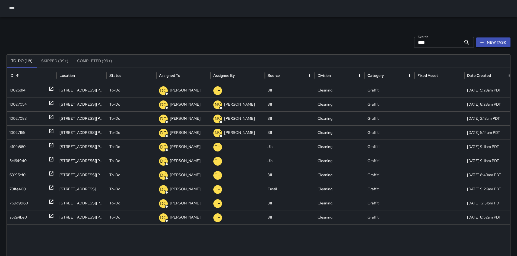
click at [446, 50] on div "Search **** Search New Task To-Do (118) Skipped (99+) Completed (99+) ID Locati…" at bounding box center [258, 171] width 517 height 308
click at [444, 42] on input "****" at bounding box center [437, 42] width 47 height 11
click at [30, 104] on div "10027054" at bounding box center [31, 104] width 45 height 14
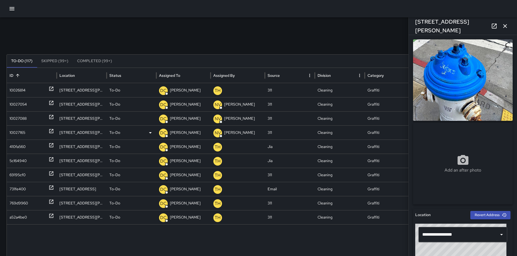
click at [14, 128] on div "10027165" at bounding box center [17, 133] width 16 height 14
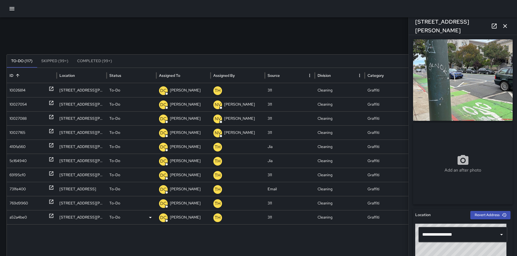
click at [20, 216] on div "a52a4be0" at bounding box center [17, 217] width 17 height 14
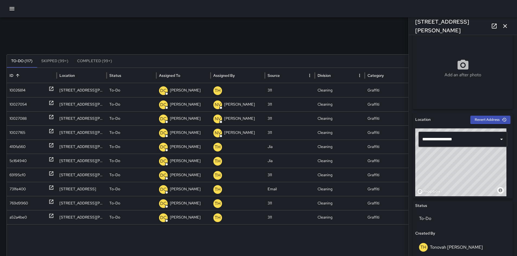
scroll to position [96, 0]
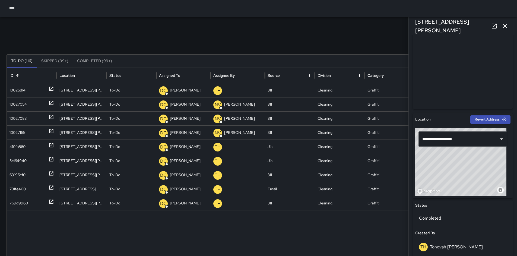
click at [504, 27] on icon "button" at bounding box center [505, 26] width 7 height 7
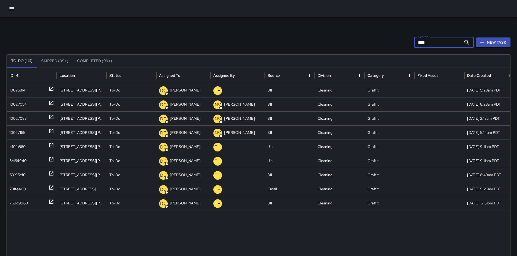
drag, startPoint x: 421, startPoint y: 44, endPoint x: 397, endPoint y: 43, distance: 23.7
click at [398, 43] on div "Search **** Search New Task" at bounding box center [259, 42] width 504 height 11
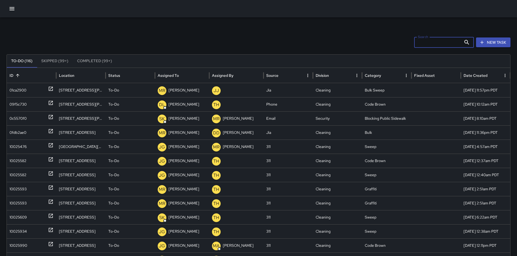
click at [12, 9] on icon "button" at bounding box center [12, 8] width 7 height 7
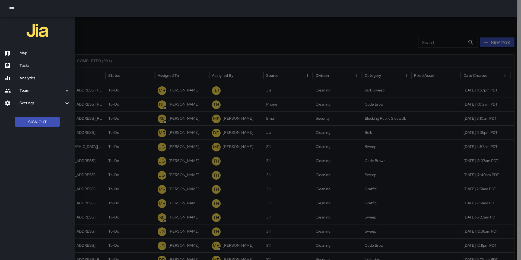
click at [24, 54] on h6 "Map" at bounding box center [45, 53] width 51 height 6
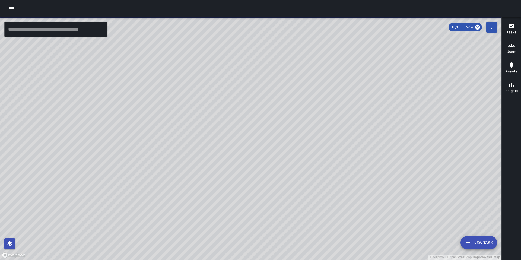
click at [10, 11] on icon "button" at bounding box center [12, 8] width 7 height 7
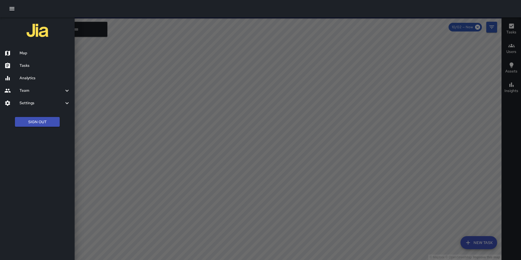
click at [31, 61] on div "Tasks" at bounding box center [37, 65] width 75 height 12
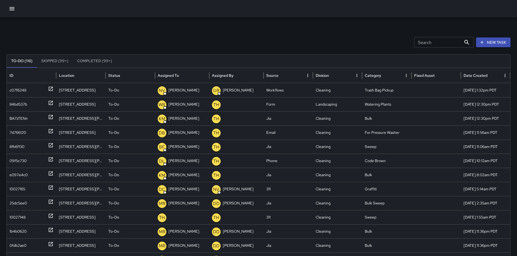
click at [425, 43] on input "Search" at bounding box center [437, 42] width 47 height 11
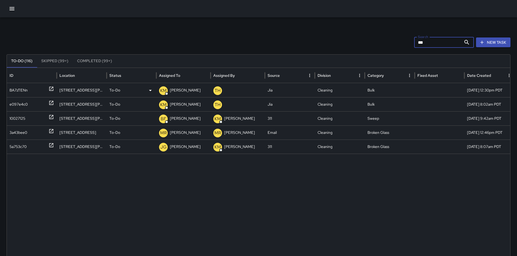
type input "***"
click at [21, 92] on div "BA7zTENn" at bounding box center [18, 90] width 18 height 14
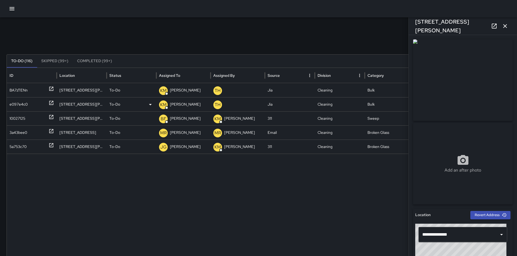
click at [19, 104] on div "e097e4c0" at bounding box center [18, 104] width 18 height 14
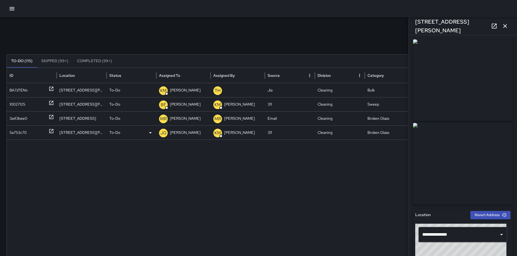
click at [27, 134] on div "5a753c70" at bounding box center [17, 133] width 17 height 14
click at [19, 92] on div "BA7zTENn" at bounding box center [18, 90] width 18 height 14
click at [19, 99] on div "10027125" at bounding box center [17, 104] width 16 height 14
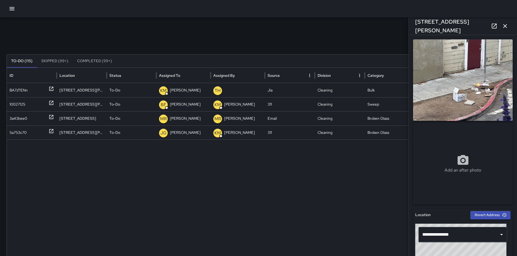
click at [91, 60] on button "Completed (99+)" at bounding box center [95, 61] width 44 height 13
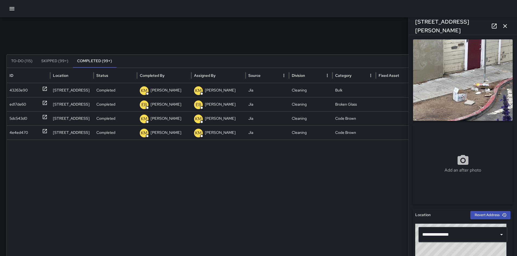
click at [59, 63] on button "Skipped (99+)" at bounding box center [55, 61] width 36 height 13
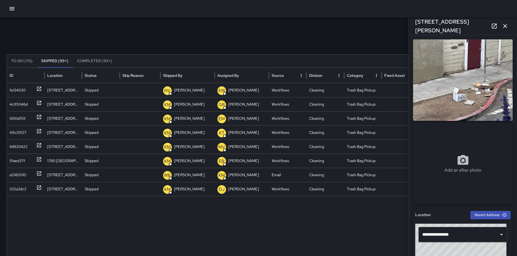
click at [85, 61] on button "Completed (99+)" at bounding box center [95, 61] width 44 height 13
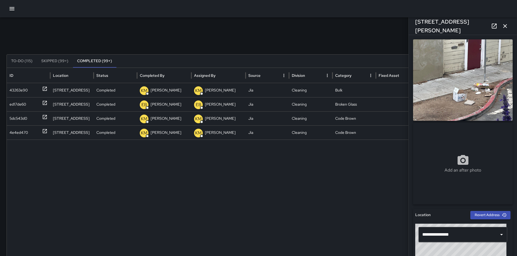
click at [24, 58] on button "To-Do (115)" at bounding box center [22, 61] width 30 height 13
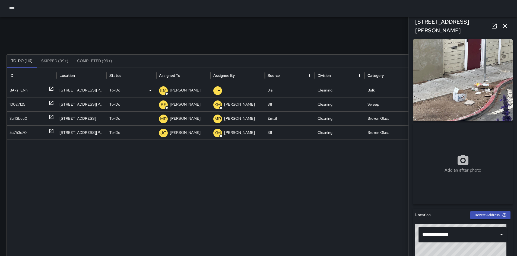
click at [23, 87] on div "BA7zTENn" at bounding box center [18, 90] width 18 height 14
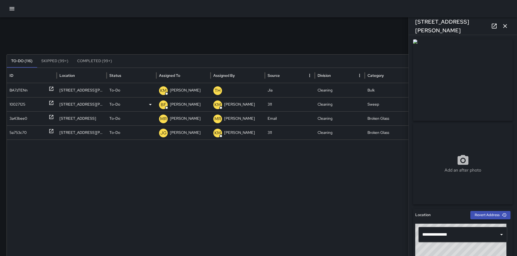
click at [40, 103] on div "10027125" at bounding box center [31, 104] width 45 height 14
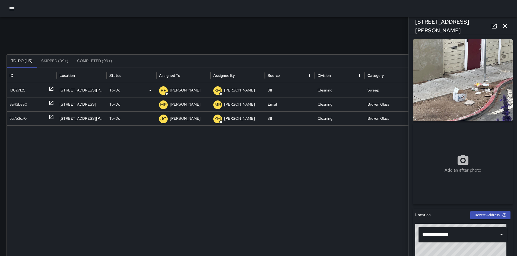
click at [21, 89] on div "10027125" at bounding box center [17, 90] width 16 height 14
click at [18, 102] on div "3a43bee0" at bounding box center [18, 104] width 18 height 14
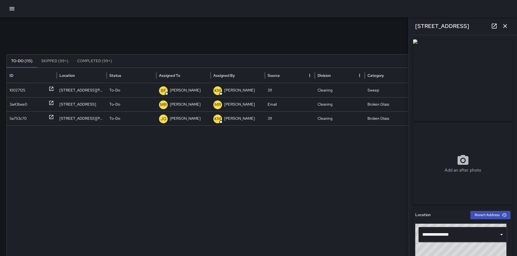
click at [503, 25] on icon "button" at bounding box center [505, 26] width 7 height 7
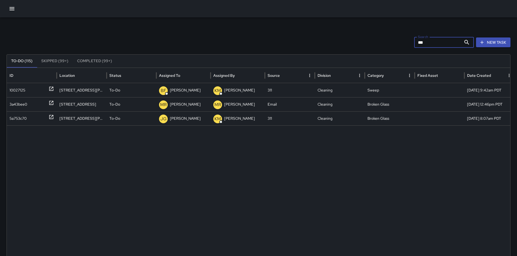
drag, startPoint x: 434, startPoint y: 43, endPoint x: 395, endPoint y: 40, distance: 39.7
click at [395, 40] on div "Search *** Search New Task" at bounding box center [259, 42] width 504 height 11
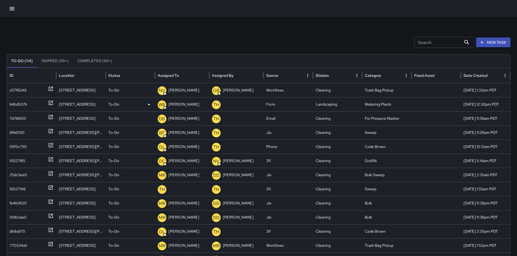
click at [30, 105] on div "84bd537b" at bounding box center [31, 104] width 44 height 14
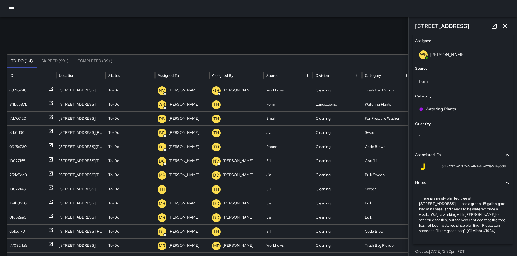
scroll to position [320, 0]
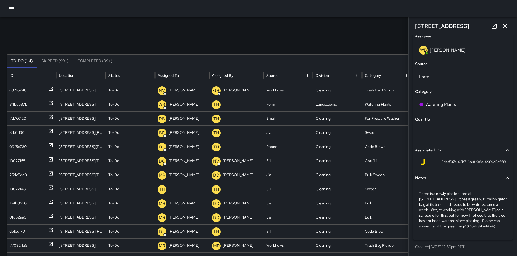
click at [269, 12] on div at bounding box center [258, 8] width 517 height 17
click at [506, 27] on icon "button" at bounding box center [505, 26] width 4 height 4
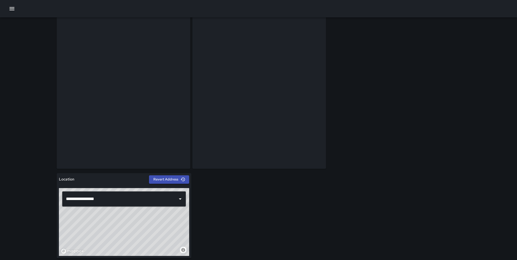
scroll to position [46, 0]
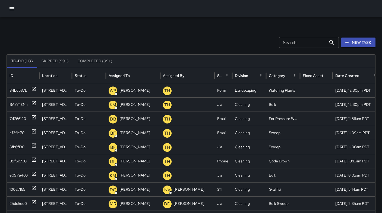
click at [15, 9] on button "button" at bounding box center [12, 8] width 11 height 11
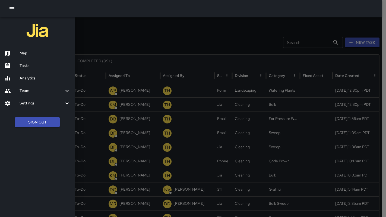
click at [54, 54] on h6 "Map" at bounding box center [45, 53] width 51 height 6
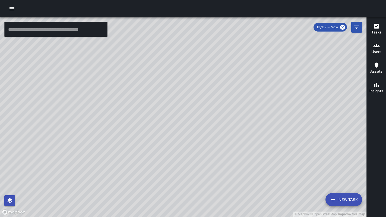
drag, startPoint x: 167, startPoint y: 105, endPoint x: 161, endPoint y: 94, distance: 12.4
click at [161, 94] on div "© Mapbox © OpenStreetMap Improve this map" at bounding box center [183, 116] width 366 height 199
